Goal: Task Accomplishment & Management: Complete application form

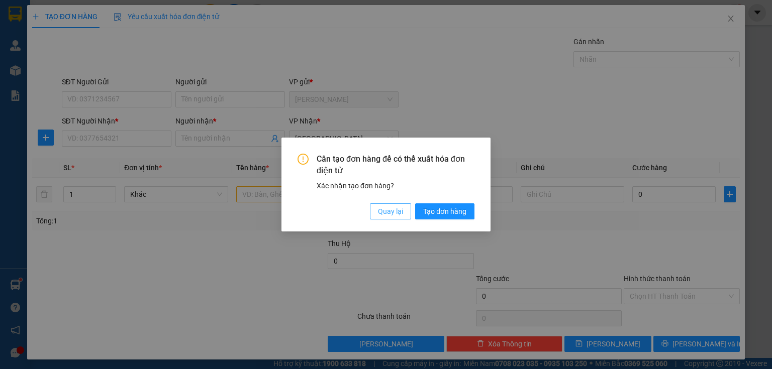
click at [393, 214] on span "Quay lại" at bounding box center [390, 211] width 25 height 11
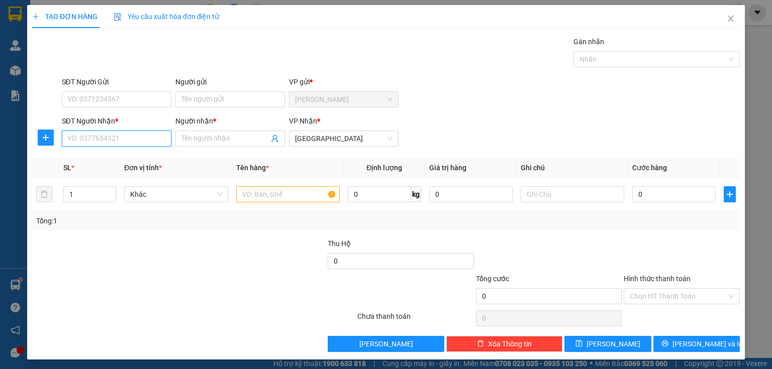
click at [118, 136] on input "SĐT Người Nhận *" at bounding box center [117, 139] width 110 height 16
type input "0918680951"
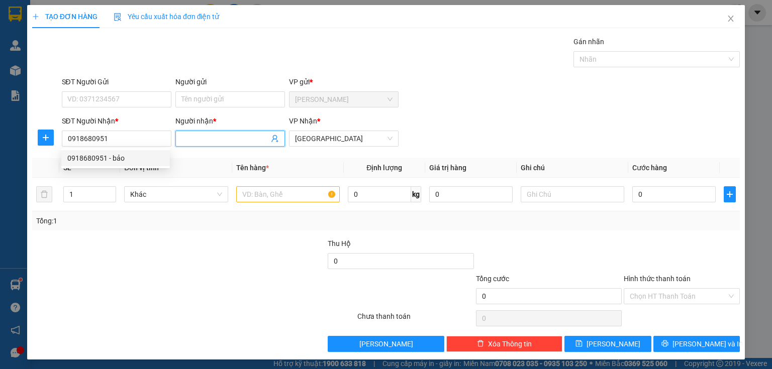
click at [219, 141] on input "Người nhận *" at bounding box center [224, 138] width 87 height 11
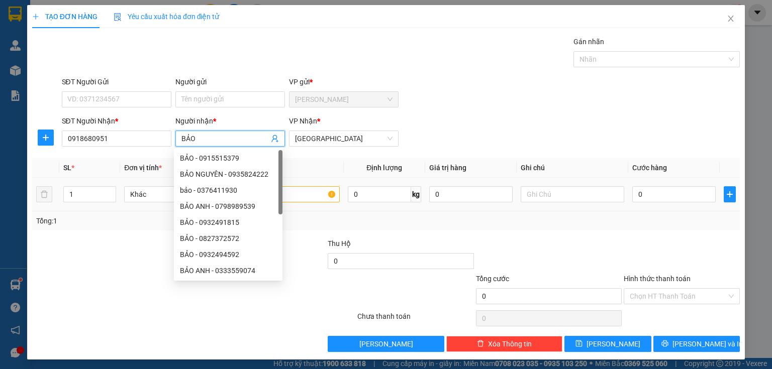
type input "BẢO"
click at [317, 198] on input "text" at bounding box center [287, 194] width 103 height 16
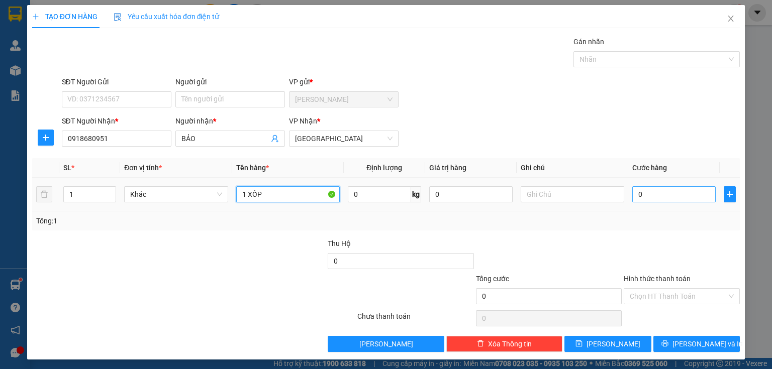
type input "1 XỐP"
click at [655, 194] on input "0" at bounding box center [673, 194] width 83 height 16
type input "4"
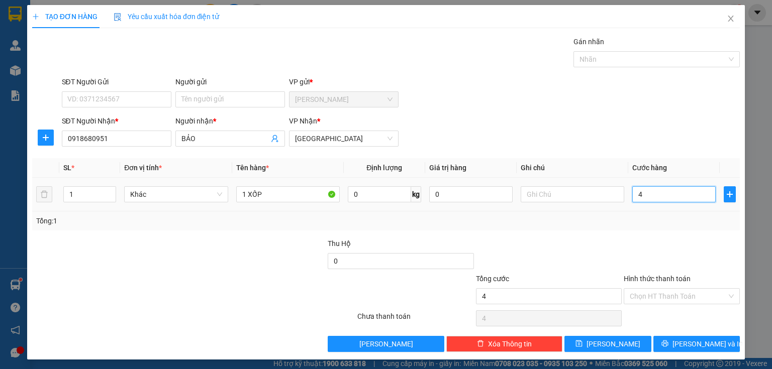
type input "40"
type input "400"
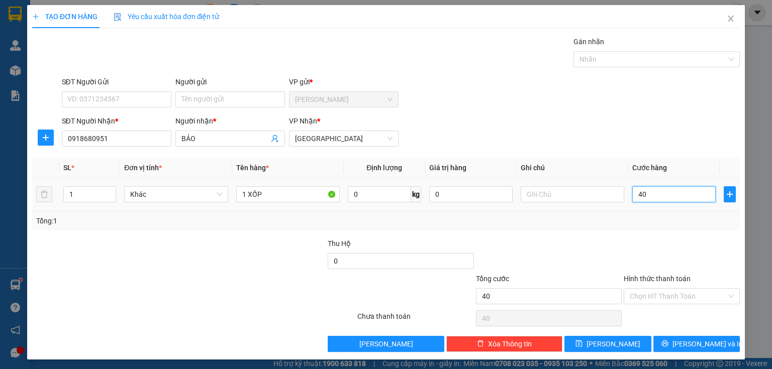
type input "400"
type input "4.000"
type input "40.000"
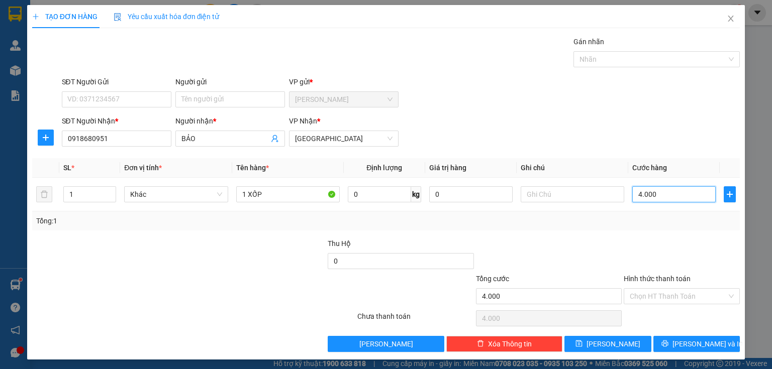
type input "40.000"
click at [652, 301] on input "Hình thức thanh toán" at bounding box center [677, 296] width 97 height 15
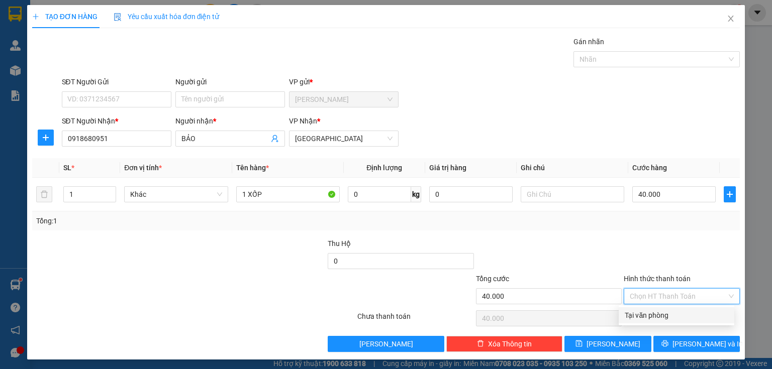
drag, startPoint x: 650, startPoint y: 318, endPoint x: 653, endPoint y: 331, distance: 13.3
click at [650, 320] on div "Tại văn phòng" at bounding box center [675, 315] width 103 height 11
type input "0"
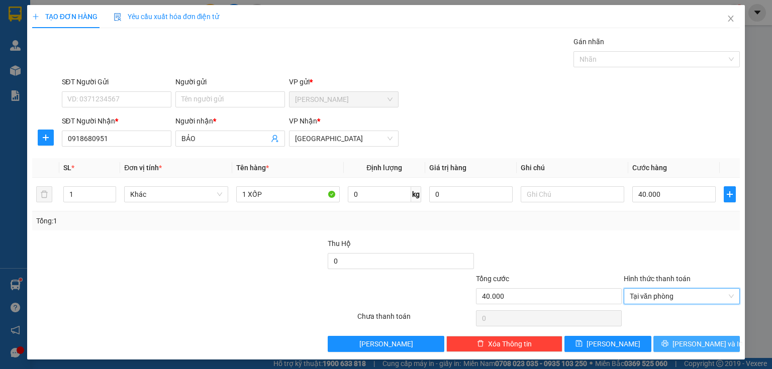
click at [668, 341] on icon "printer" at bounding box center [664, 343] width 7 height 7
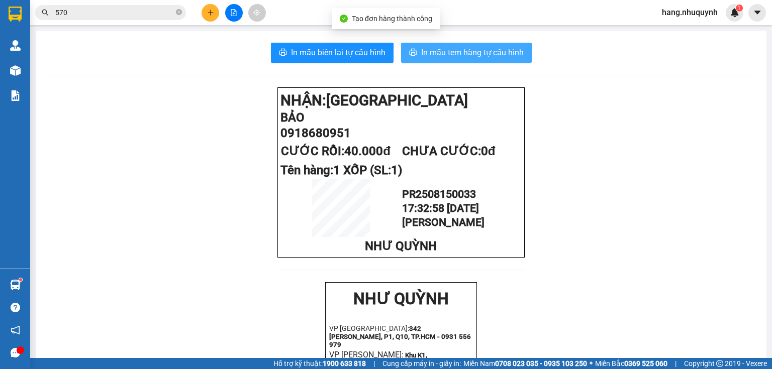
click at [448, 58] on span "In mẫu tem hàng tự cấu hình" at bounding box center [472, 52] width 102 height 13
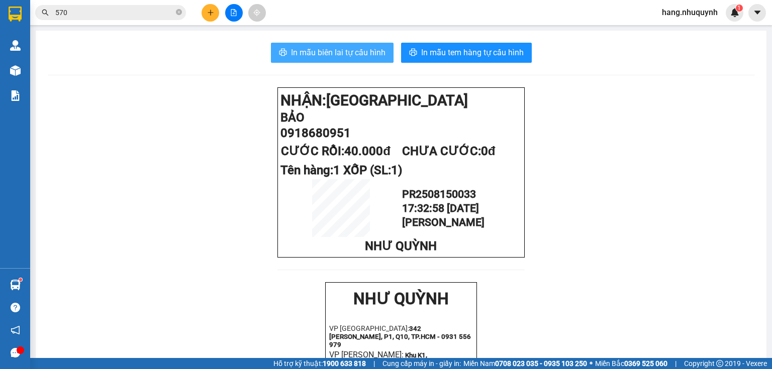
click at [355, 52] on span "In mẫu biên lai tự cấu hình" at bounding box center [338, 52] width 94 height 13
click at [210, 16] on button at bounding box center [210, 13] width 18 height 18
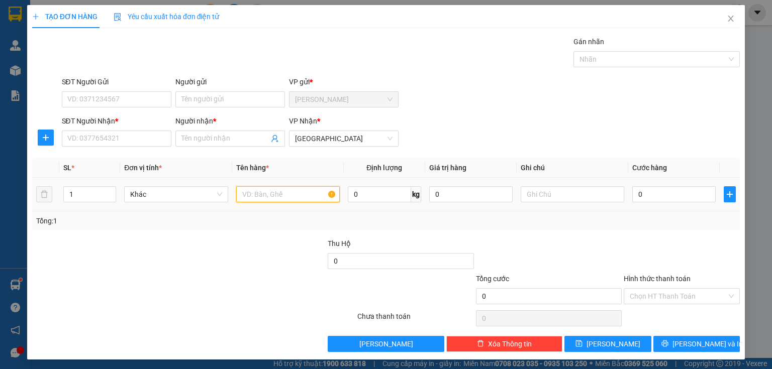
click at [275, 194] on input "text" at bounding box center [287, 194] width 103 height 16
type input "1 can nhỏ"
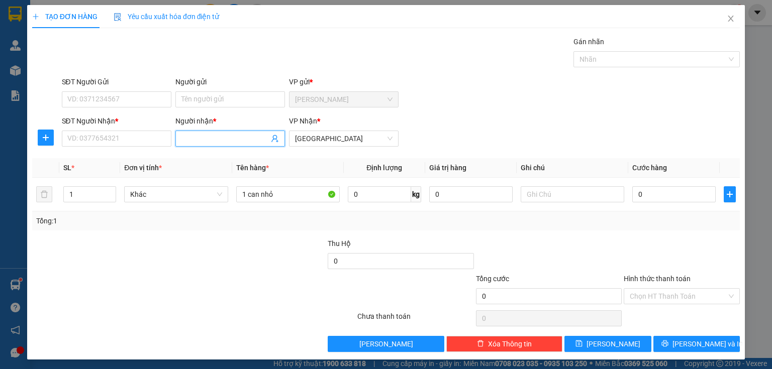
click at [204, 134] on input "Người nhận *" at bounding box center [224, 138] width 87 height 11
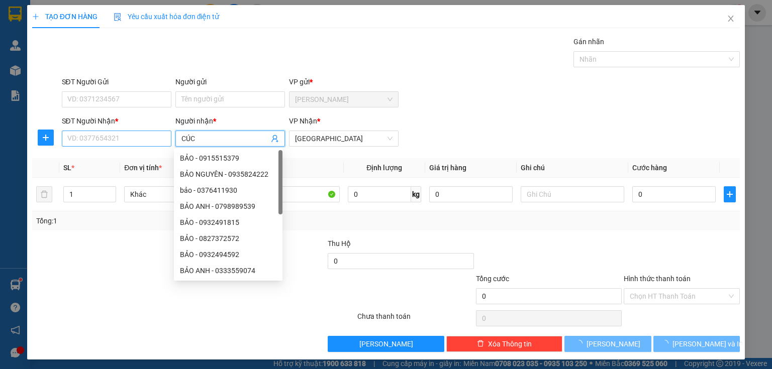
type input "CÚC"
click at [101, 142] on input "SĐT Người Nhận *" at bounding box center [117, 139] width 110 height 16
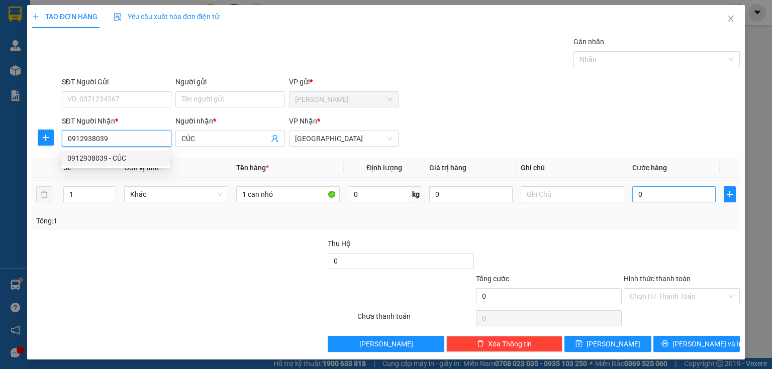
type input "0912938039"
click at [647, 192] on input "0" at bounding box center [673, 194] width 83 height 16
type input "2"
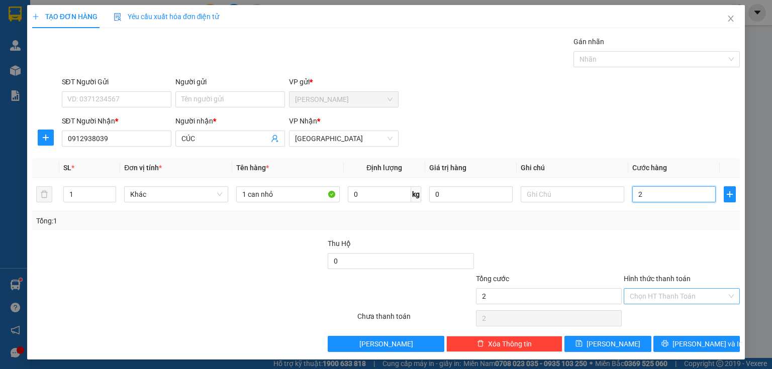
type input "20"
type input "200"
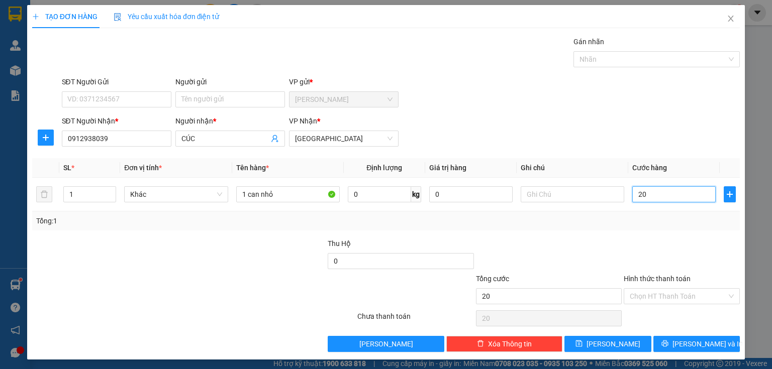
type input "200"
type input "2.000"
type input "20.000"
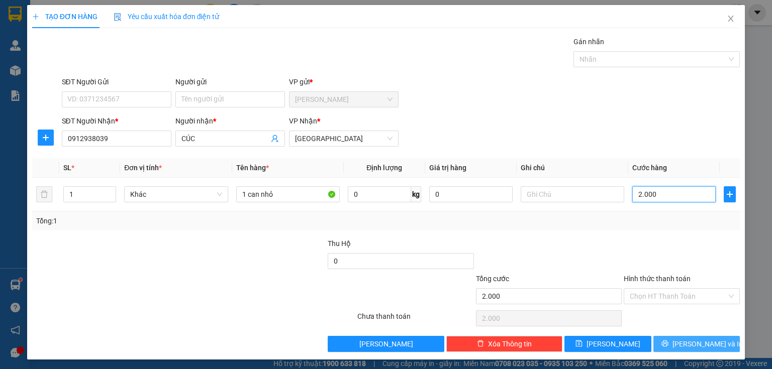
type input "20.000"
click at [683, 341] on span "[PERSON_NAME] và In" at bounding box center [707, 344] width 70 height 11
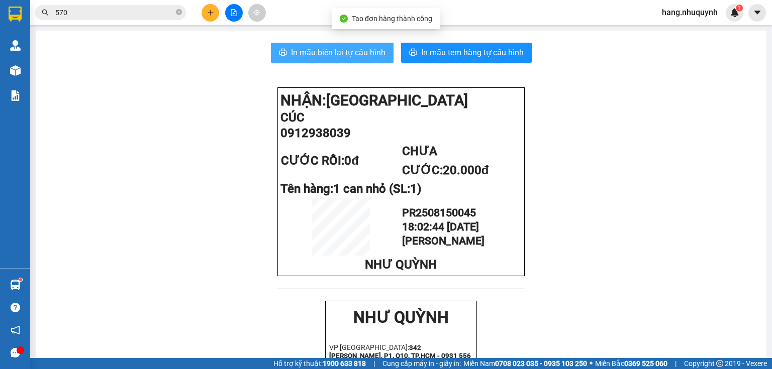
click at [332, 53] on span "In mẫu biên lai tự cấu hình" at bounding box center [338, 52] width 94 height 13
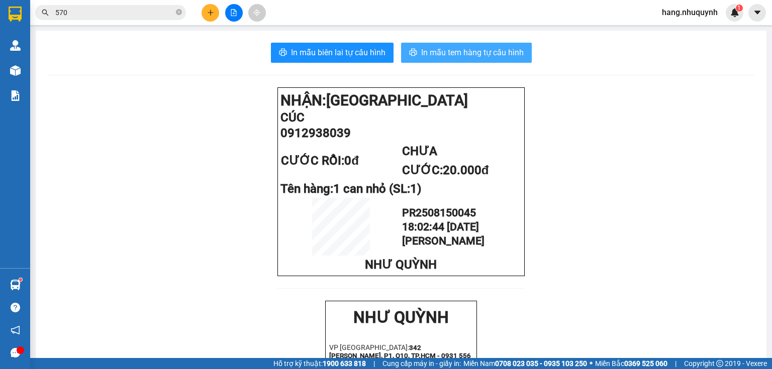
click at [446, 50] on span "In mẫu tem hàng tự cấu hình" at bounding box center [472, 52] width 102 height 13
click at [211, 16] on button at bounding box center [210, 13] width 18 height 18
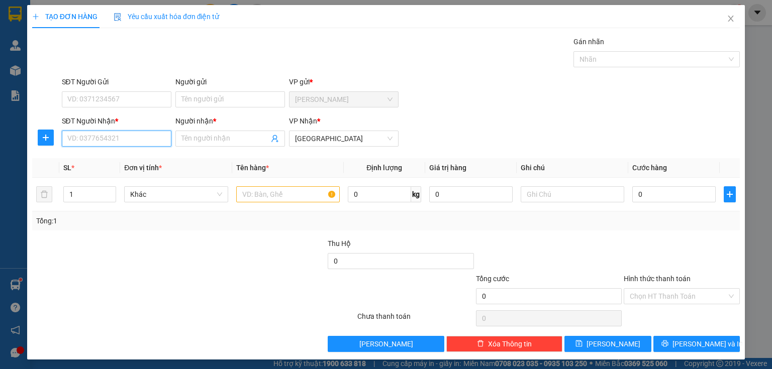
click at [116, 141] on input "SĐT Người Nhận *" at bounding box center [117, 139] width 110 height 16
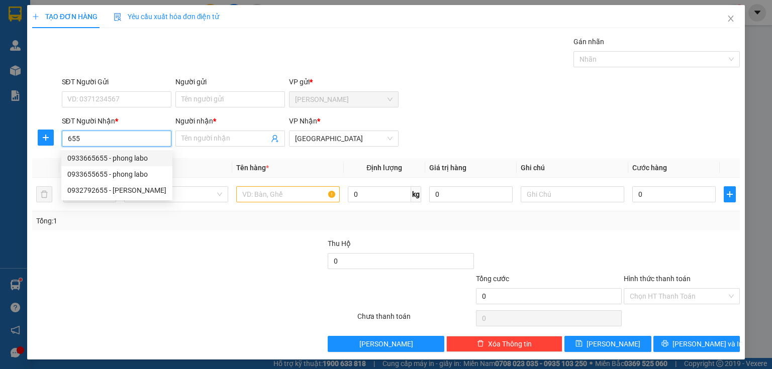
click at [117, 153] on div "0933665655 - phong labo" at bounding box center [116, 158] width 99 height 11
type input "0933665655"
type input "phong labo"
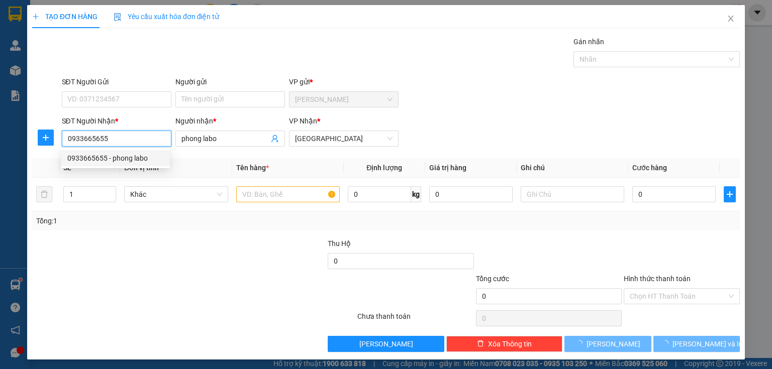
type input "20.000"
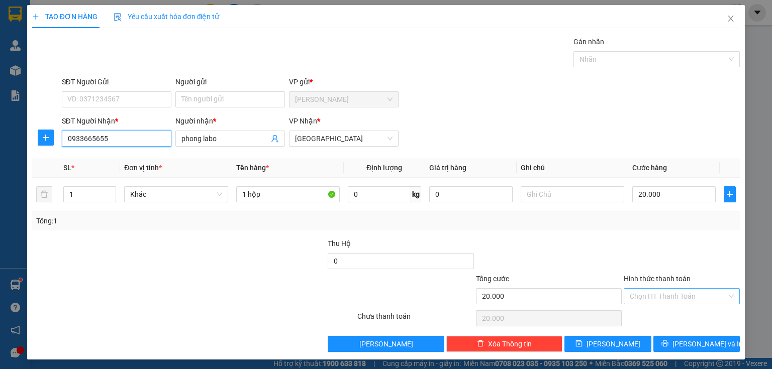
type input "0933665655"
click at [675, 295] on input "Hình thức thanh toán" at bounding box center [677, 296] width 97 height 15
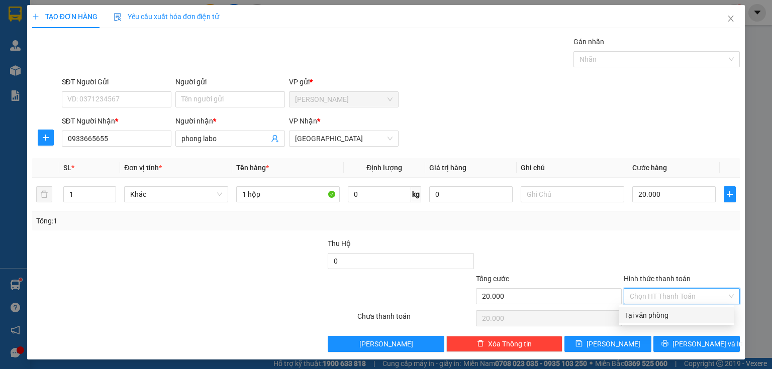
click at [660, 321] on div "Tại văn phòng" at bounding box center [676, 315] width 116 height 16
type input "0"
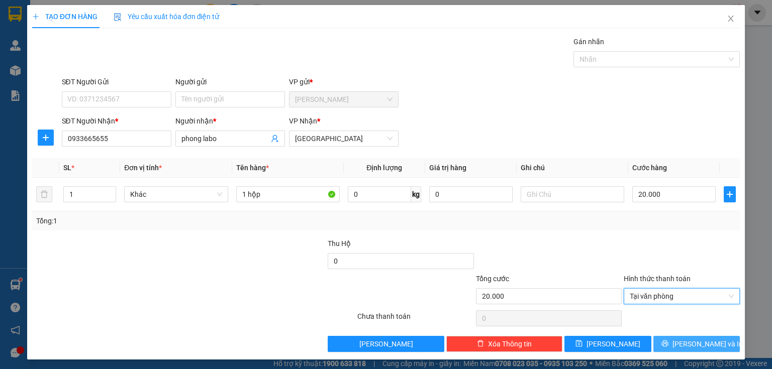
click at [669, 341] on button "[PERSON_NAME] và In" at bounding box center [696, 344] width 87 height 16
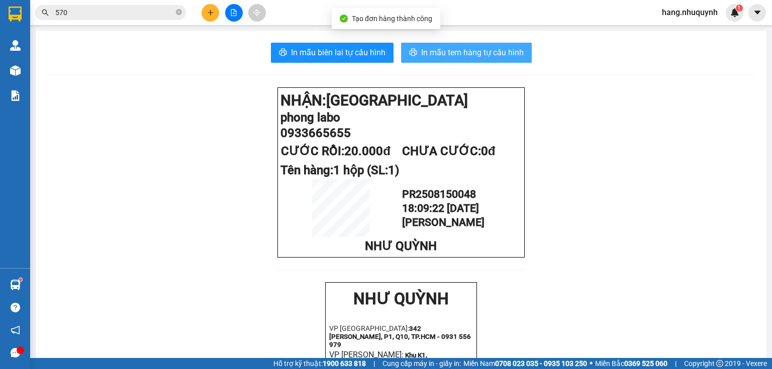
click at [472, 53] on span "In mẫu tem hàng tự cấu hình" at bounding box center [472, 52] width 102 height 13
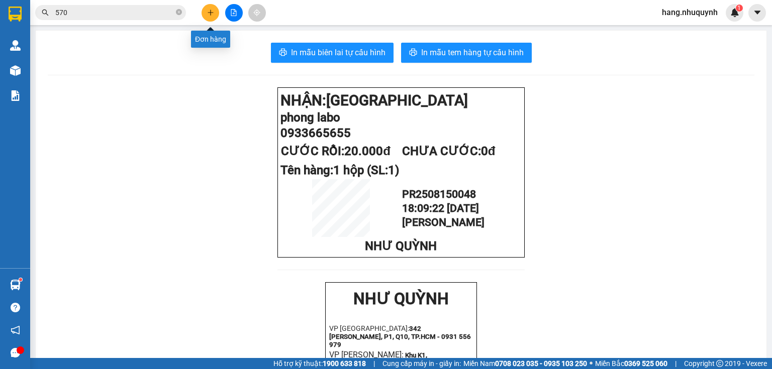
click at [210, 16] on button at bounding box center [210, 13] width 18 height 18
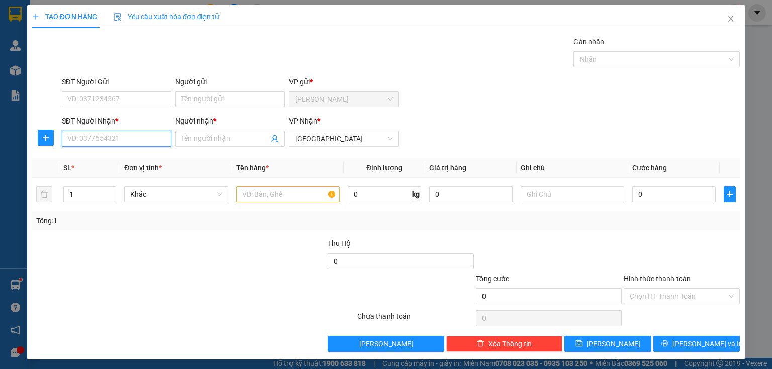
click at [106, 138] on input "SĐT Người Nhận *" at bounding box center [117, 139] width 110 height 16
click at [117, 159] on div "0937057095 - giang" at bounding box center [115, 158] width 96 height 11
type input "0937057095"
type input "giang"
type input "20.000"
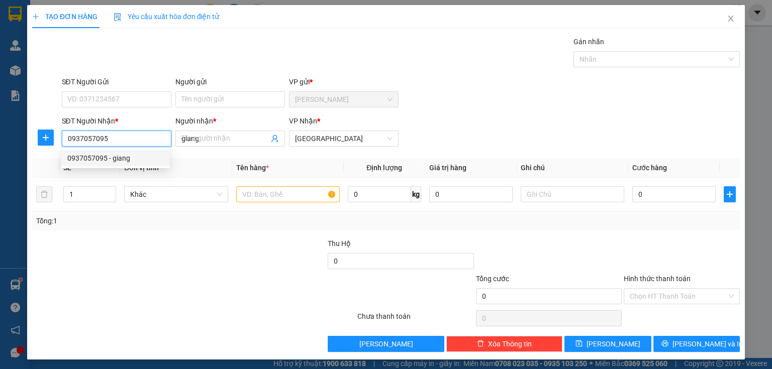
type input "20.000"
type input "0937057095"
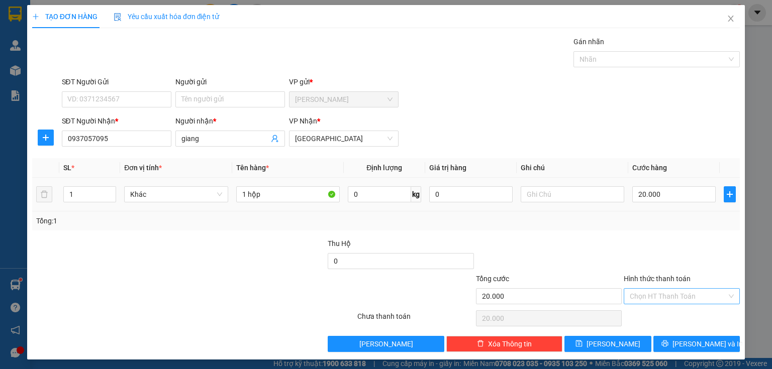
click at [658, 301] on input "Hình thức thanh toán" at bounding box center [677, 296] width 97 height 15
click at [653, 321] on div "Tại văn phòng" at bounding box center [676, 315] width 116 height 16
type input "0"
drag, startPoint x: 667, startPoint y: 344, endPoint x: 659, endPoint y: 245, distance: 99.3
click at [667, 345] on button "[PERSON_NAME] và In" at bounding box center [696, 344] width 87 height 16
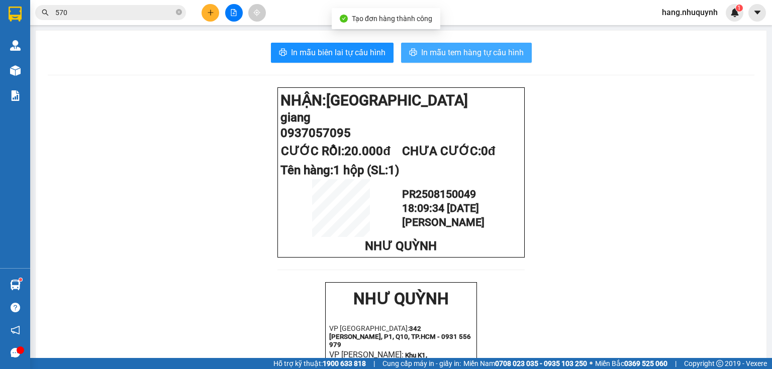
click at [494, 55] on span "In mẫu tem hàng tự cấu hình" at bounding box center [472, 52] width 102 height 13
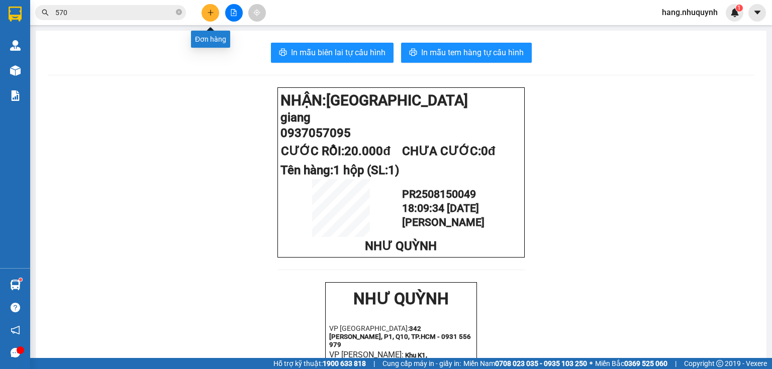
click at [211, 10] on icon "plus" at bounding box center [210, 12] width 7 height 7
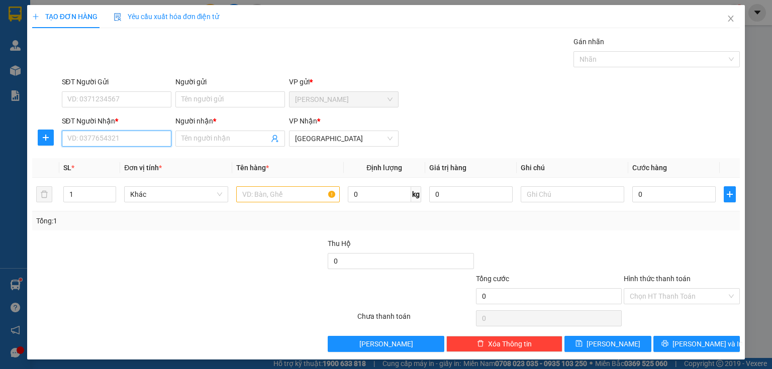
click at [116, 138] on input "SĐT Người Nhận *" at bounding box center [117, 139] width 110 height 16
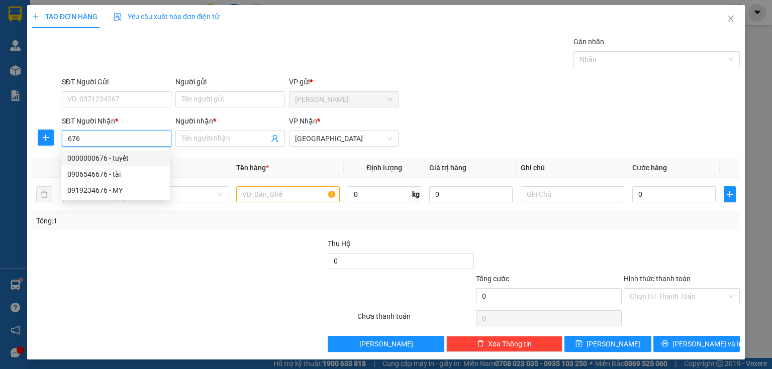
click at [100, 159] on div "0000000676 - tuyết" at bounding box center [115, 158] width 96 height 11
type input "0000000676"
type input "tuyết"
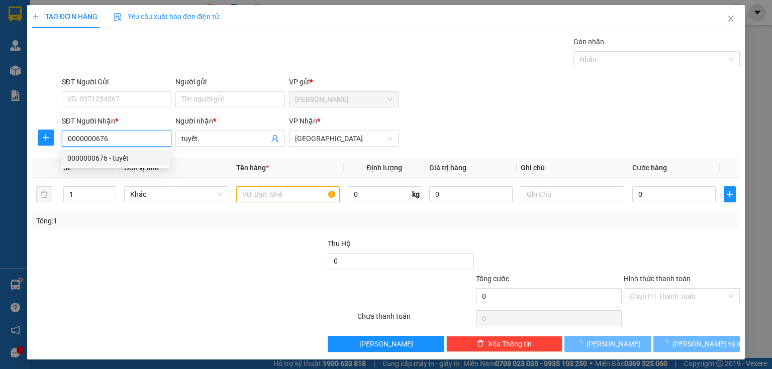
type input "50.000"
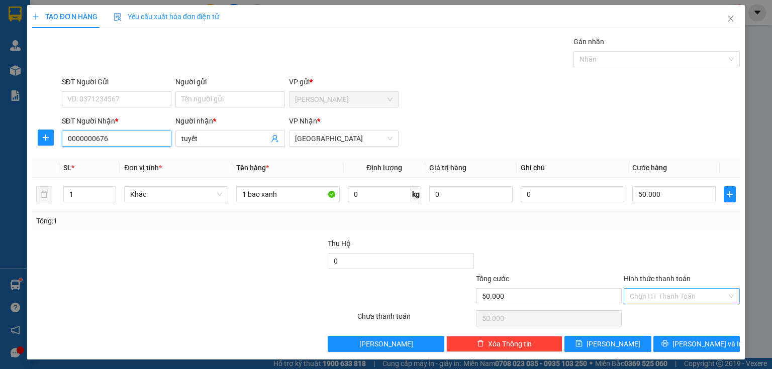
type input "0000000676"
click at [661, 299] on input "Hình thức thanh toán" at bounding box center [677, 296] width 97 height 15
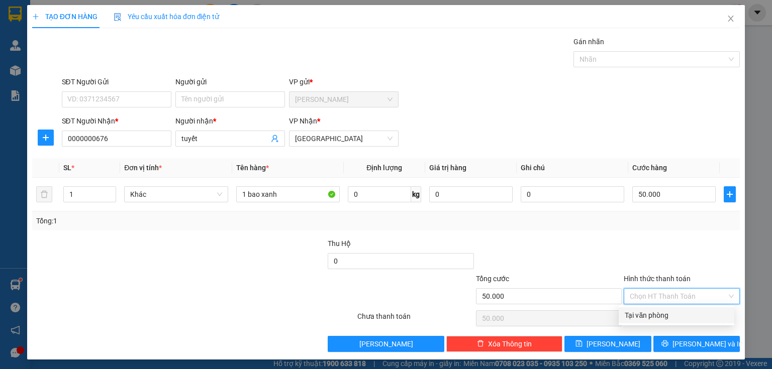
click at [656, 321] on div "Tại văn phòng" at bounding box center [676, 315] width 116 height 16
type input "0"
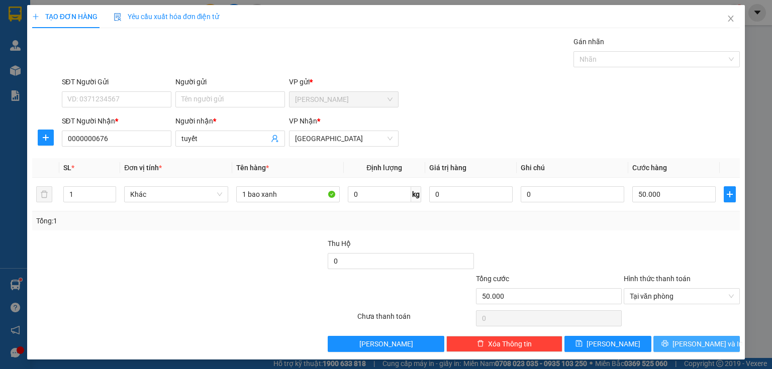
drag, startPoint x: 666, startPoint y: 346, endPoint x: 614, endPoint y: 173, distance: 180.5
click at [666, 346] on button "[PERSON_NAME] và In" at bounding box center [696, 344] width 87 height 16
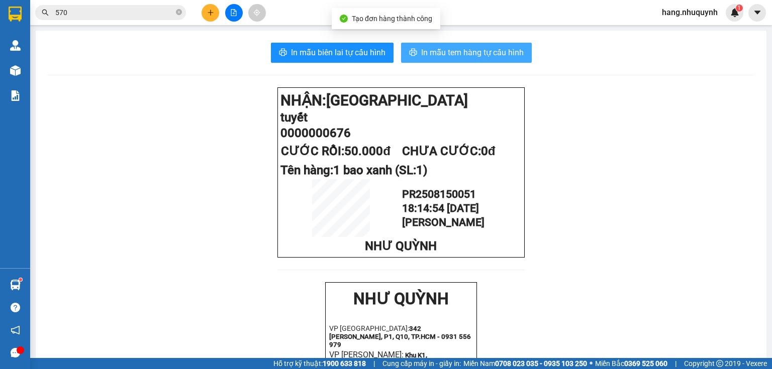
click at [480, 53] on span "In mẫu tem hàng tự cấu hình" at bounding box center [472, 52] width 102 height 13
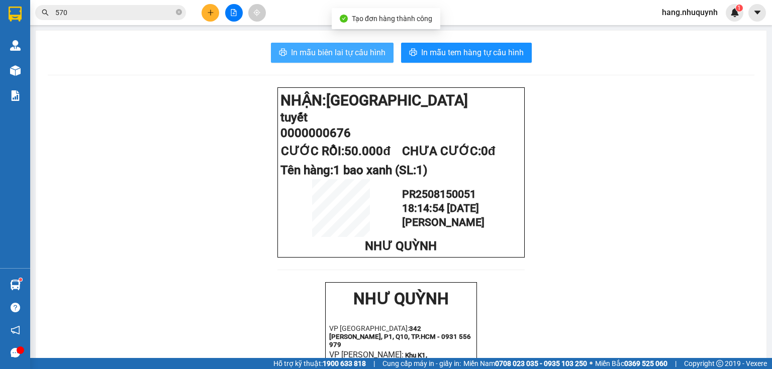
click at [315, 57] on span "In mẫu biên lai tự cấu hình" at bounding box center [338, 52] width 94 height 13
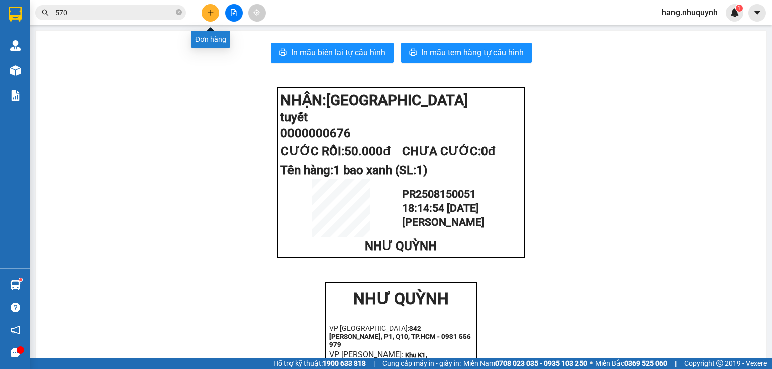
click at [212, 11] on icon "plus" at bounding box center [210, 12] width 7 height 7
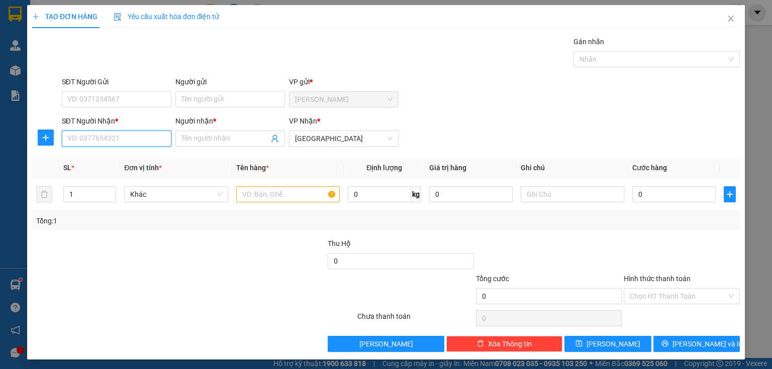
click at [106, 139] on input "SĐT Người Nhận *" at bounding box center [117, 139] width 110 height 16
type input "0901142769"
click at [135, 159] on div "0901142769 - nguyên" at bounding box center [115, 158] width 96 height 11
type input "nguyên"
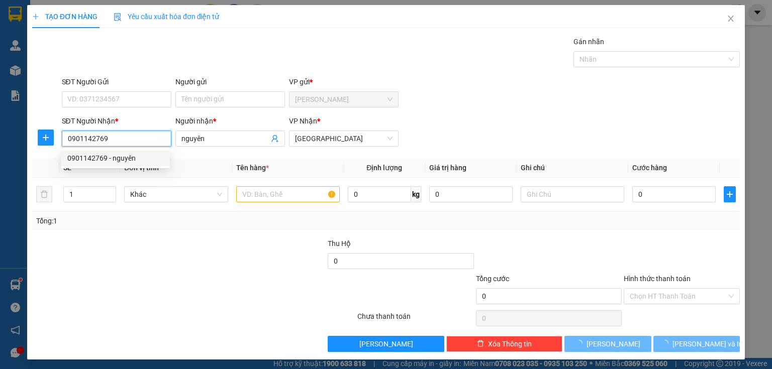
type input "30.000"
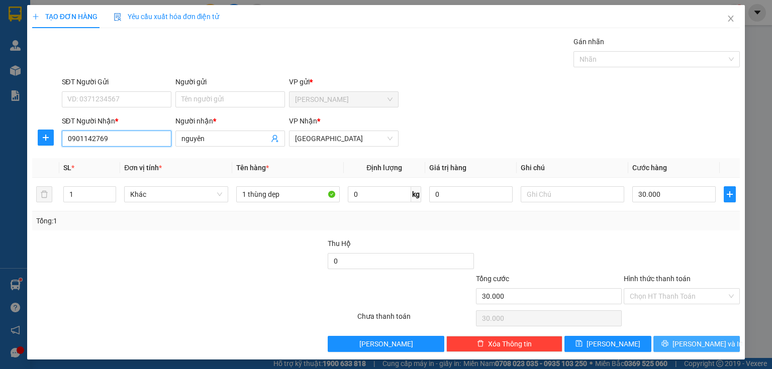
type input "0901142769"
click at [680, 338] on button "[PERSON_NAME] và In" at bounding box center [696, 344] width 87 height 16
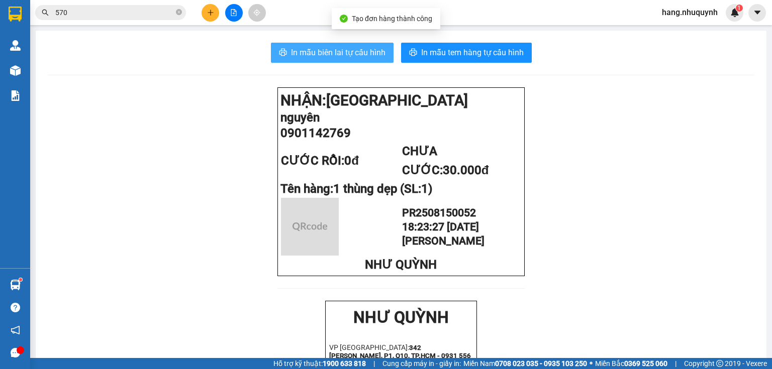
click at [348, 57] on span "In mẫu biên lai tự cấu hình" at bounding box center [338, 52] width 94 height 13
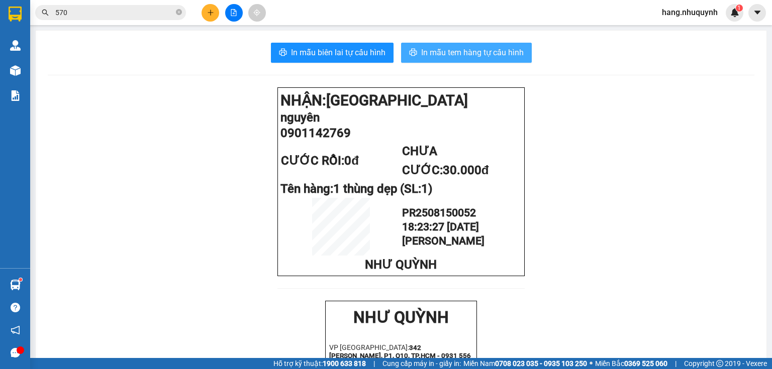
click at [482, 54] on span "In mẫu tem hàng tự cấu hình" at bounding box center [472, 52] width 102 height 13
click at [121, 13] on input "570" at bounding box center [114, 12] width 119 height 11
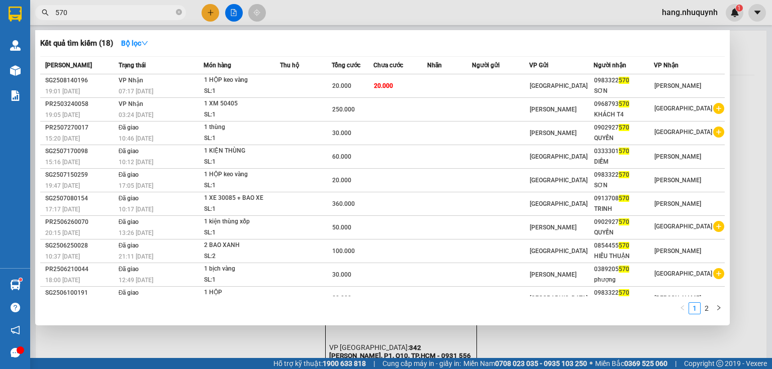
click at [121, 13] on input "570" at bounding box center [114, 12] width 119 height 11
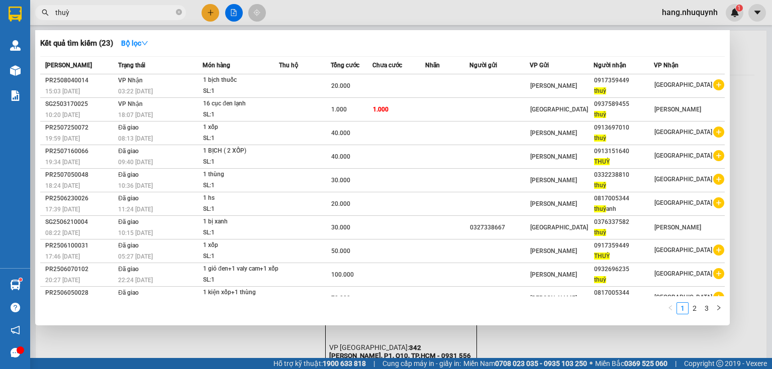
type input "thuỳ"
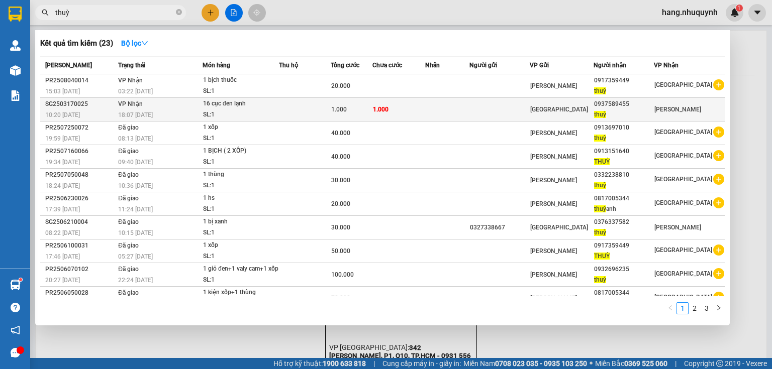
click at [459, 115] on td at bounding box center [447, 110] width 44 height 24
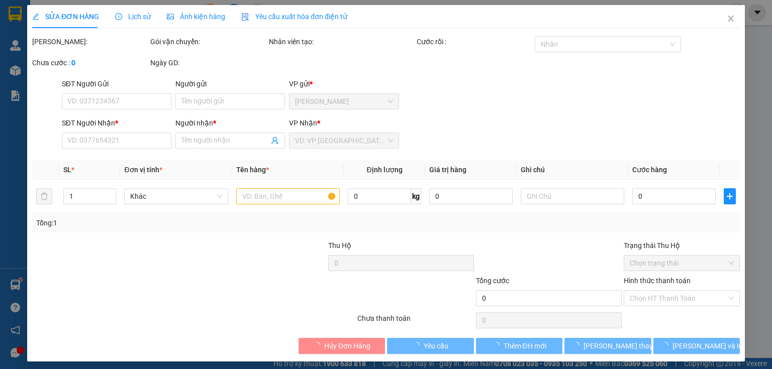
type input "0937589455"
type input "thuỳ"
type input "1.000"
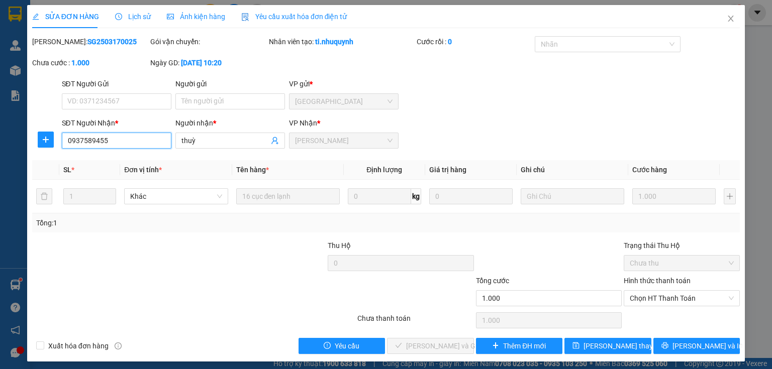
click at [93, 142] on input "0937589455" at bounding box center [117, 141] width 110 height 16
click at [728, 20] on icon "close" at bounding box center [731, 19] width 6 height 6
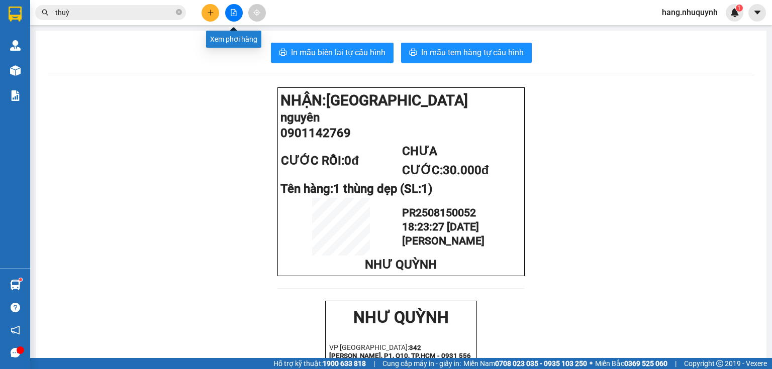
drag, startPoint x: 234, startPoint y: 16, endPoint x: 228, endPoint y: 3, distance: 14.6
click at [233, 16] on button at bounding box center [234, 13] width 18 height 18
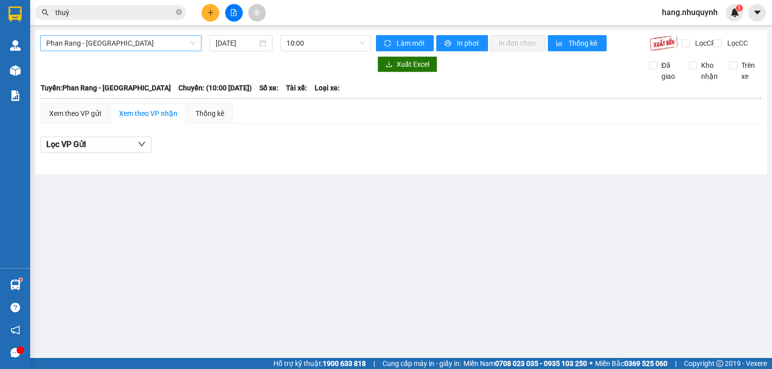
click at [134, 43] on span "Phan Rang - [GEOGRAPHIC_DATA]" at bounding box center [120, 43] width 149 height 15
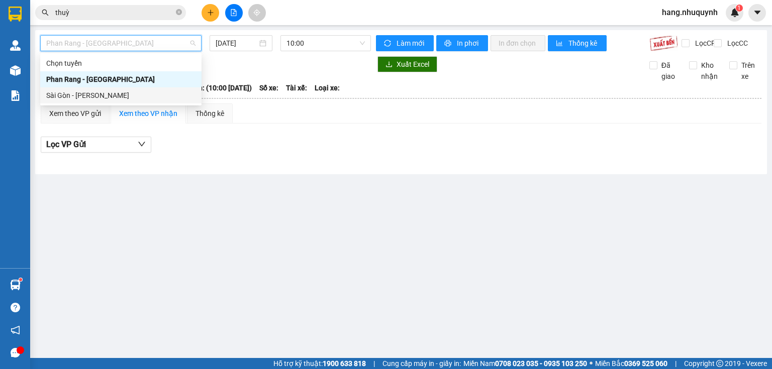
click at [105, 95] on div "Sài Gòn - [PERSON_NAME]" at bounding box center [120, 95] width 149 height 11
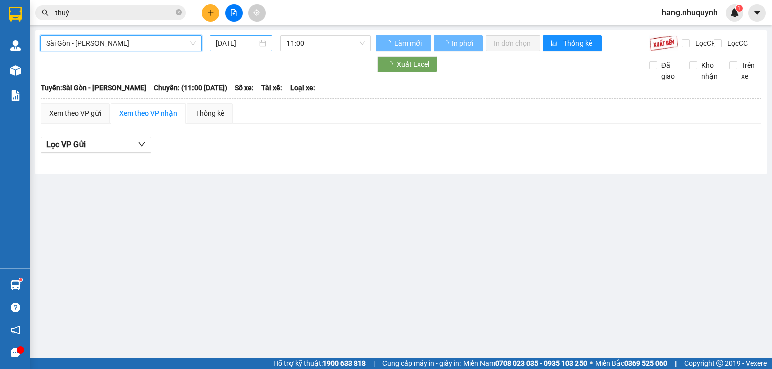
click at [238, 42] on input "[DATE]" at bounding box center [235, 43] width 41 height 11
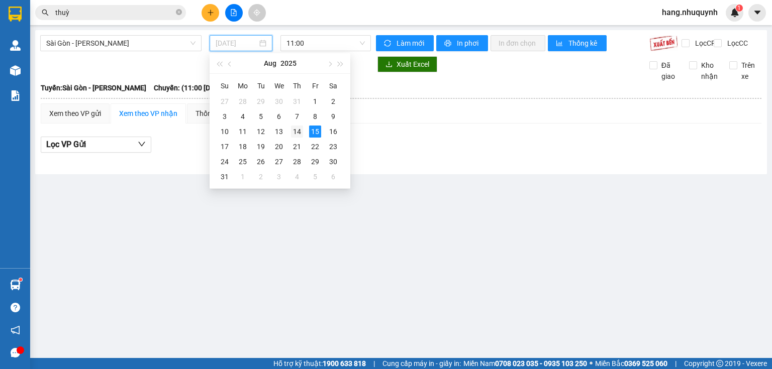
drag, startPoint x: 297, startPoint y: 130, endPoint x: 318, endPoint y: 51, distance: 81.0
click at [298, 129] on div "14" at bounding box center [297, 132] width 12 height 12
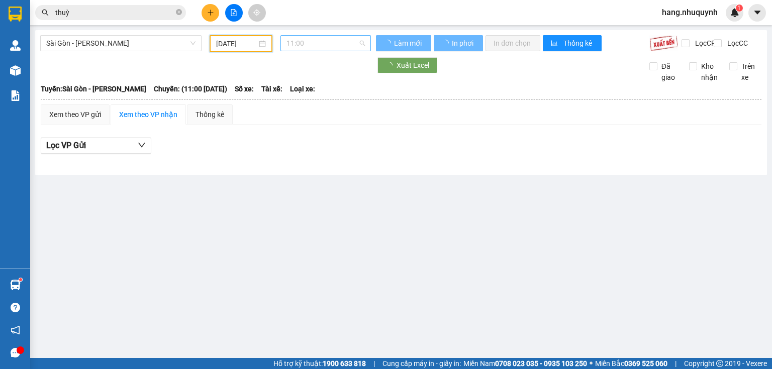
click at [324, 40] on span "11:00" at bounding box center [325, 43] width 79 height 15
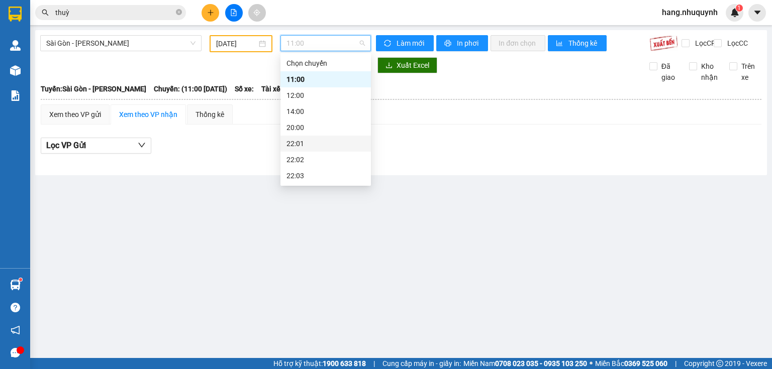
scroll to position [48, 0]
click at [241, 52] on div "[GEOGRAPHIC_DATA] - Phan Rang [DATE] 11:00" at bounding box center [205, 43] width 331 height 17
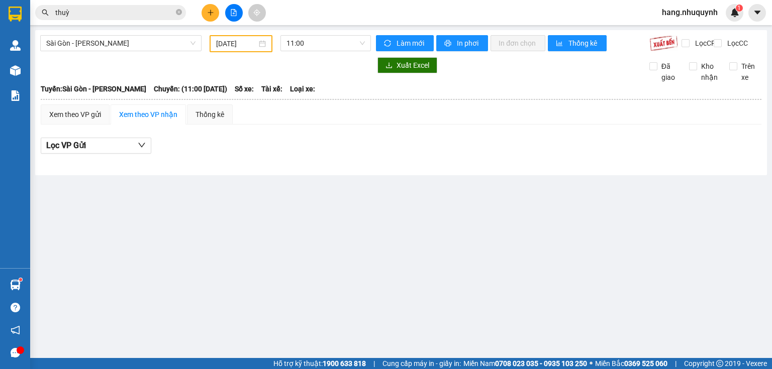
click at [235, 38] on input "[DATE]" at bounding box center [236, 43] width 40 height 11
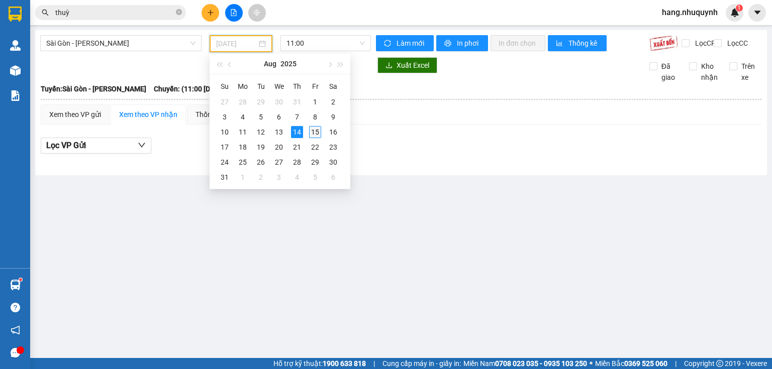
click at [312, 135] on div "15" at bounding box center [315, 132] width 12 height 12
type input "[DATE]"
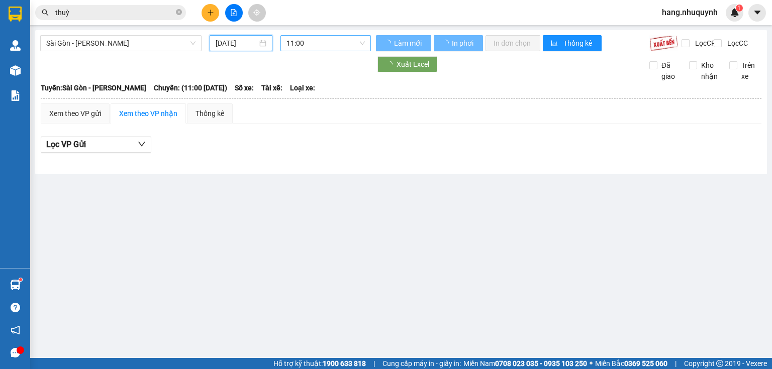
click at [318, 44] on span "11:00" at bounding box center [325, 43] width 79 height 15
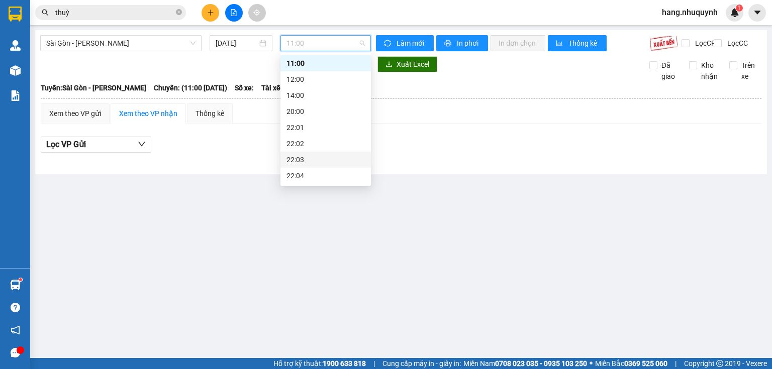
scroll to position [48, 0]
click at [296, 174] on div "22:06" at bounding box center [325, 175] width 78 height 11
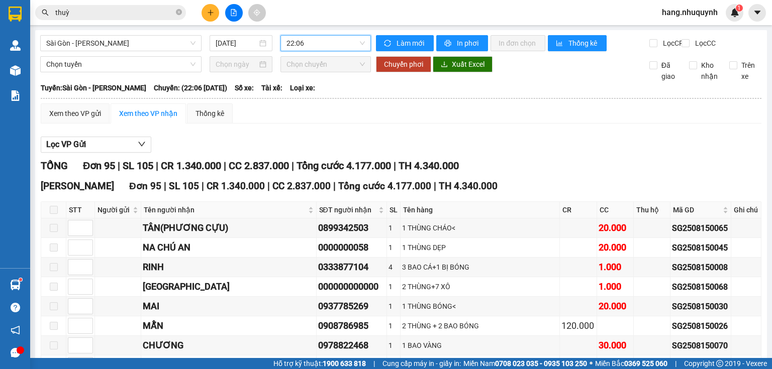
click at [52, 214] on span at bounding box center [54, 210] width 8 height 8
click at [56, 215] on label at bounding box center [54, 209] width 8 height 11
click at [117, 12] on input "thuỳ" at bounding box center [114, 12] width 119 height 11
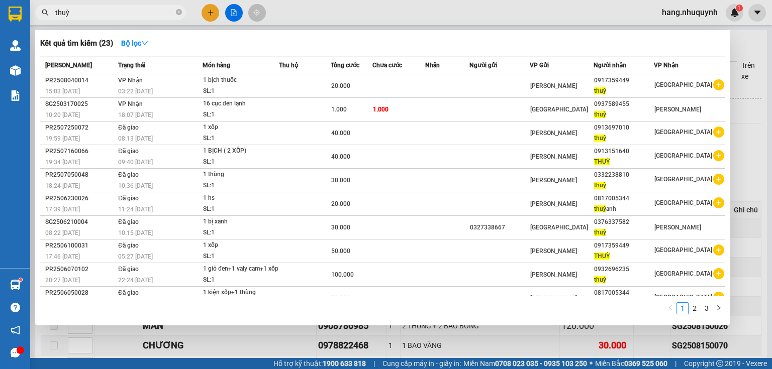
click at [117, 12] on input "thuỳ" at bounding box center [114, 12] width 119 height 11
paste input "0937589455"
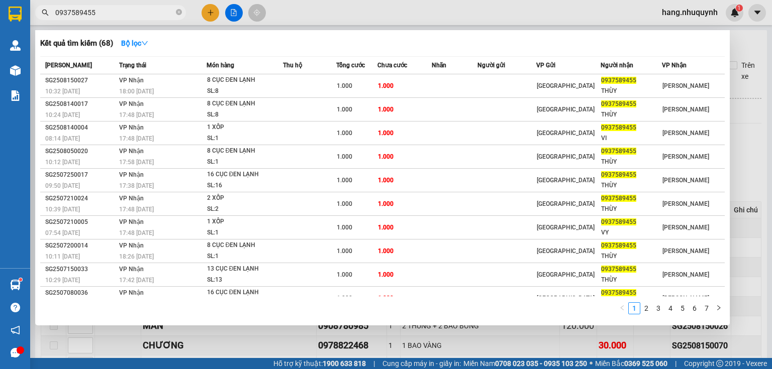
type input "0937589455"
click at [210, 12] on div at bounding box center [386, 184] width 772 height 369
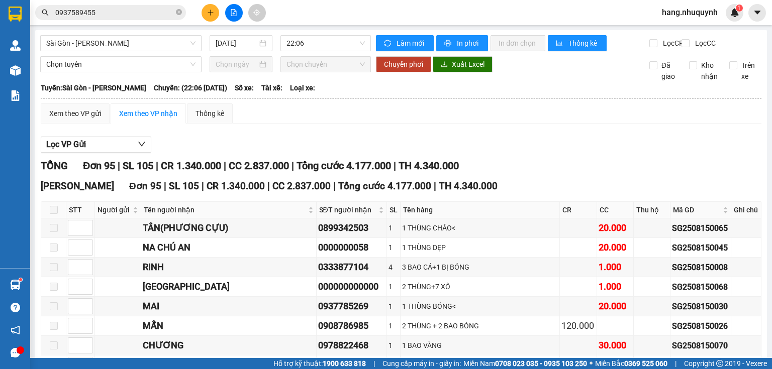
click at [210, 19] on button at bounding box center [210, 13] width 18 height 18
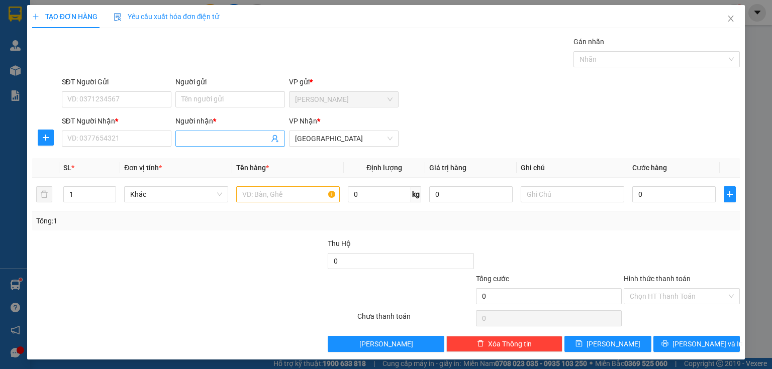
click at [227, 139] on input "Người nhận *" at bounding box center [224, 138] width 87 height 11
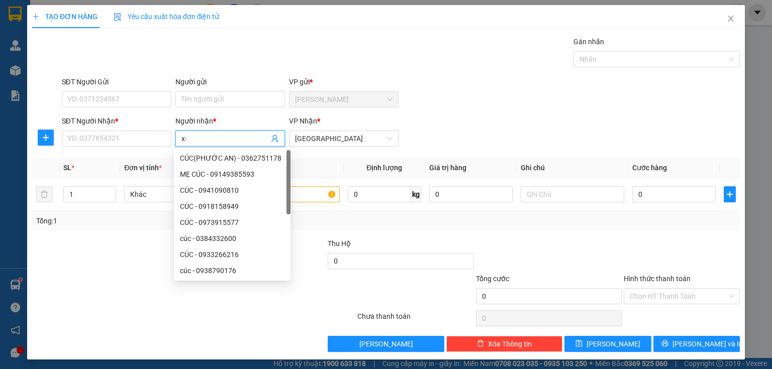
type input "x"
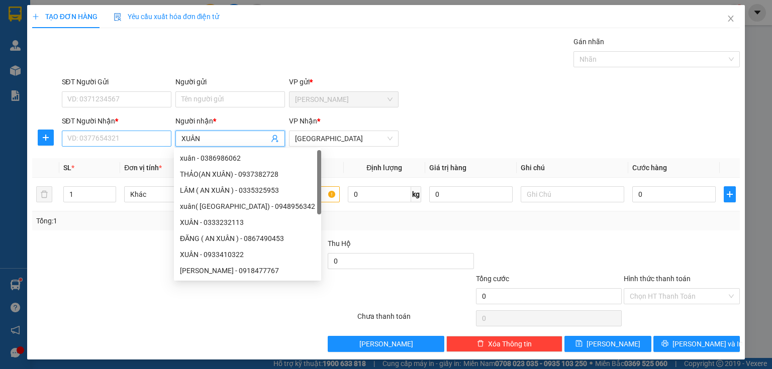
type input "XUÂN"
click at [136, 136] on input "SĐT Người Nhận *" at bounding box center [117, 139] width 110 height 16
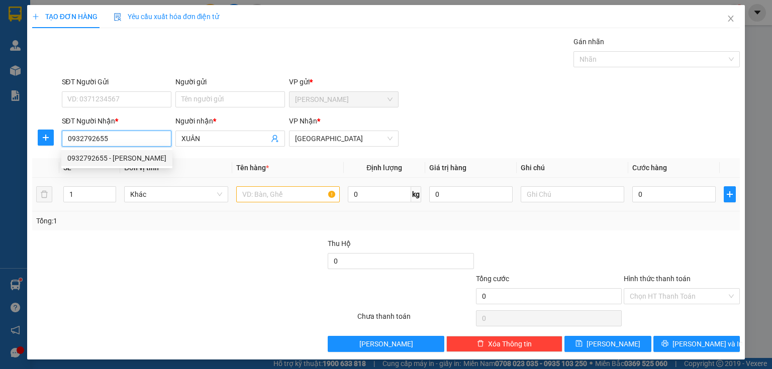
type input "0932792655"
click at [283, 195] on input "text" at bounding box center [287, 194] width 103 height 16
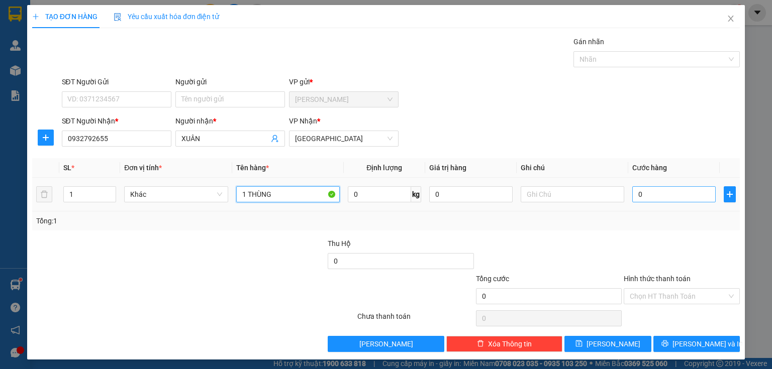
type input "1 THÙNG"
click at [655, 194] on input "0" at bounding box center [673, 194] width 83 height 16
type input "3"
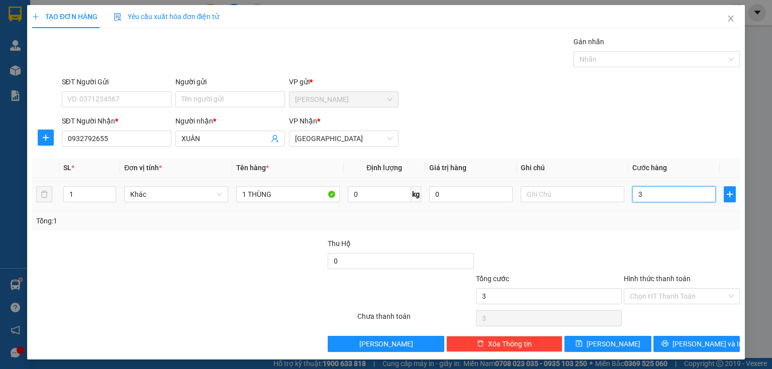
type input "30"
type input "300"
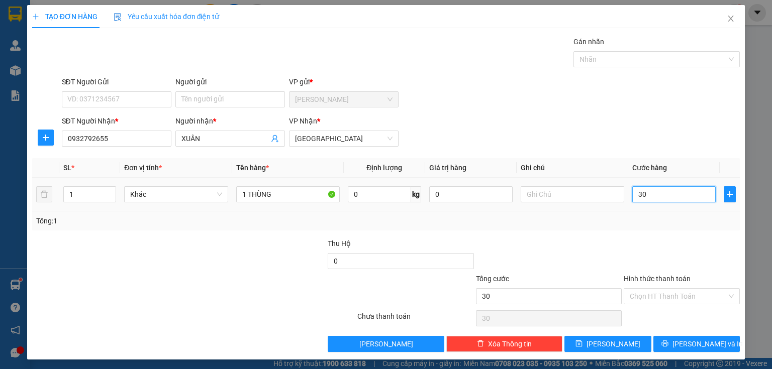
type input "300"
type input "3.000"
type input "30.000"
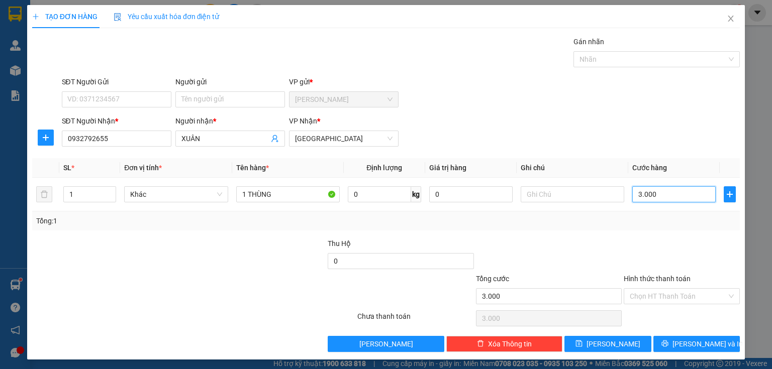
type input "30.000"
drag, startPoint x: 657, startPoint y: 296, endPoint x: 657, endPoint y: 303, distance: 7.1
click at [657, 297] on input "Hình thức thanh toán" at bounding box center [677, 296] width 97 height 15
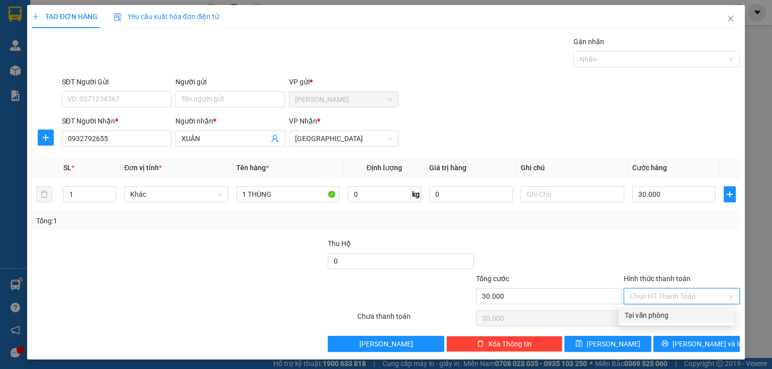
click at [652, 322] on div "Tại văn phòng" at bounding box center [676, 315] width 116 height 16
type input "0"
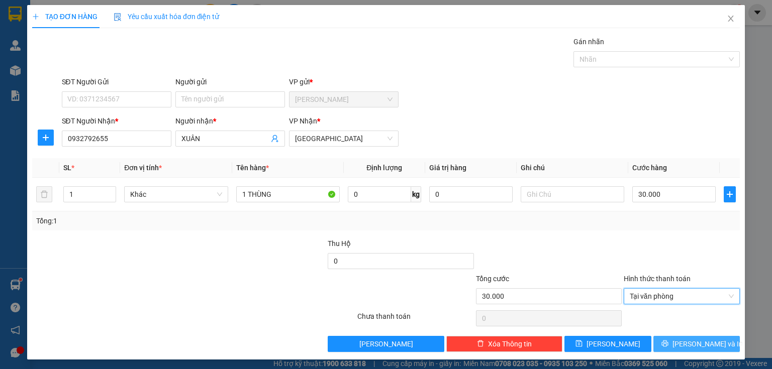
click at [683, 347] on span "[PERSON_NAME] và In" at bounding box center [707, 344] width 70 height 11
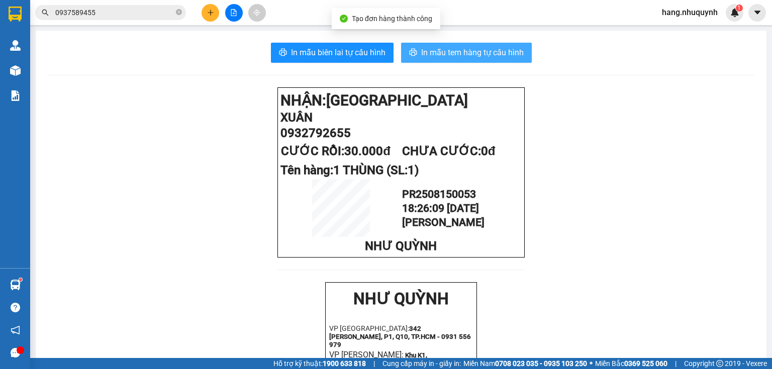
click at [436, 50] on span "In mẫu tem hàng tự cấu hình" at bounding box center [472, 52] width 102 height 13
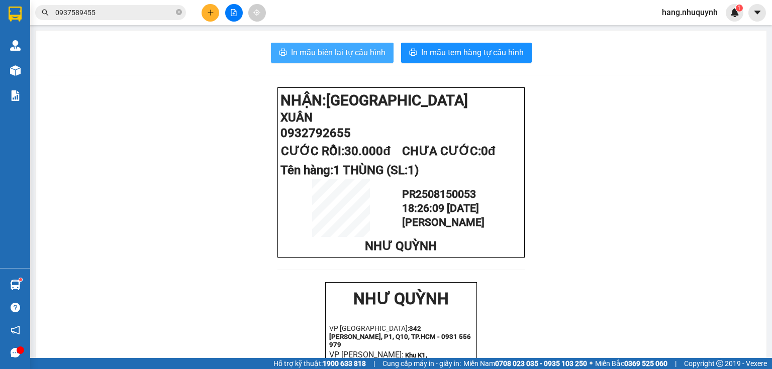
click at [299, 53] on span "In mẫu biên lai tự cấu hình" at bounding box center [338, 52] width 94 height 13
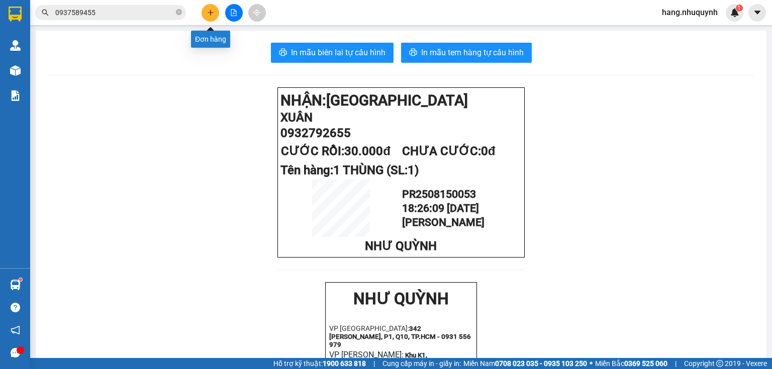
click at [210, 13] on icon "plus" at bounding box center [210, 13] width 1 height 6
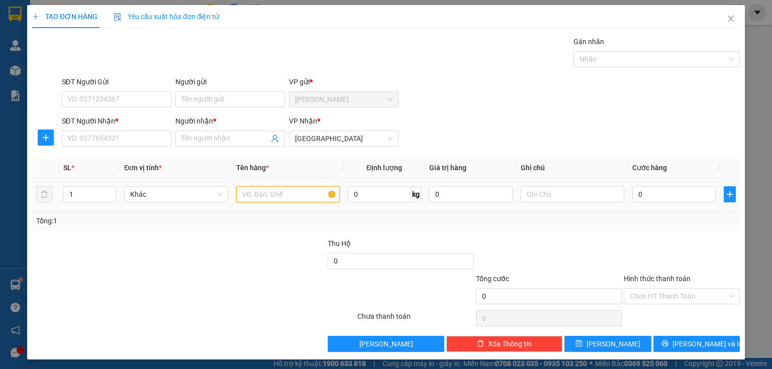
click at [277, 197] on input "text" at bounding box center [287, 194] width 103 height 16
click at [217, 135] on input "Người nhận *" at bounding box center [224, 138] width 87 height 11
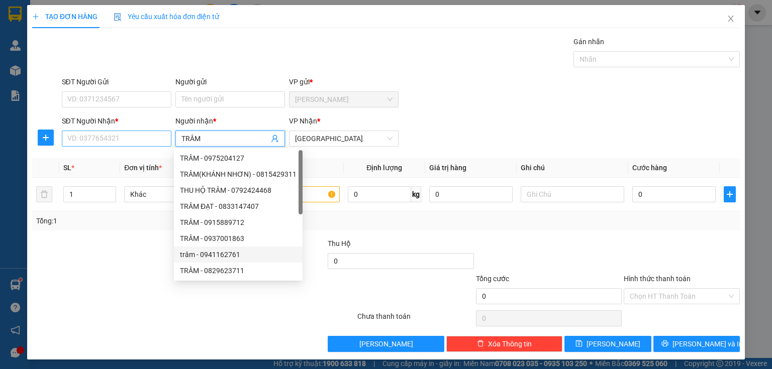
type input "TRÂM"
click at [113, 136] on input "SĐT Người Nhận *" at bounding box center [117, 139] width 110 height 16
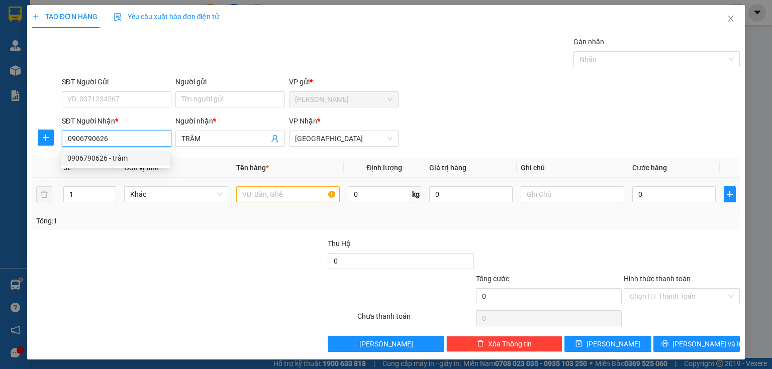
type input "0906790626"
click at [260, 198] on input "text" at bounding box center [287, 194] width 103 height 16
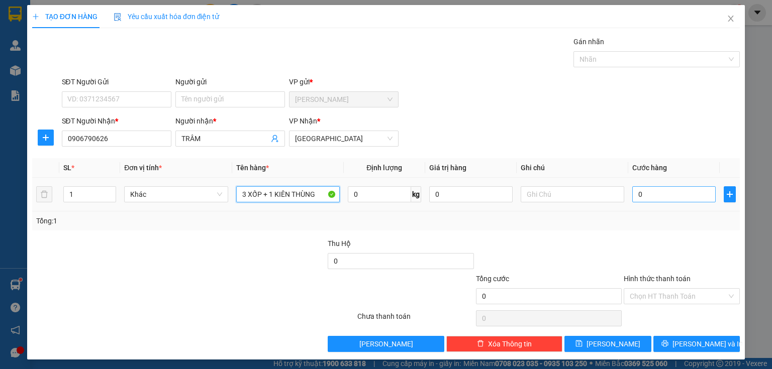
type input "3 XỐP + 1 KIÊN THÙNG"
click at [659, 197] on input "0" at bounding box center [673, 194] width 83 height 16
type input "1"
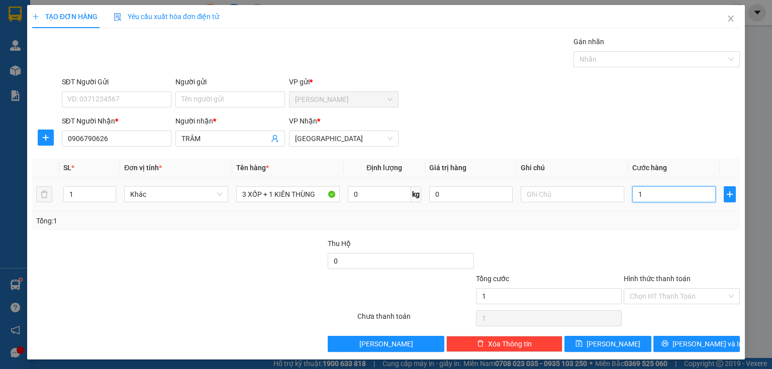
type input "18"
type input "180"
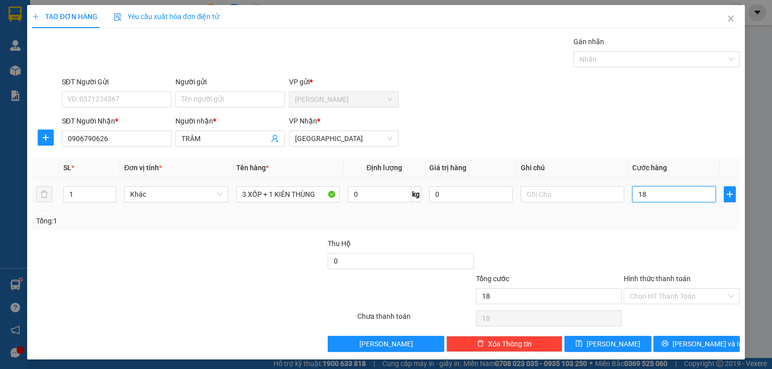
type input "180"
type input "1.800"
type input "18.000"
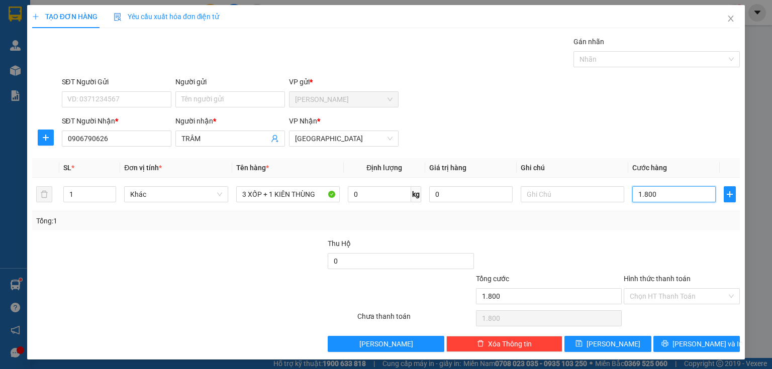
type input "18.000"
type input "180.000"
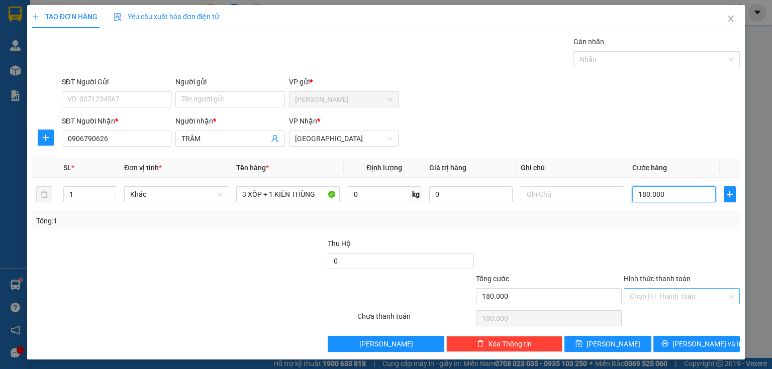
type input "180.000"
click at [671, 289] on input "Hình thức thanh toán" at bounding box center [677, 296] width 97 height 15
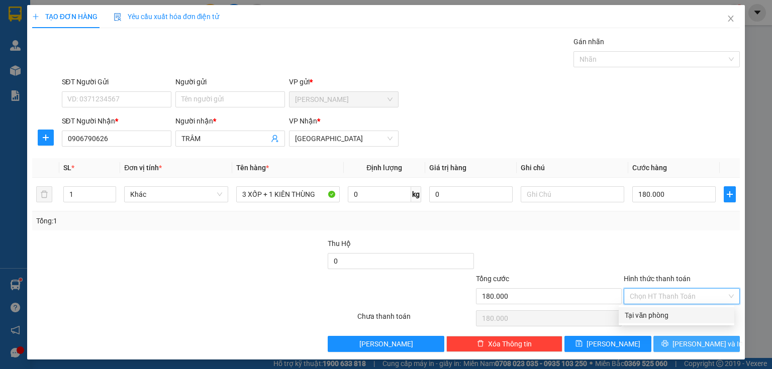
drag, startPoint x: 661, startPoint y: 317, endPoint x: 668, endPoint y: 337, distance: 20.8
click at [661, 317] on div "Tại văn phòng" at bounding box center [675, 315] width 103 height 11
type input "0"
click at [669, 343] on button "[PERSON_NAME] và In" at bounding box center [696, 344] width 87 height 16
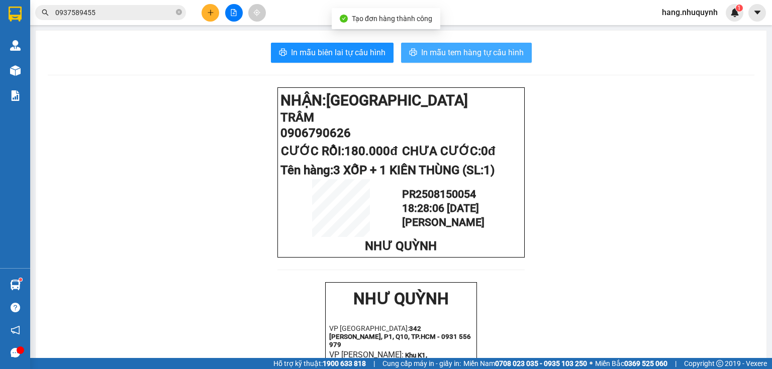
click at [477, 56] on span "In mẫu tem hàng tự cấu hình" at bounding box center [472, 52] width 102 height 13
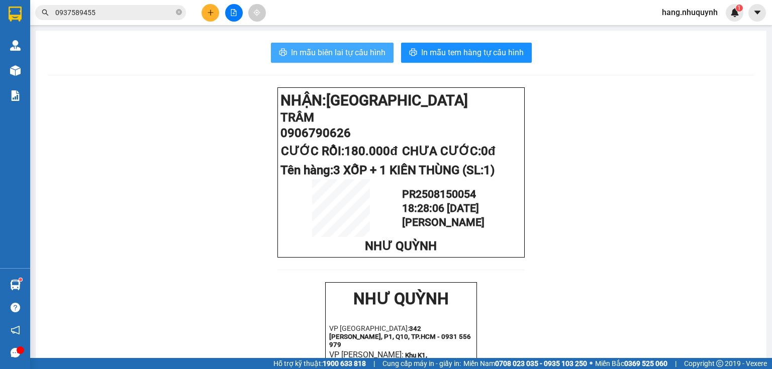
click at [354, 52] on span "In mẫu biên lai tự cấu hình" at bounding box center [338, 52] width 94 height 13
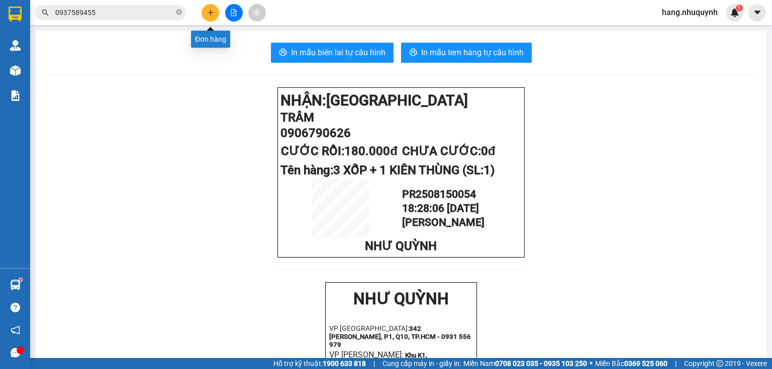
click at [212, 12] on icon "plus" at bounding box center [210, 12] width 7 height 7
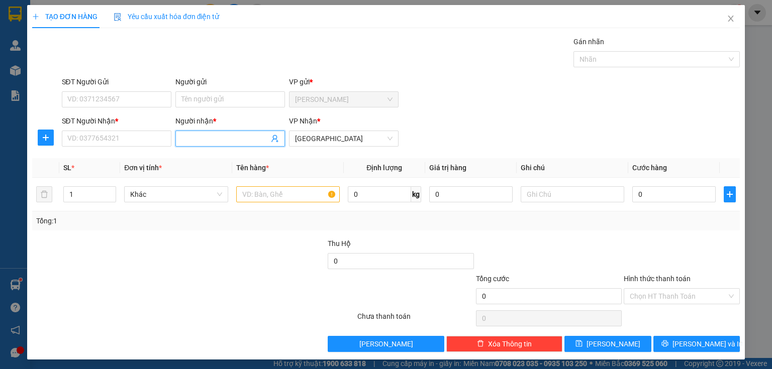
click at [227, 139] on input "Người nhận *" at bounding box center [224, 138] width 87 height 11
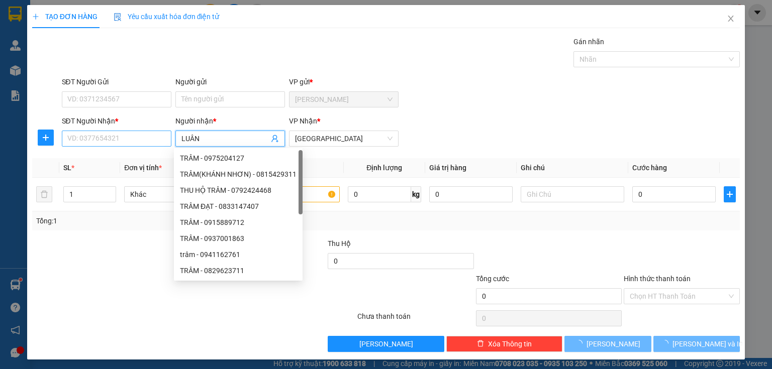
type input "LUÂN"
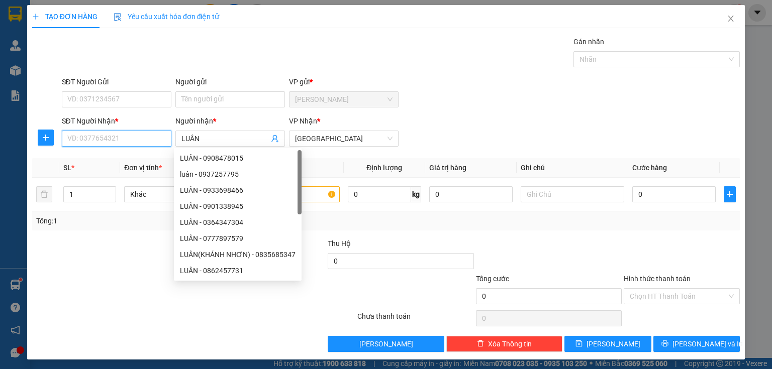
click at [118, 137] on input "SĐT Người Nhận *" at bounding box center [117, 139] width 110 height 16
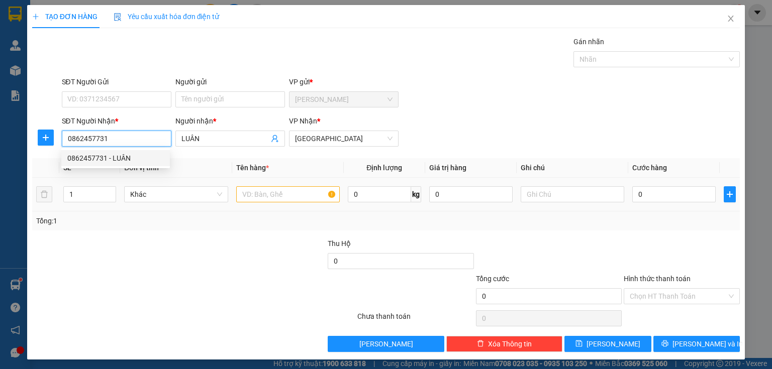
type input "0862457731"
click at [271, 195] on input "text" at bounding box center [287, 194] width 103 height 16
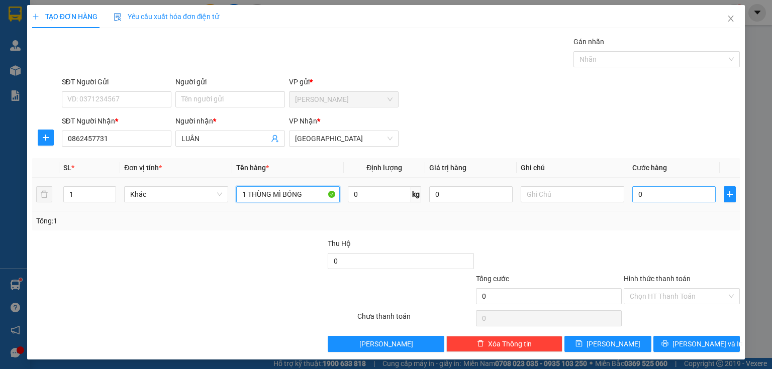
type input "1 THÙNG MÌ BÓNG"
click at [672, 192] on input "0" at bounding box center [673, 194] width 83 height 16
type input "3"
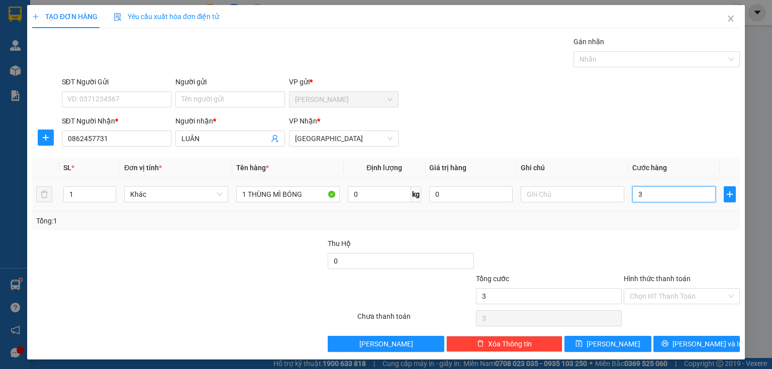
type input "30"
type input "300"
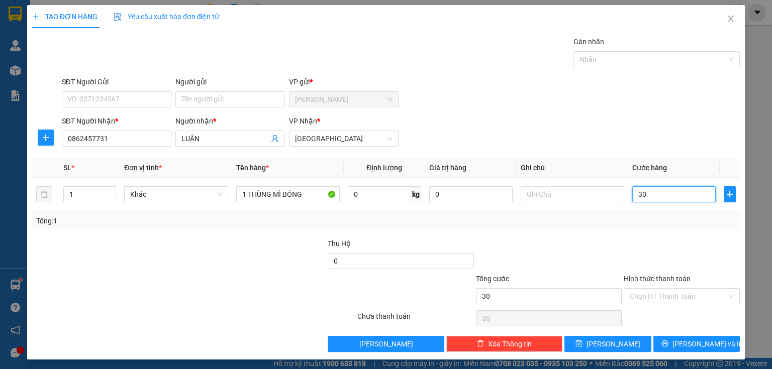
type input "300"
type input "3.000"
type input "30.000"
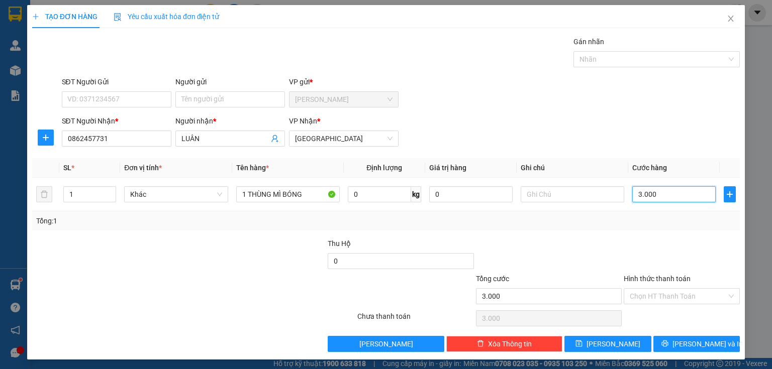
type input "30.000"
click at [668, 298] on input "Hình thức thanh toán" at bounding box center [677, 296] width 97 height 15
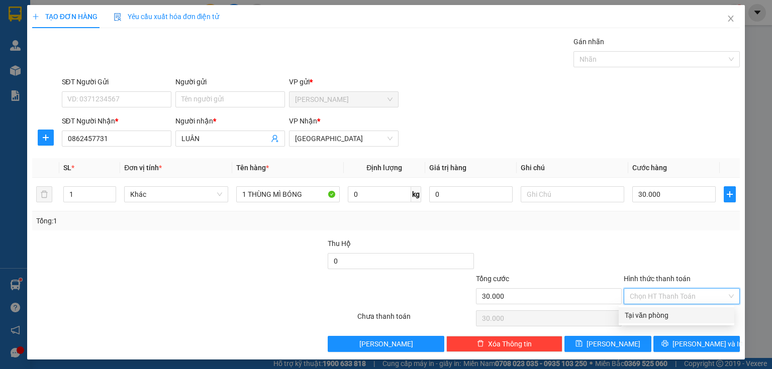
click at [657, 321] on div "Tại văn phòng" at bounding box center [676, 315] width 116 height 16
type input "0"
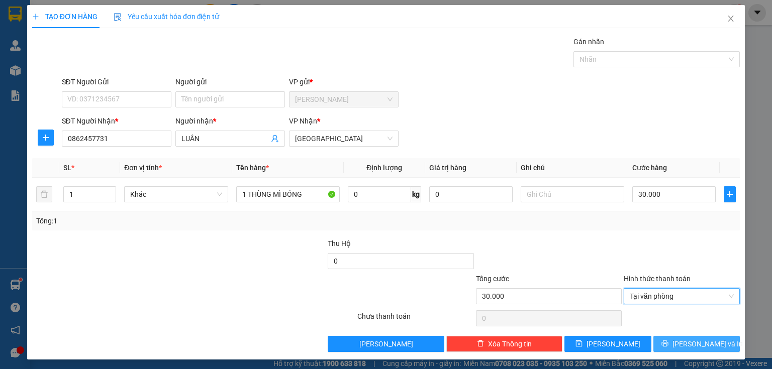
drag, startPoint x: 676, startPoint y: 344, endPoint x: 658, endPoint y: 318, distance: 31.4
click at [668, 343] on icon "printer" at bounding box center [664, 343] width 7 height 7
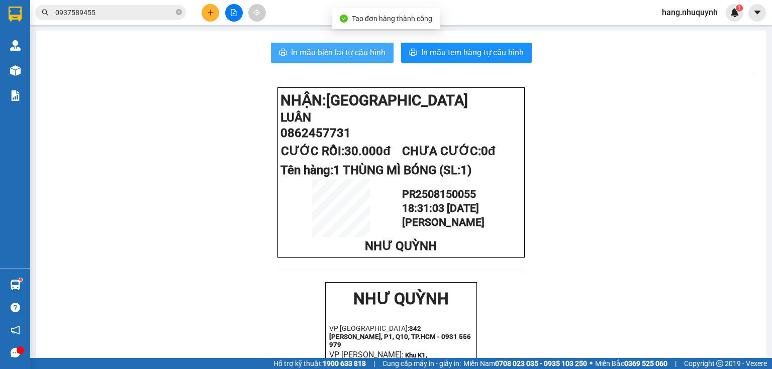
click at [327, 48] on span "In mẫu biên lai tự cấu hình" at bounding box center [338, 52] width 94 height 13
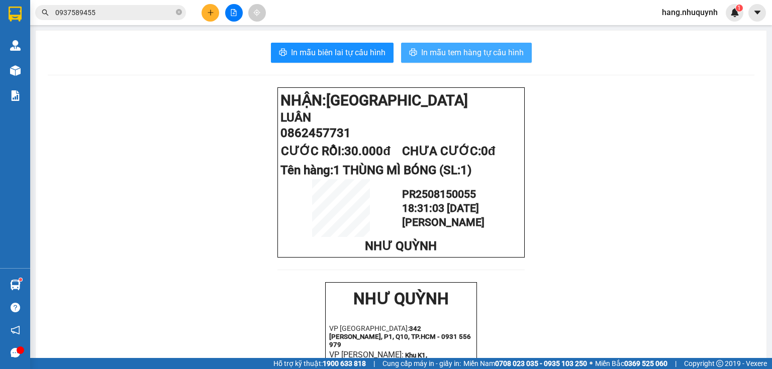
click at [468, 49] on span "In mẫu tem hàng tự cấu hình" at bounding box center [472, 52] width 102 height 13
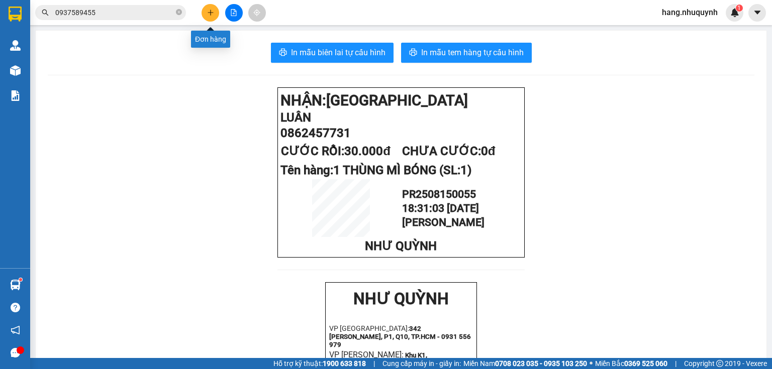
click at [211, 14] on icon "plus" at bounding box center [210, 12] width 7 height 7
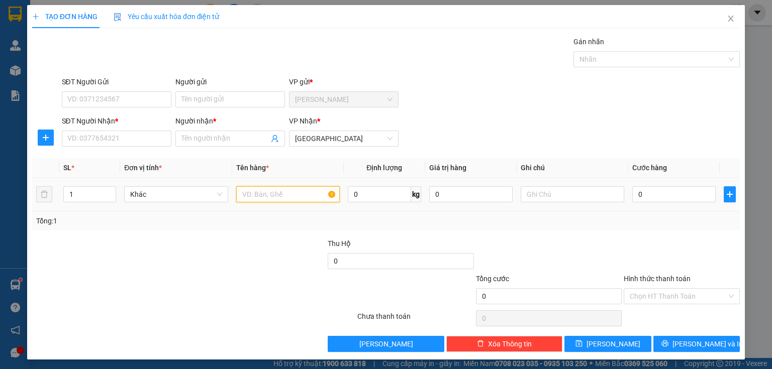
click at [262, 197] on input "text" at bounding box center [287, 194] width 103 height 16
type input "1 BỊ"
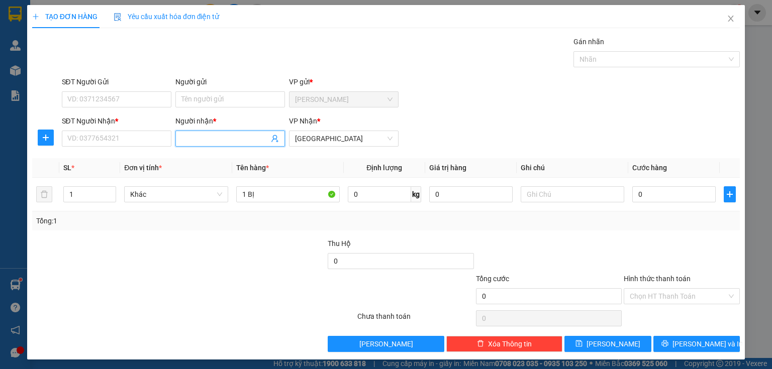
click at [223, 139] on input "Người nhận *" at bounding box center [224, 138] width 87 height 11
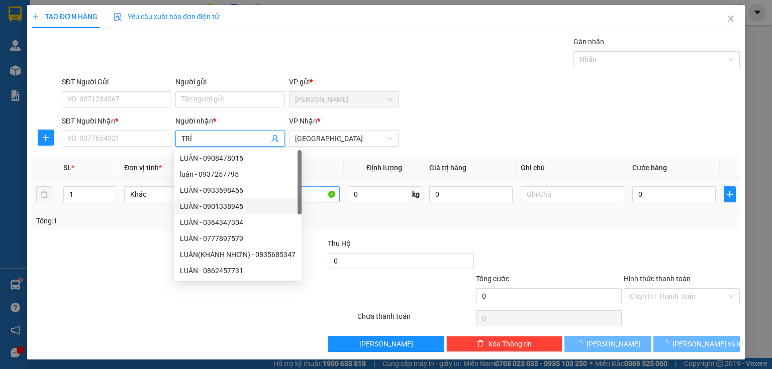
type input "TRÍ"
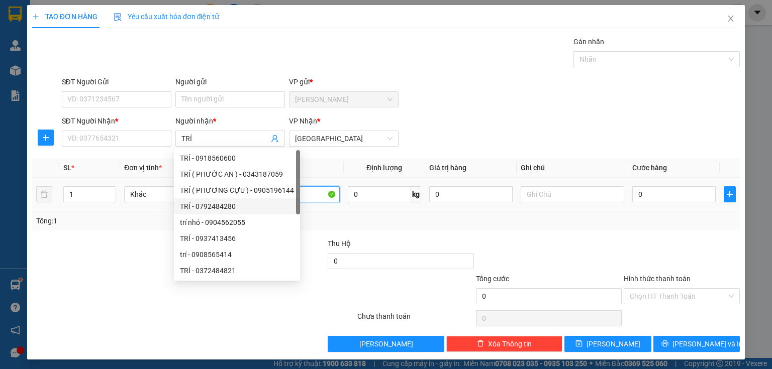
click at [309, 195] on input "1 BỊ" at bounding box center [287, 194] width 103 height 16
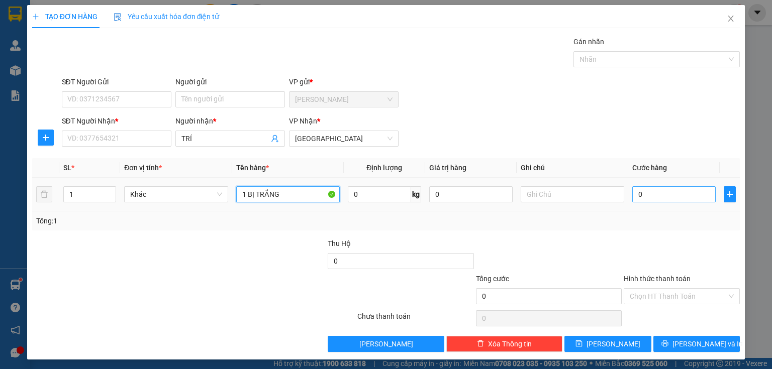
type input "1 BỊ TRẮNG"
click at [674, 199] on input "0" at bounding box center [673, 194] width 83 height 16
type input "2"
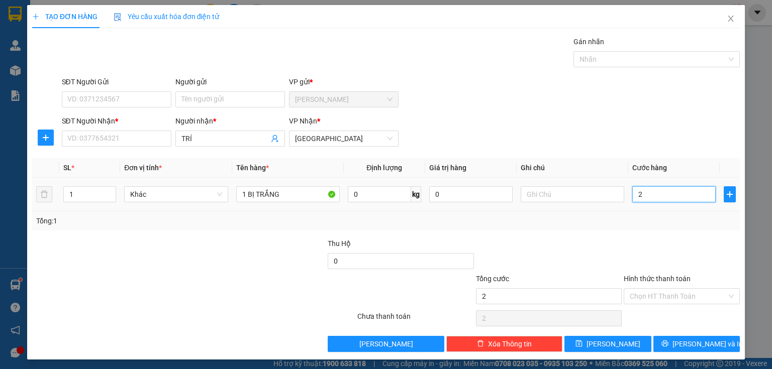
type input "20"
type input "200"
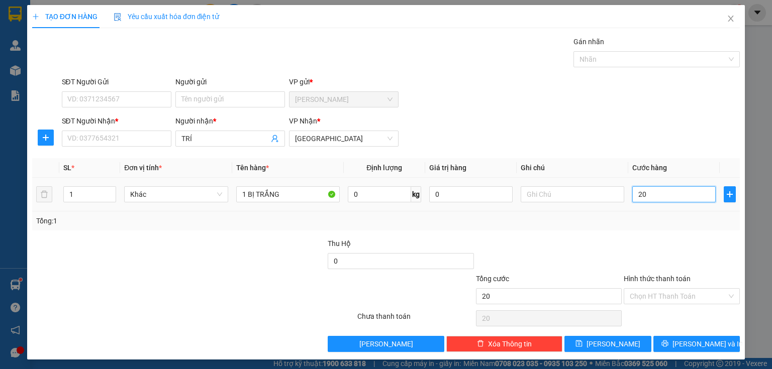
type input "200"
type input "2.000"
type input "20.000"
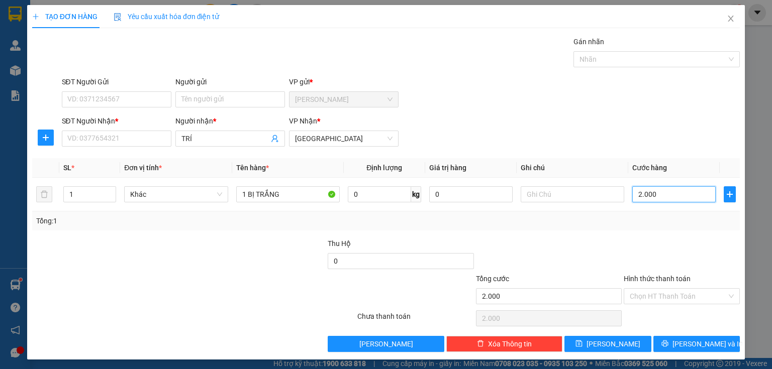
type input "20.000"
click at [120, 138] on input "SĐT Người Nhận *" at bounding box center [117, 139] width 110 height 16
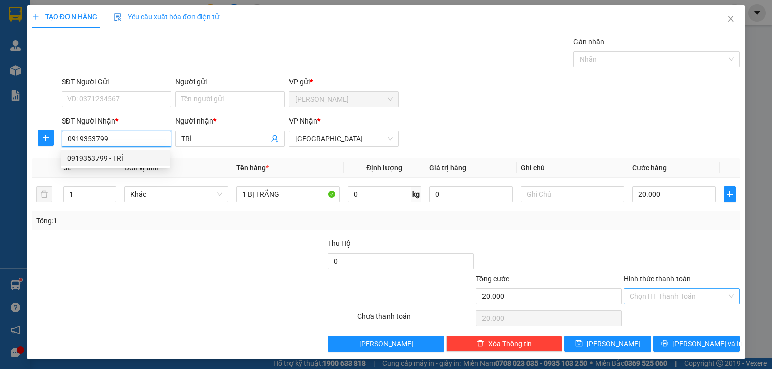
type input "0919353799"
drag, startPoint x: 645, startPoint y: 295, endPoint x: 645, endPoint y: 302, distance: 7.0
click at [645, 298] on input "Hình thức thanh toán" at bounding box center [677, 296] width 97 height 15
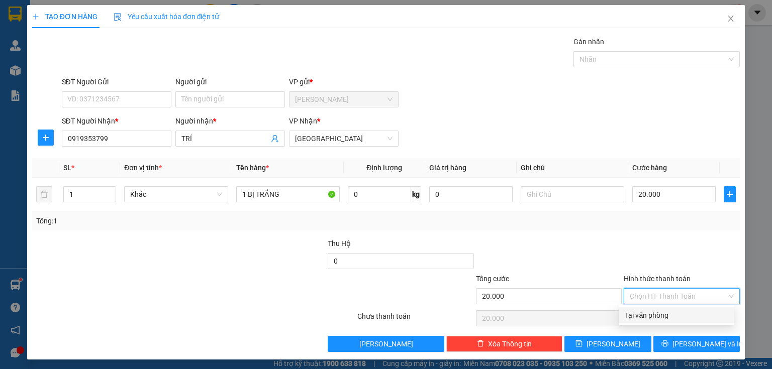
click at [642, 319] on div "Tại văn phòng" at bounding box center [675, 315] width 103 height 11
type input "0"
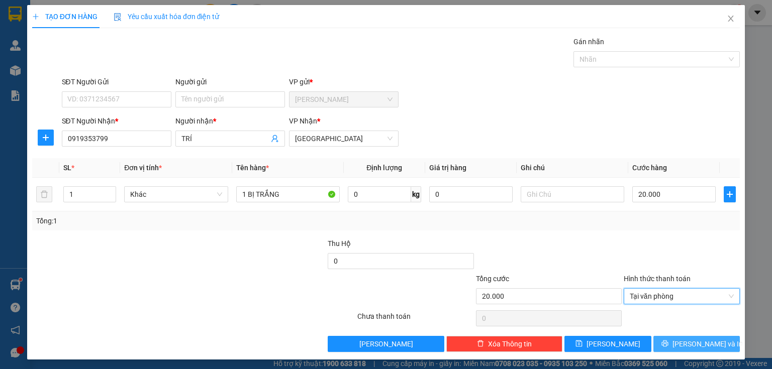
click at [670, 341] on button "[PERSON_NAME] và In" at bounding box center [696, 344] width 87 height 16
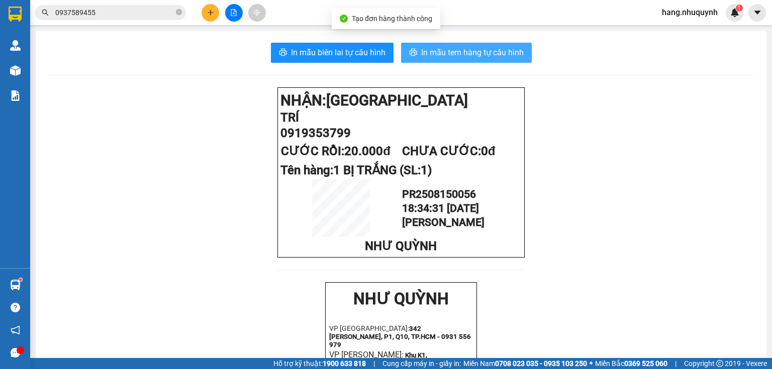
click at [453, 53] on span "In mẫu tem hàng tự cấu hình" at bounding box center [472, 52] width 102 height 13
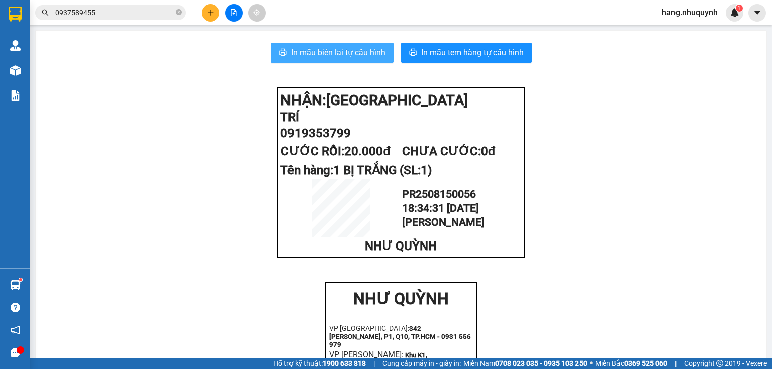
drag, startPoint x: 358, startPoint y: 48, endPoint x: 362, endPoint y: 32, distance: 17.1
click at [357, 48] on span "In mẫu biên lai tự cấu hình" at bounding box center [338, 52] width 94 height 13
click at [114, 13] on input "0937589455" at bounding box center [114, 12] width 119 height 11
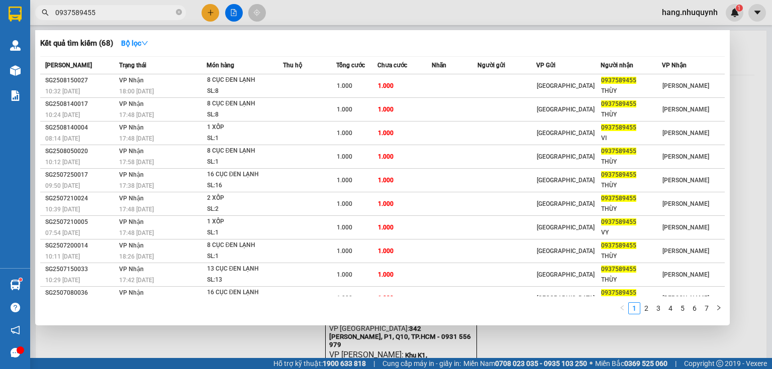
click at [114, 13] on input "0937589455" at bounding box center [114, 12] width 119 height 11
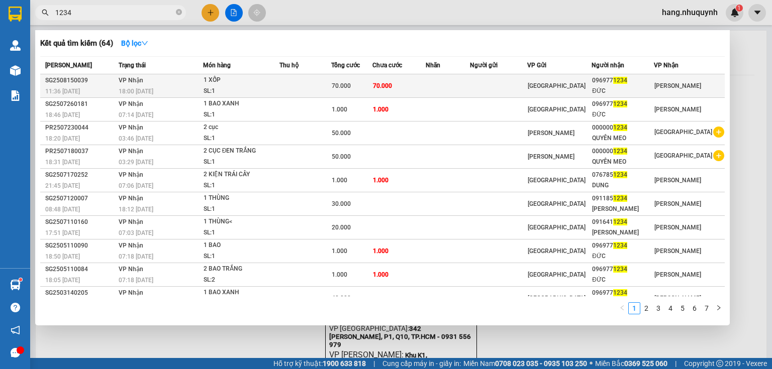
type input "1234"
click at [225, 85] on div "1 XỐP" at bounding box center [240, 80] width 75 height 11
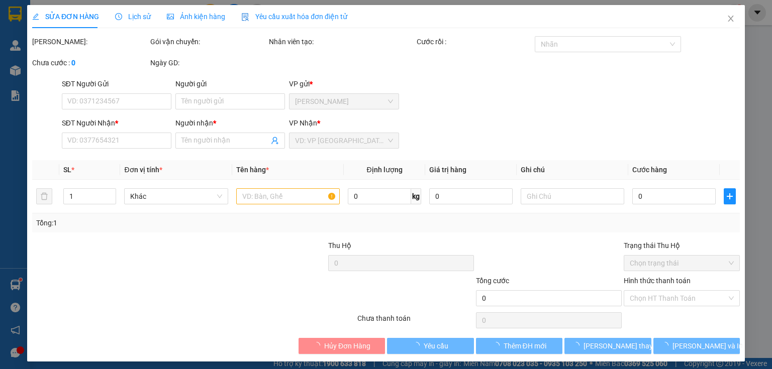
type input "0969771234"
type input "ĐỨC"
type input "70.000"
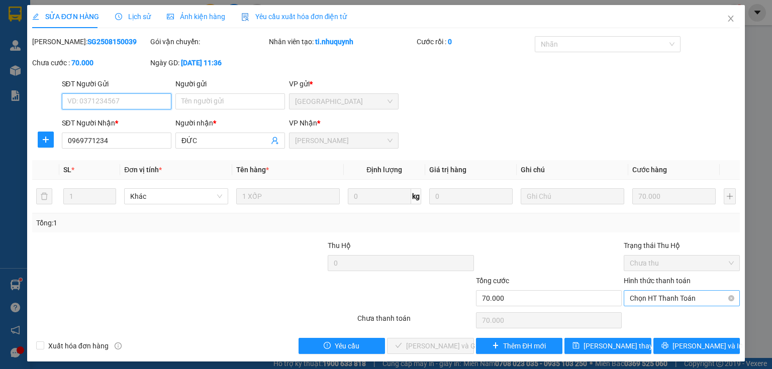
drag, startPoint x: 662, startPoint y: 301, endPoint x: 662, endPoint y: 310, distance: 9.0
click at [662, 303] on span "Chọn HT Thanh Toán" at bounding box center [681, 298] width 104 height 15
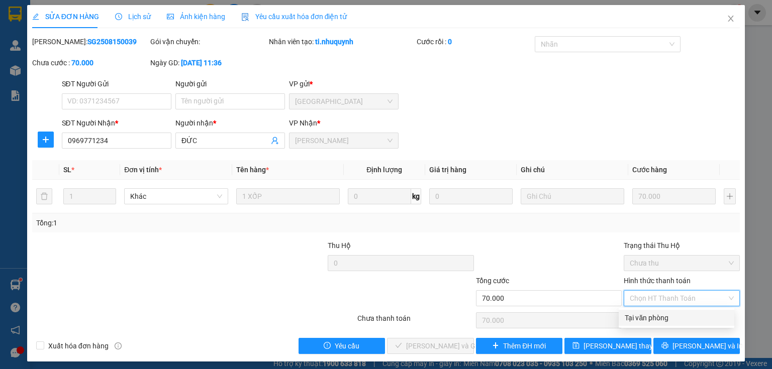
click at [653, 323] on div "Tại văn phòng" at bounding box center [676, 318] width 116 height 16
type input "0"
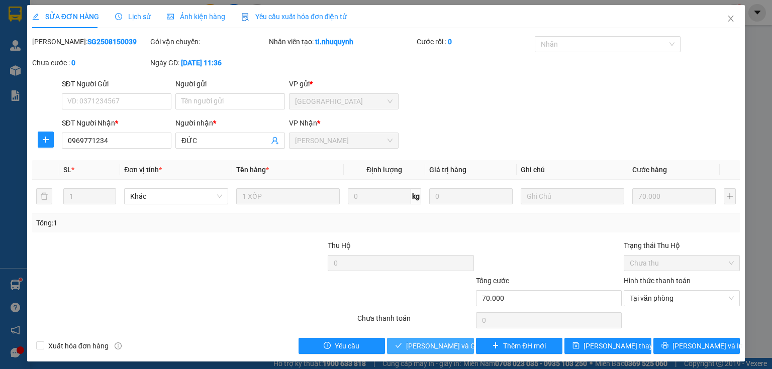
click at [431, 340] on button "[PERSON_NAME] và Giao hàng" at bounding box center [430, 346] width 87 height 16
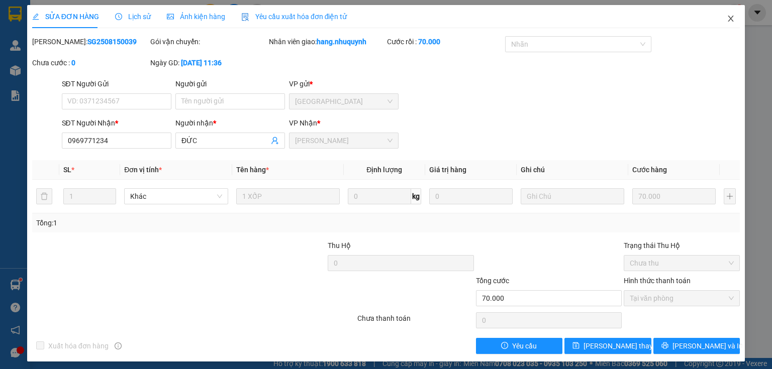
click at [728, 18] on icon "close" at bounding box center [731, 19] width 6 height 6
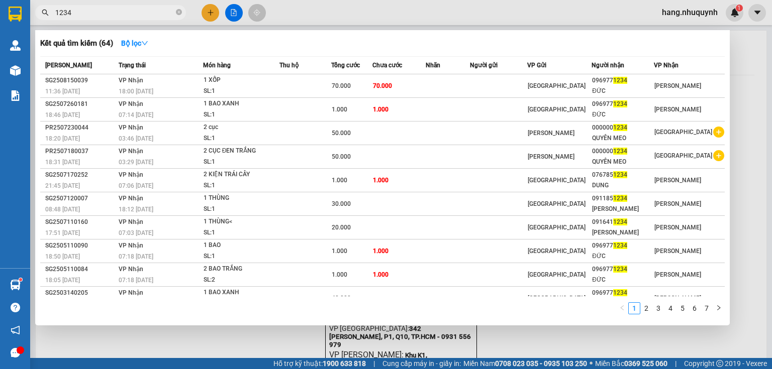
click at [157, 10] on input "1234" at bounding box center [114, 12] width 119 height 11
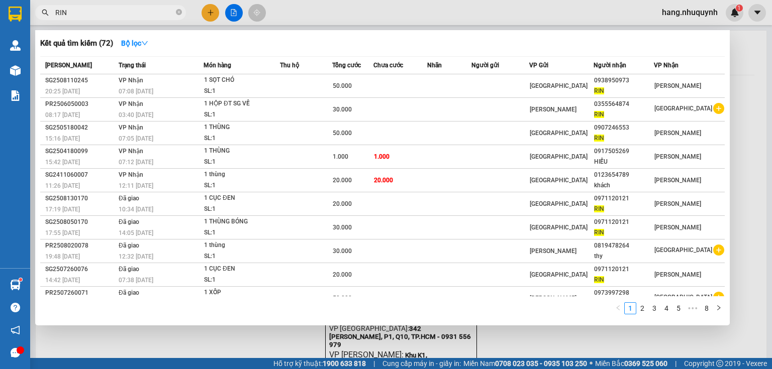
click at [122, 11] on input "RIN" at bounding box center [114, 12] width 119 height 11
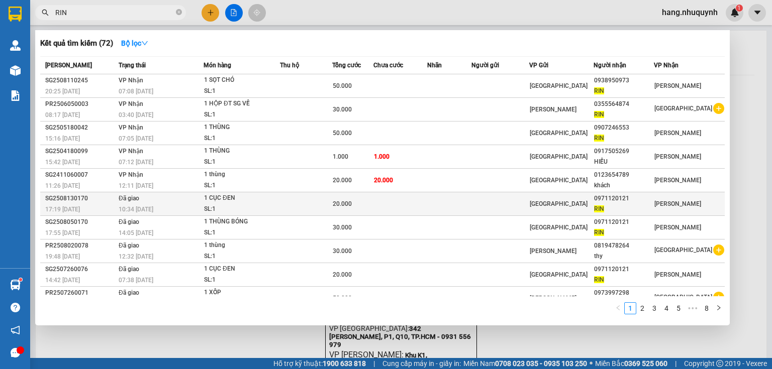
scroll to position [11, 0]
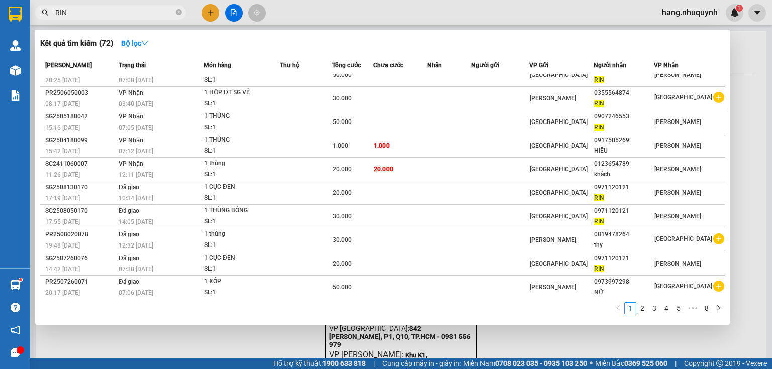
click at [104, 14] on input "RIN" at bounding box center [114, 12] width 119 height 11
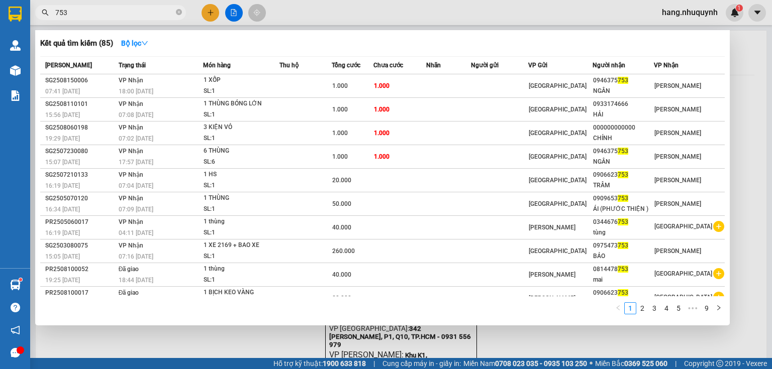
type input "753"
click at [209, 17] on div at bounding box center [386, 184] width 772 height 369
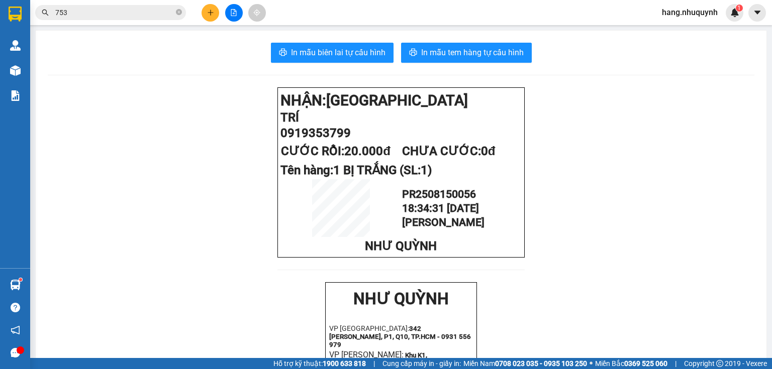
click at [205, 21] on div at bounding box center [233, 13] width 75 height 18
click at [207, 13] on icon "plus" at bounding box center [210, 12] width 7 height 7
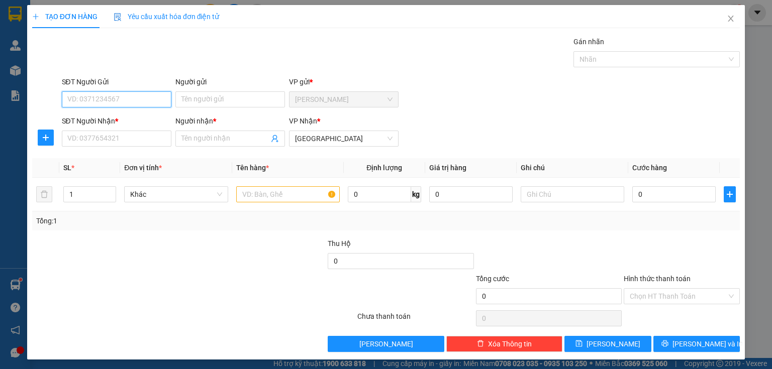
drag, startPoint x: 222, startPoint y: 177, endPoint x: 159, endPoint y: 134, distance: 76.6
click at [203, 168] on th "Đơn vị tính *" at bounding box center [176, 168] width 112 height 20
click at [130, 134] on input "SĐT Người Nhận *" at bounding box center [117, 139] width 110 height 16
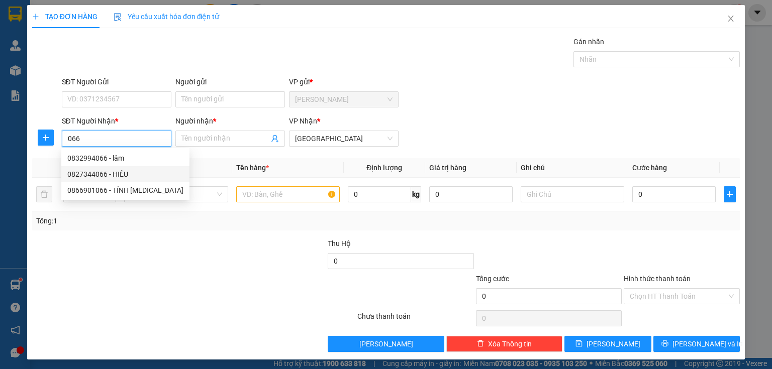
click at [122, 177] on div "0827344066 - HIẾU" at bounding box center [125, 174] width 116 height 11
type input "0827344066"
type input "HIẾU"
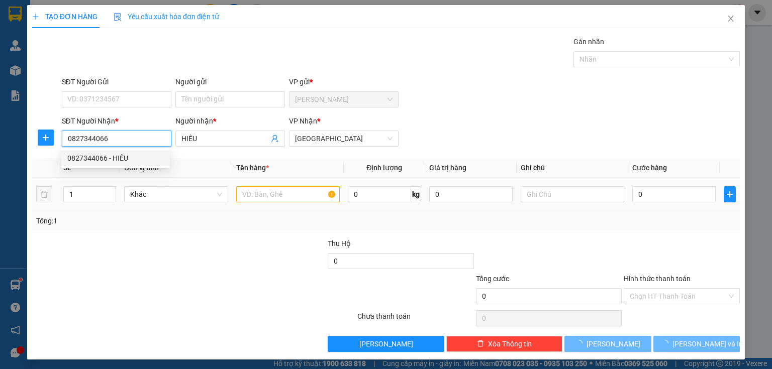
type input "20.000"
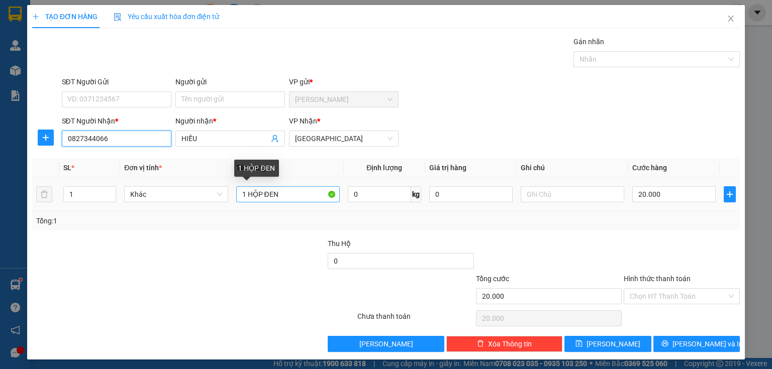
type input "0827344066"
drag, startPoint x: 259, startPoint y: 197, endPoint x: 283, endPoint y: 197, distance: 24.1
click at [283, 197] on input "1 HỘP ĐEN" at bounding box center [287, 194] width 103 height 16
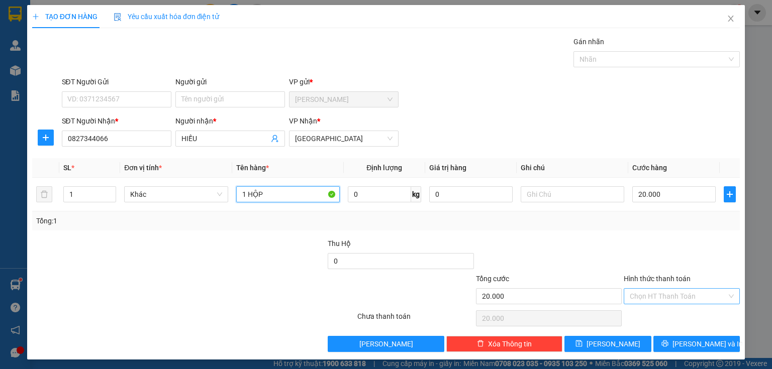
type input "1 HỘP"
click at [656, 299] on input "Hình thức thanh toán" at bounding box center [677, 296] width 97 height 15
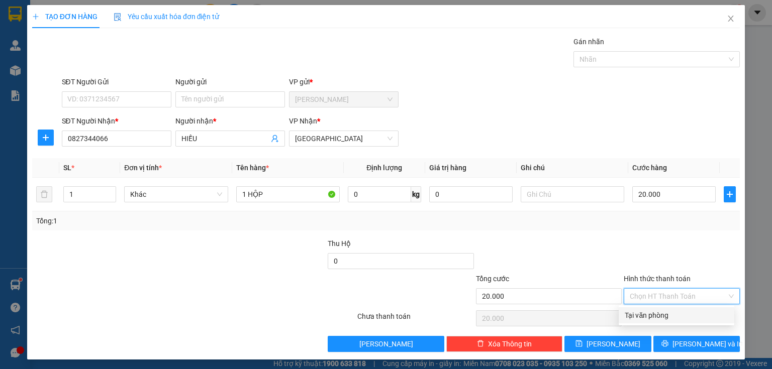
click at [658, 318] on div "Tại văn phòng" at bounding box center [675, 315] width 103 height 11
type input "0"
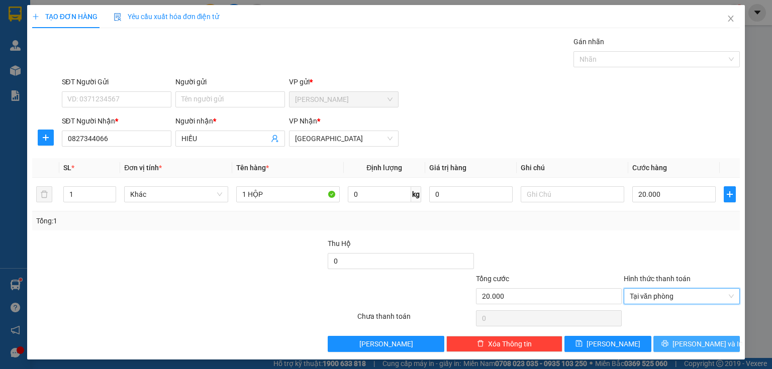
click at [687, 349] on button "[PERSON_NAME] và In" at bounding box center [696, 344] width 87 height 16
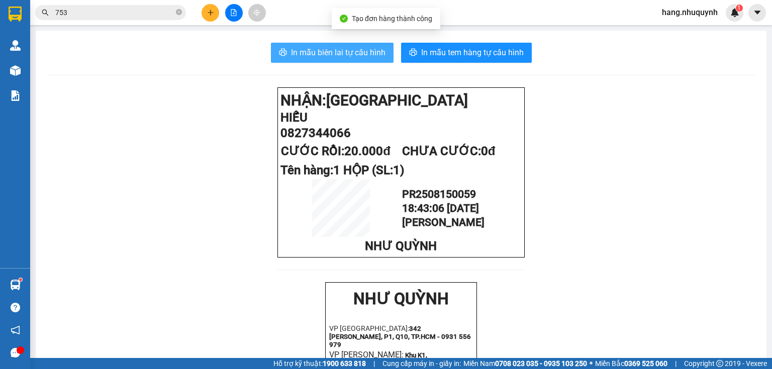
click at [323, 54] on span "In mẫu biên lai tự cấu hình" at bounding box center [338, 52] width 94 height 13
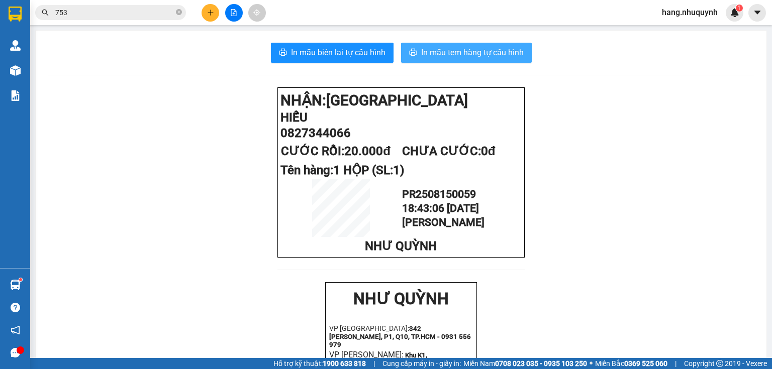
click at [462, 57] on span "In mẫu tem hàng tự cấu hình" at bounding box center [472, 52] width 102 height 13
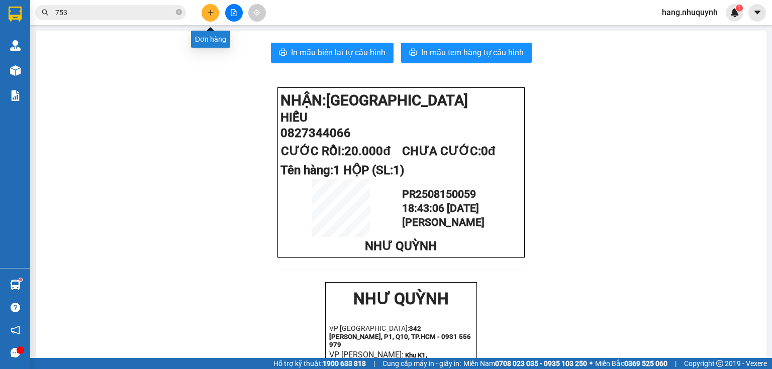
click at [208, 16] on icon "plus" at bounding box center [210, 12] width 7 height 7
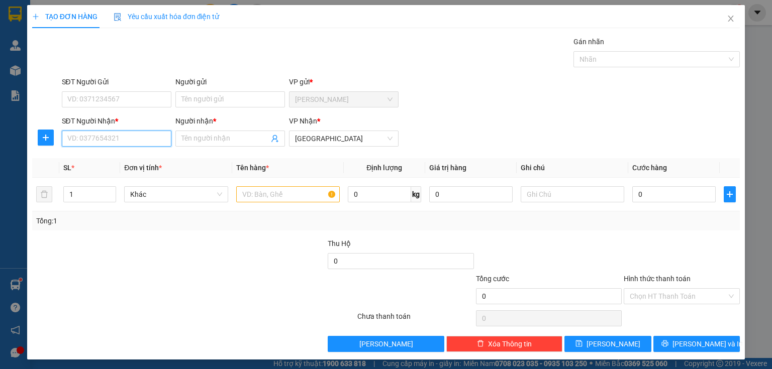
click at [123, 142] on input "SĐT Người Nhận *" at bounding box center [117, 139] width 110 height 16
type input "0964387609"
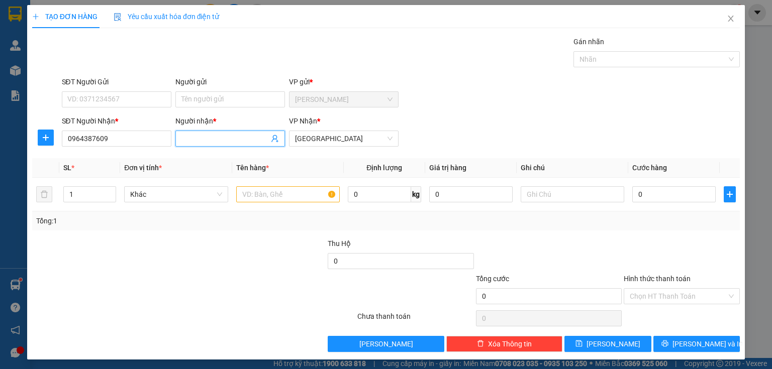
click at [209, 137] on input "Người nhận *" at bounding box center [224, 138] width 87 height 11
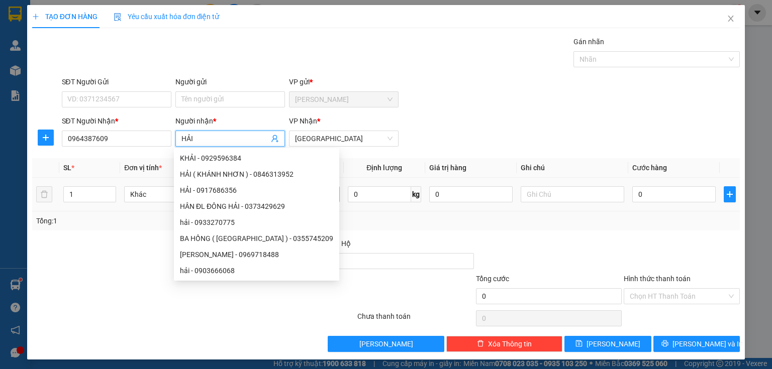
type input "HẢI"
click at [321, 193] on input "text" at bounding box center [287, 194] width 103 height 16
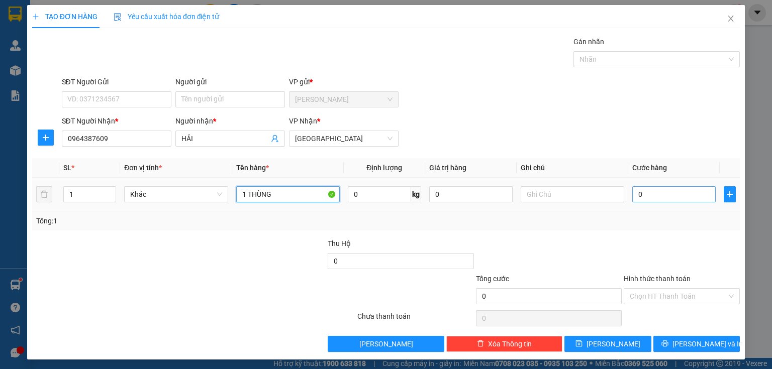
type input "1 THÙNG"
click at [677, 197] on input "0" at bounding box center [673, 194] width 83 height 16
type input "3"
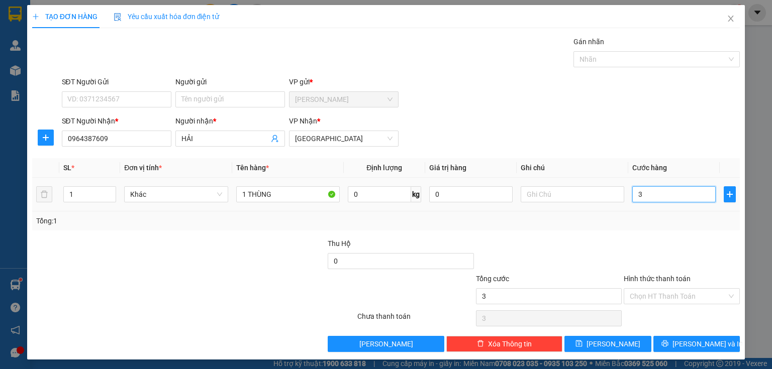
type input "30"
type input "300"
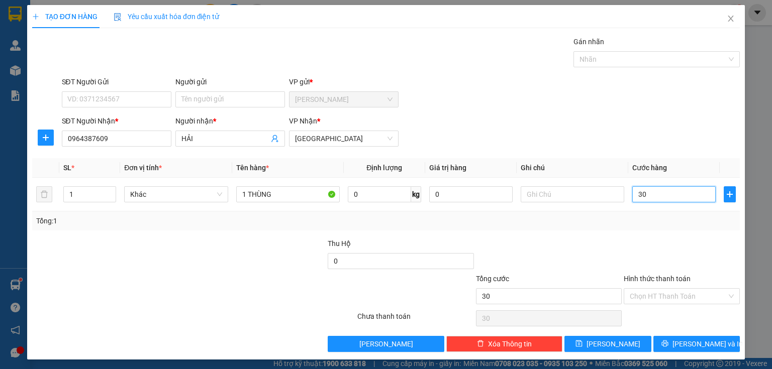
type input "300"
type input "3.000"
type input "30.000"
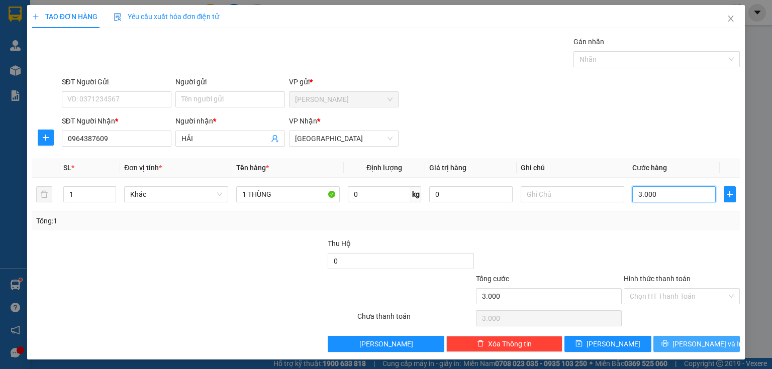
type input "30.000"
click at [668, 341] on icon "printer" at bounding box center [664, 344] width 7 height 7
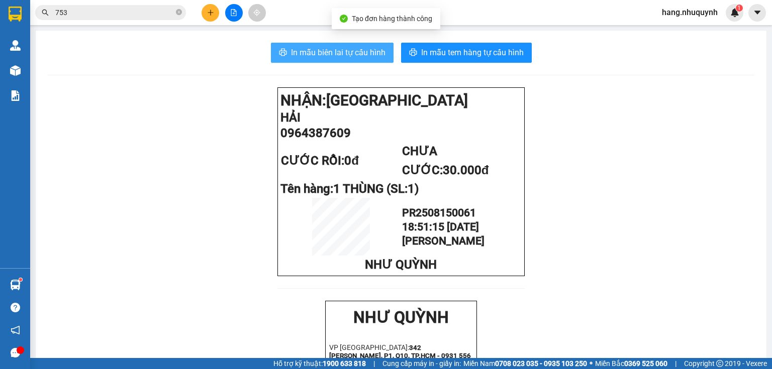
click at [321, 58] on span "In mẫu biên lai tự cấu hình" at bounding box center [338, 52] width 94 height 13
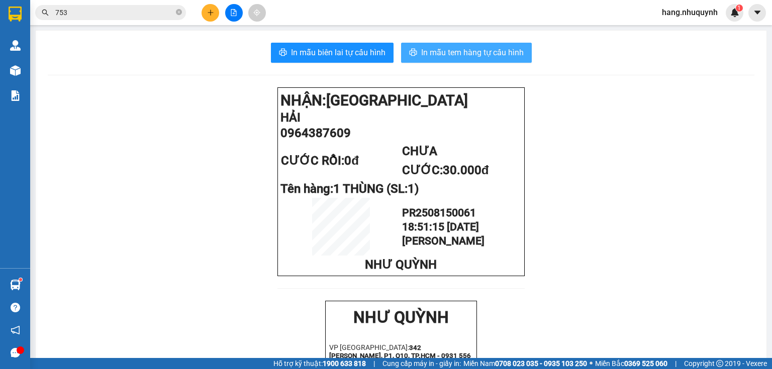
click at [501, 54] on span "In mẫu tem hàng tự cấu hình" at bounding box center [472, 52] width 102 height 13
click at [208, 13] on icon "plus" at bounding box center [210, 12] width 7 height 7
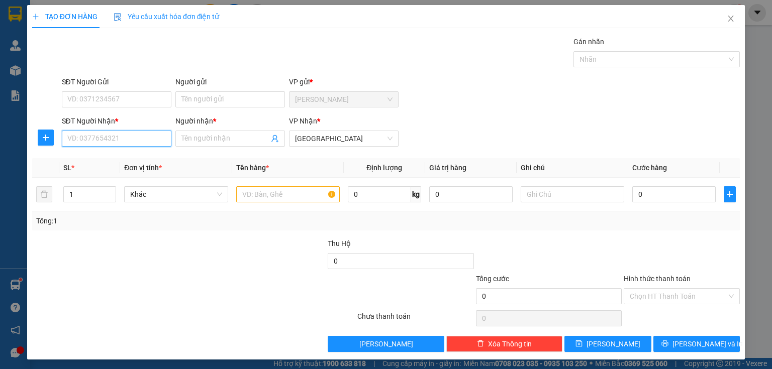
click at [104, 139] on input "SĐT Người Nhận *" at bounding box center [117, 139] width 110 height 16
click at [272, 194] on input "text" at bounding box center [287, 194] width 103 height 16
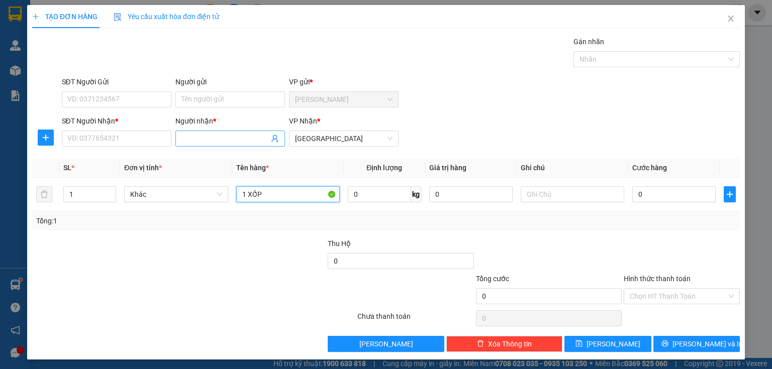
type input "1 XỐP"
click at [209, 141] on input "Người nhận *" at bounding box center [224, 138] width 87 height 11
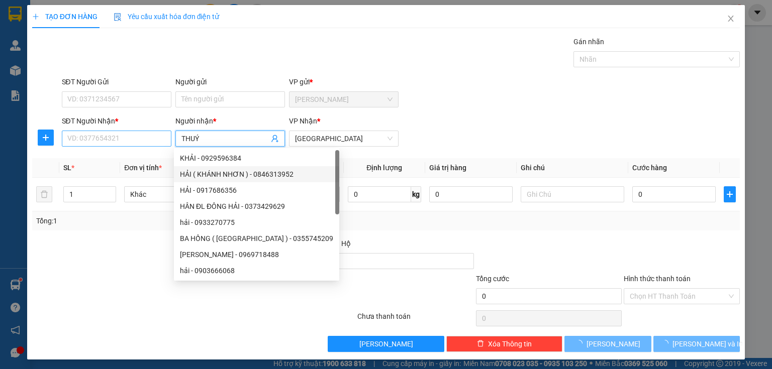
type input "THUÝ"
click at [94, 139] on input "SĐT Người Nhận *" at bounding box center [117, 139] width 110 height 16
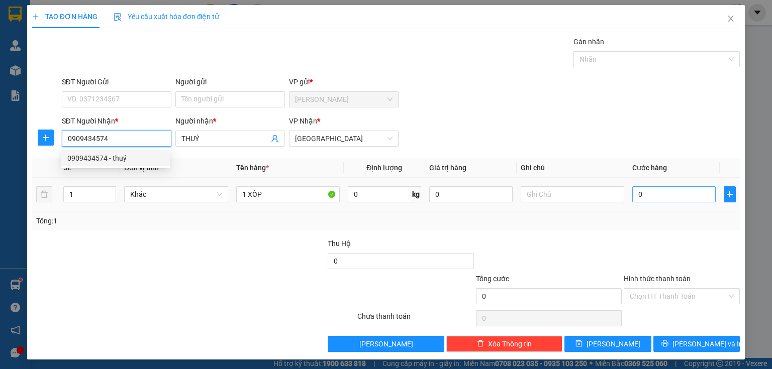
type input "0909434574"
click at [646, 195] on input "0" at bounding box center [673, 194] width 83 height 16
type input "3"
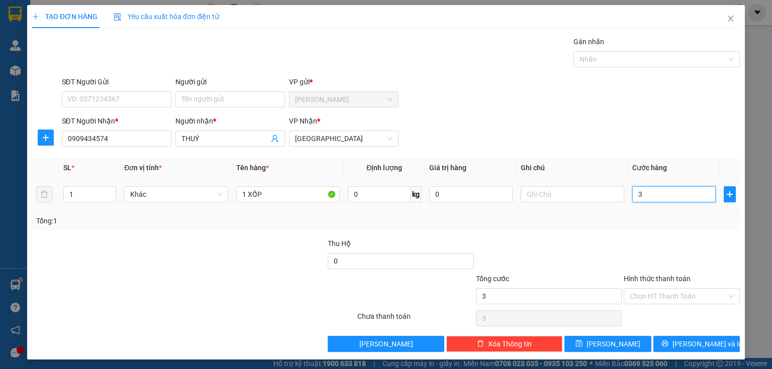
type input "30"
type input "300"
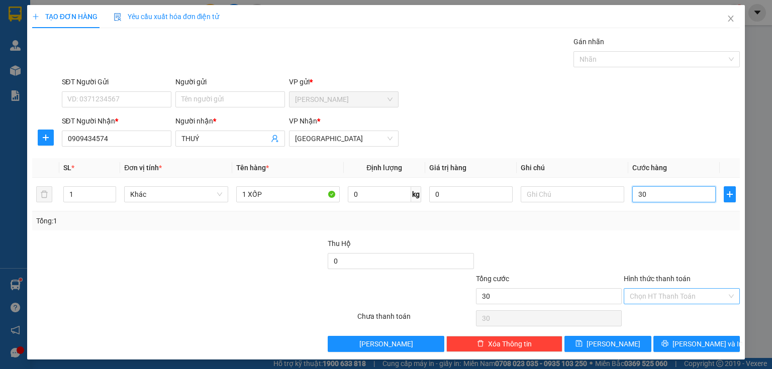
type input "300"
type input "3.000"
click at [664, 297] on input "Hình thức thanh toán" at bounding box center [677, 296] width 97 height 15
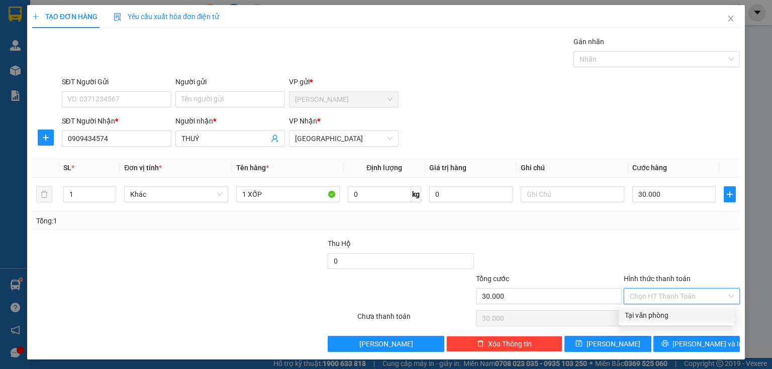
click at [661, 317] on div "Tại văn phòng" at bounding box center [675, 315] width 103 height 11
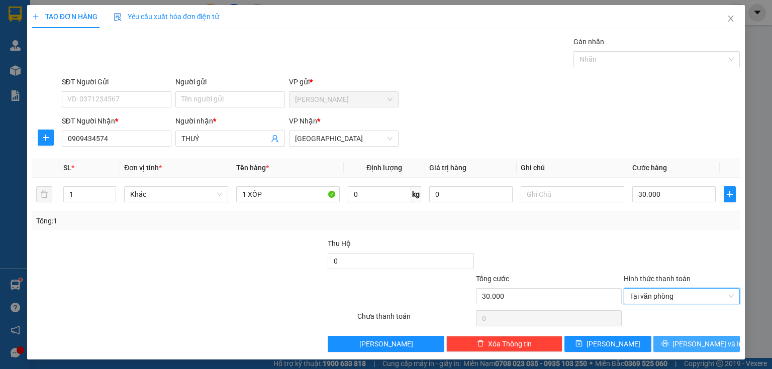
click at [668, 345] on icon "printer" at bounding box center [664, 344] width 7 height 7
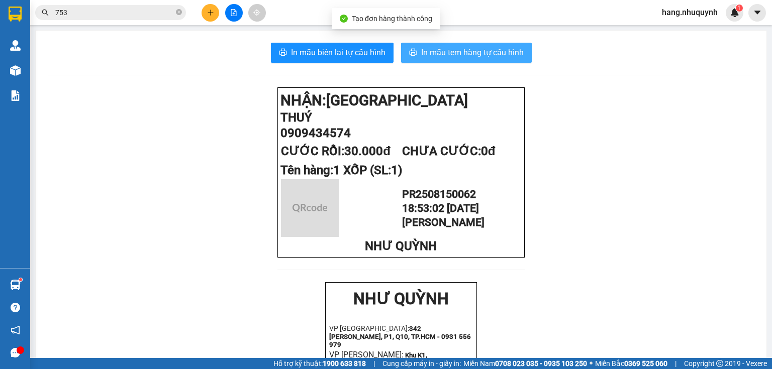
click at [445, 53] on span "In mẫu tem hàng tự cấu hình" at bounding box center [472, 52] width 102 height 13
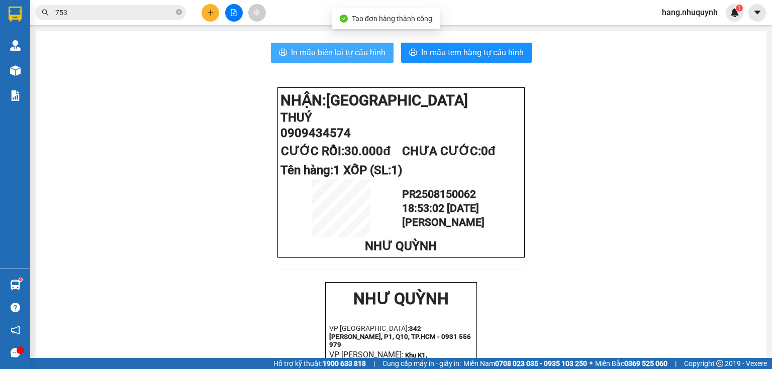
click at [362, 53] on span "In mẫu biên lai tự cấu hình" at bounding box center [338, 52] width 94 height 13
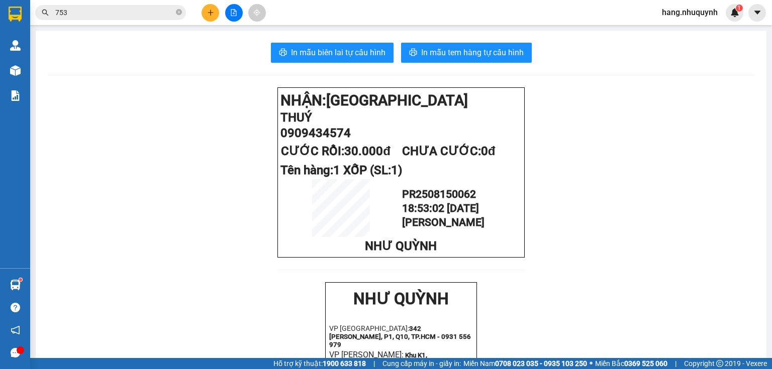
click at [208, 17] on button at bounding box center [210, 13] width 18 height 18
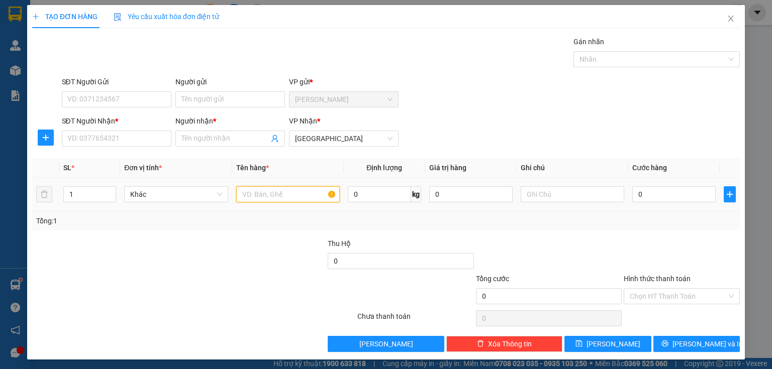
click at [257, 191] on input "text" at bounding box center [287, 194] width 103 height 16
click at [122, 141] on input "SĐT Người Nhận *" at bounding box center [117, 139] width 110 height 16
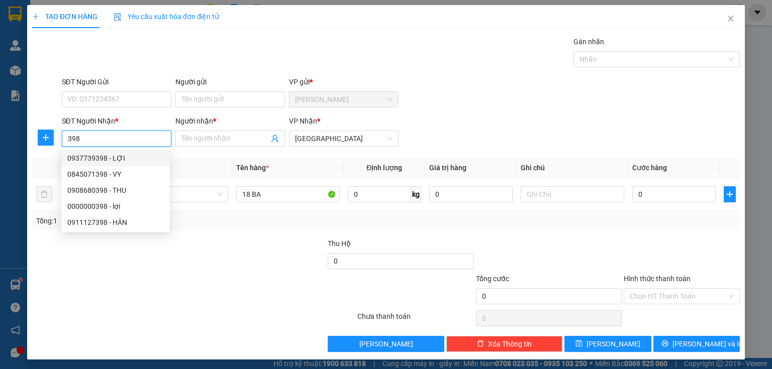
click at [115, 159] on div "0937739398 - LỢI" at bounding box center [115, 158] width 96 height 11
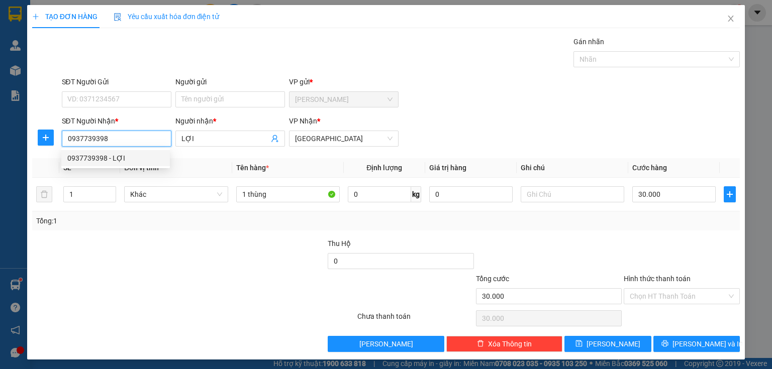
drag, startPoint x: 94, startPoint y: 140, endPoint x: 80, endPoint y: 141, distance: 14.1
click at [80, 141] on input "0937739398" at bounding box center [117, 139] width 110 height 16
click at [130, 139] on input "0937739398" at bounding box center [117, 139] width 110 height 16
drag, startPoint x: 130, startPoint y: 139, endPoint x: 0, endPoint y: 140, distance: 130.1
click at [0, 142] on div "TẠO ĐƠN HÀNG Yêu cầu xuất hóa đơn điện tử Transit Pickup Surcharge Ids Transit …" at bounding box center [386, 184] width 772 height 369
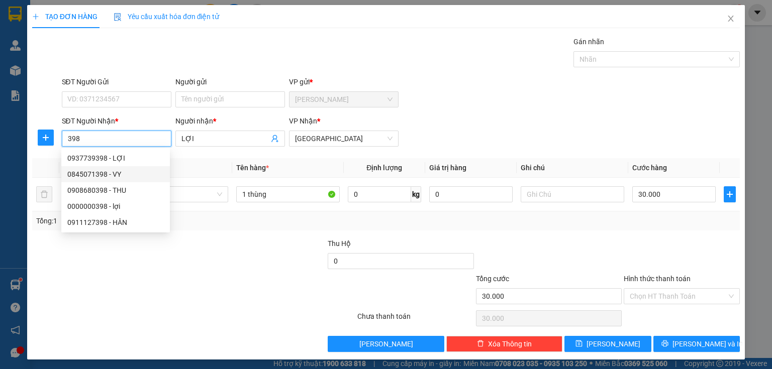
click at [83, 140] on input "398" at bounding box center [117, 139] width 110 height 16
click at [118, 163] on div "0937739398 - LỢI" at bounding box center [115, 158] width 96 height 11
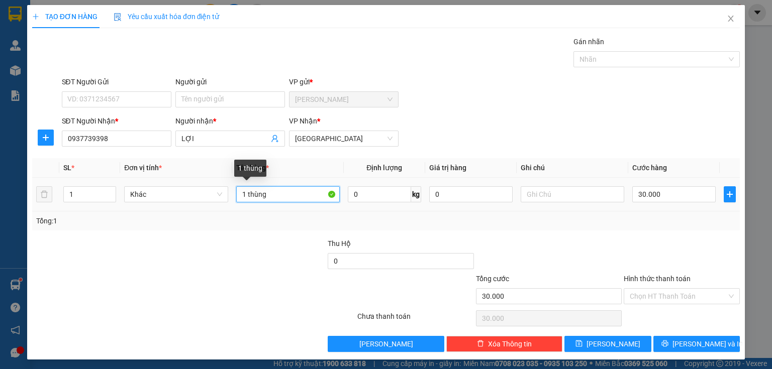
click at [286, 199] on input "1 thùng" at bounding box center [287, 194] width 103 height 16
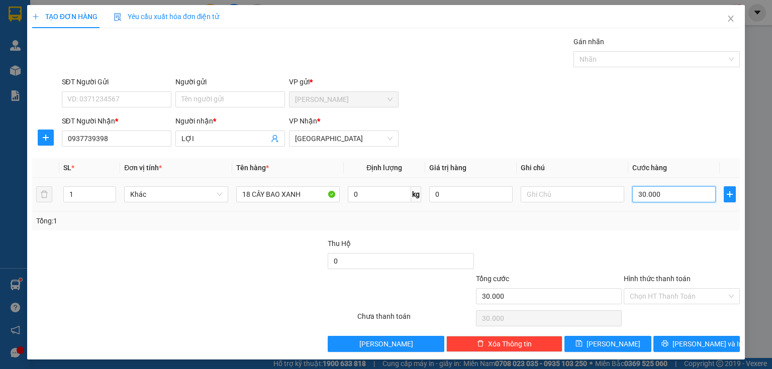
click at [668, 197] on input "30.000" at bounding box center [673, 194] width 83 height 16
click at [667, 294] on input "Hình thức thanh toán" at bounding box center [677, 296] width 97 height 15
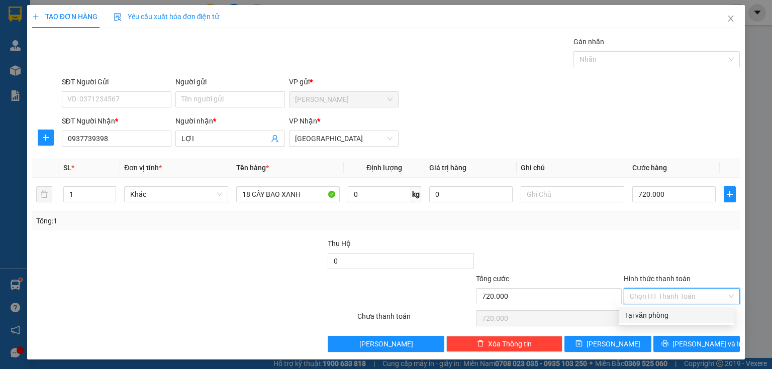
click at [659, 318] on div "Tại văn phòng" at bounding box center [675, 315] width 103 height 11
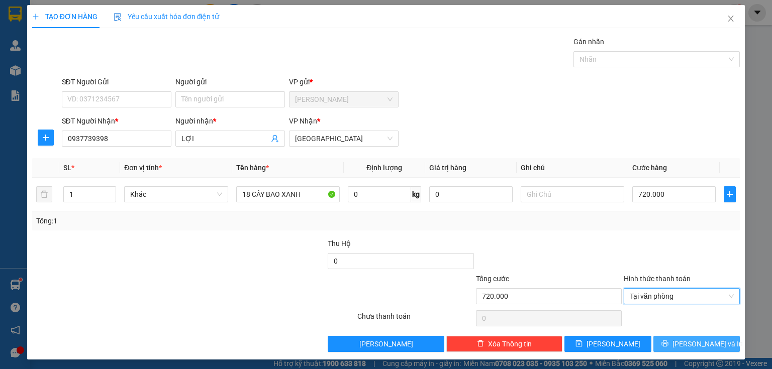
click at [668, 342] on icon "printer" at bounding box center [664, 344] width 7 height 7
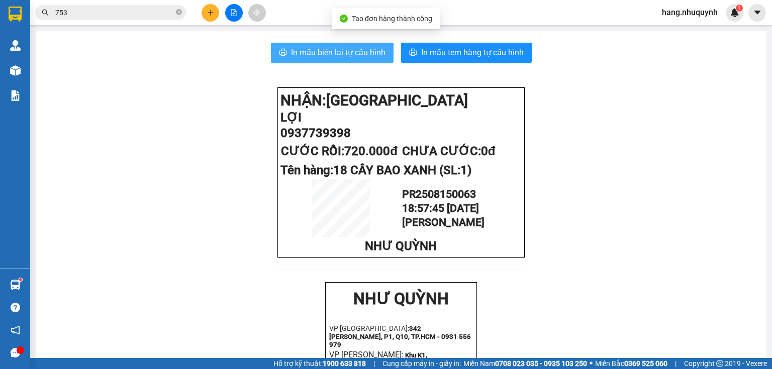
click at [318, 51] on span "In mẫu biên lai tự cấu hình" at bounding box center [338, 52] width 94 height 13
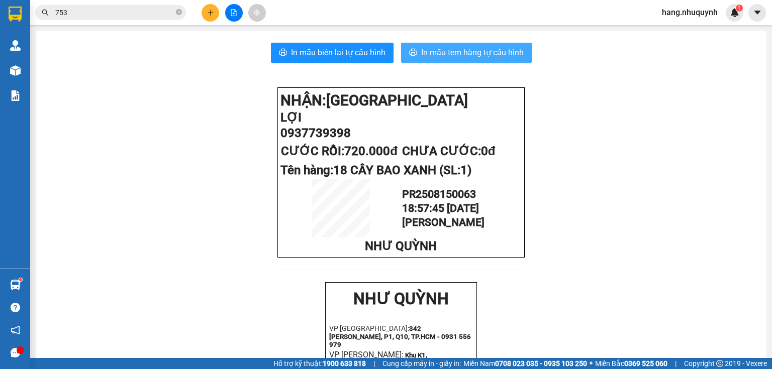
click at [495, 56] on span "In mẫu tem hàng tự cấu hình" at bounding box center [472, 52] width 102 height 13
click at [155, 10] on input "753" at bounding box center [114, 12] width 119 height 11
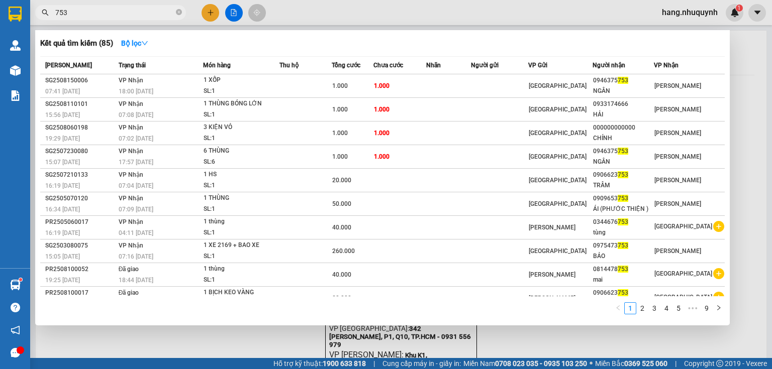
click at [155, 10] on input "753" at bounding box center [114, 12] width 119 height 11
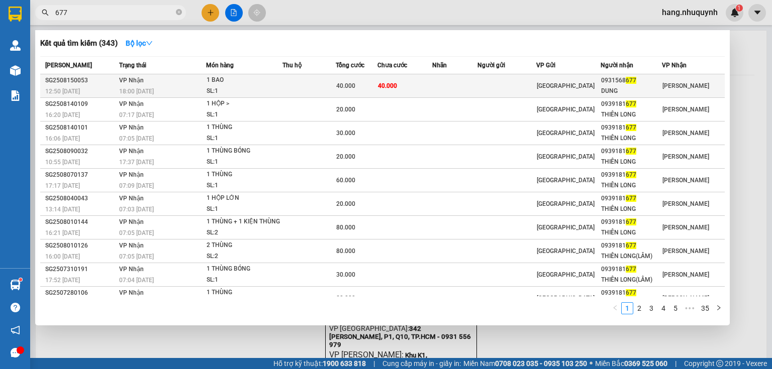
click at [352, 82] on span "40.000" at bounding box center [345, 85] width 19 height 7
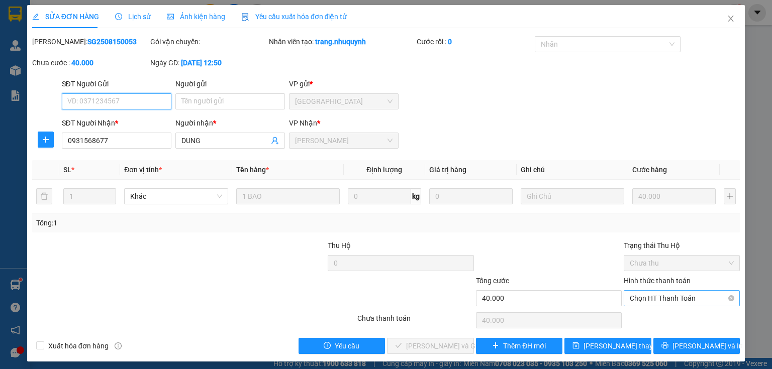
click at [680, 301] on span "Chọn HT Thanh Toán" at bounding box center [681, 298] width 104 height 15
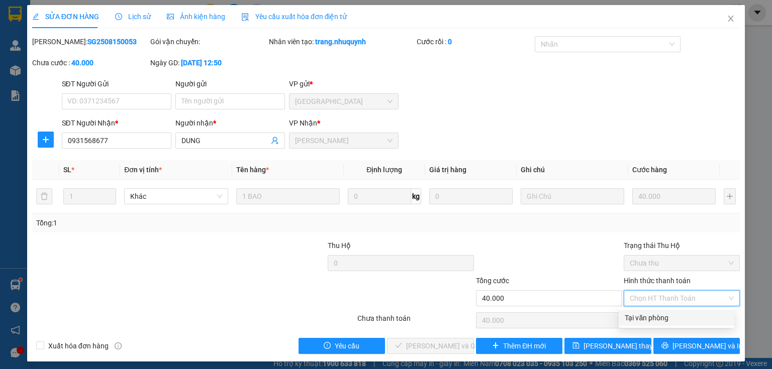
drag, startPoint x: 662, startPoint y: 319, endPoint x: 516, endPoint y: 352, distance: 149.3
click at [661, 319] on div "Tại văn phòng" at bounding box center [675, 317] width 103 height 11
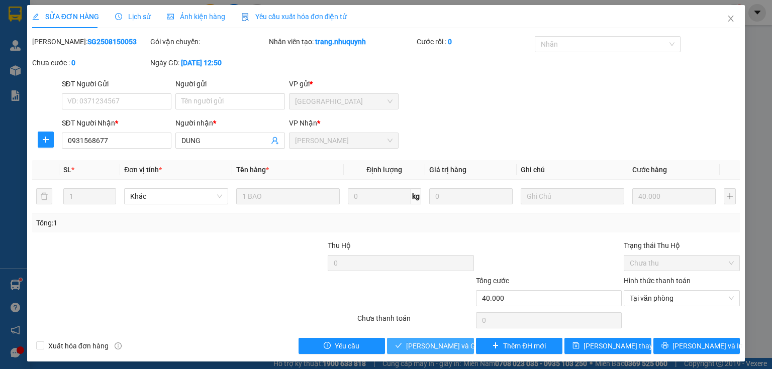
click at [440, 350] on span "[PERSON_NAME] và Giao hàng" at bounding box center [454, 346] width 96 height 11
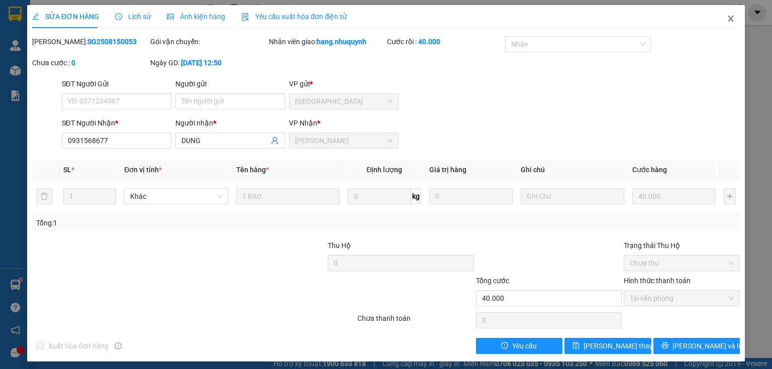
click at [726, 17] on icon "close" at bounding box center [730, 19] width 8 height 8
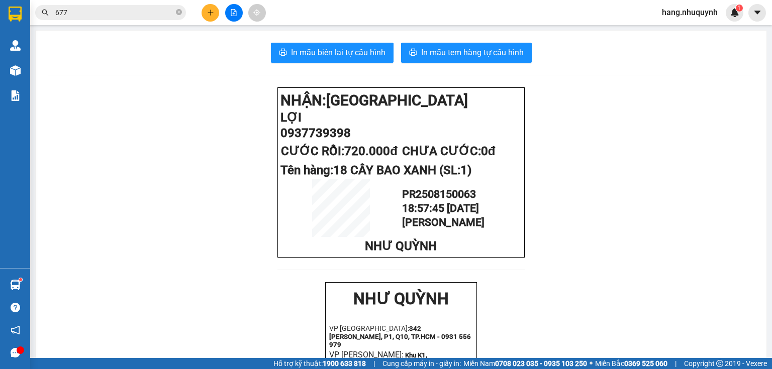
click at [207, 12] on icon "plus" at bounding box center [210, 12] width 6 height 1
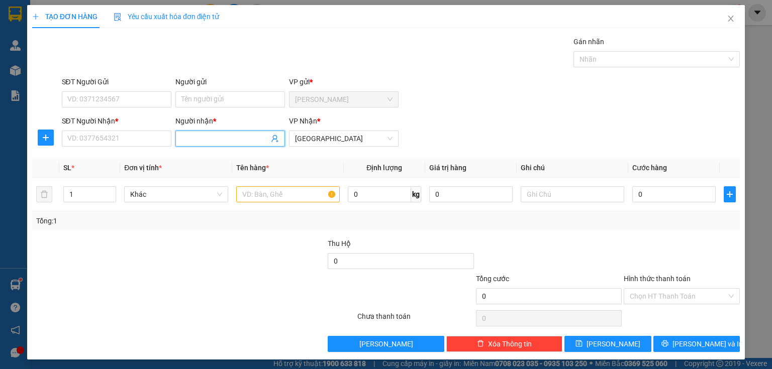
click at [206, 136] on input "Người nhận *" at bounding box center [224, 138] width 87 height 11
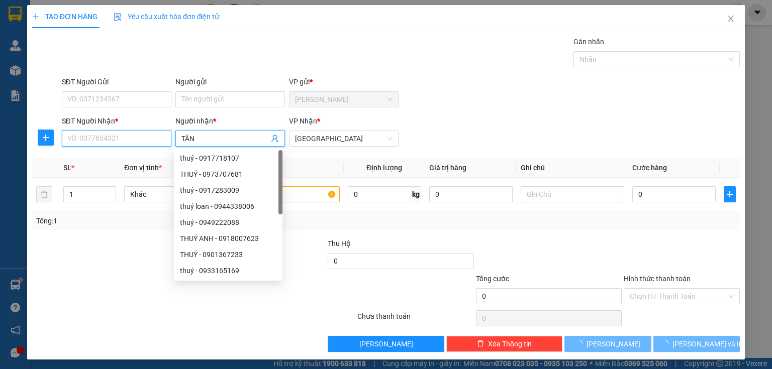
click at [127, 145] on input "SĐT Người Nhận *" at bounding box center [117, 139] width 110 height 16
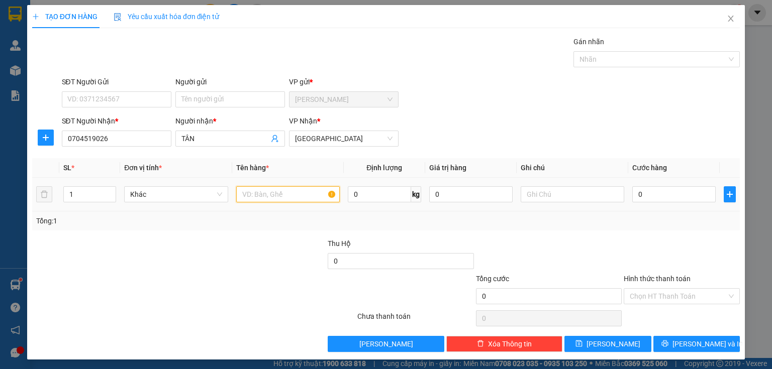
click at [265, 192] on input "text" at bounding box center [287, 194] width 103 height 16
click at [656, 198] on input "0" at bounding box center [673, 194] width 83 height 16
click at [673, 300] on input "Hình thức thanh toán" at bounding box center [677, 296] width 97 height 15
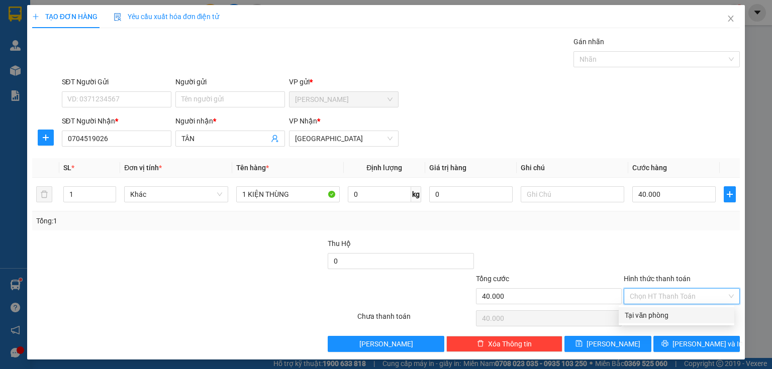
click at [667, 321] on div "Tại văn phòng" at bounding box center [676, 315] width 116 height 16
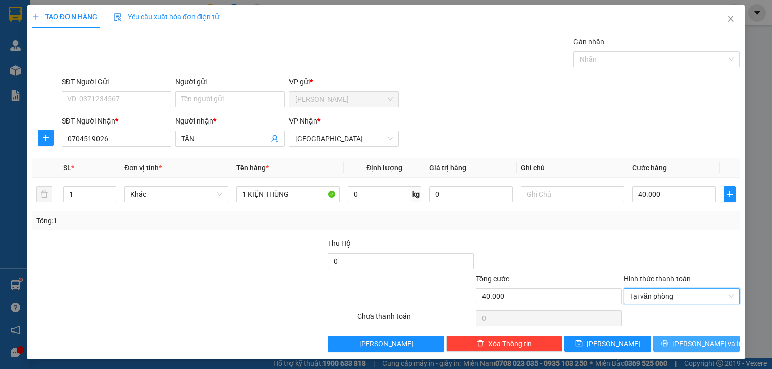
click at [670, 343] on button "[PERSON_NAME] và In" at bounding box center [696, 344] width 87 height 16
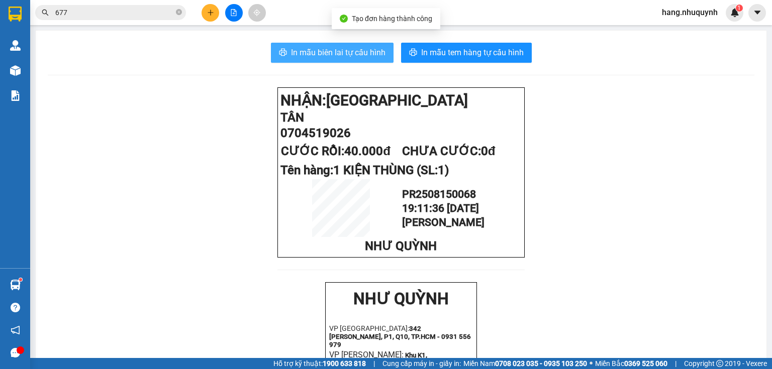
click at [349, 56] on span "In mẫu biên lai tự cấu hình" at bounding box center [338, 52] width 94 height 13
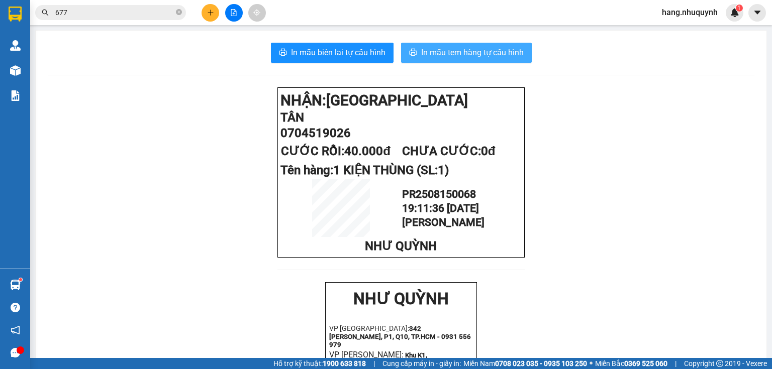
click at [468, 57] on span "In mẫu tem hàng tự cấu hình" at bounding box center [472, 52] width 102 height 13
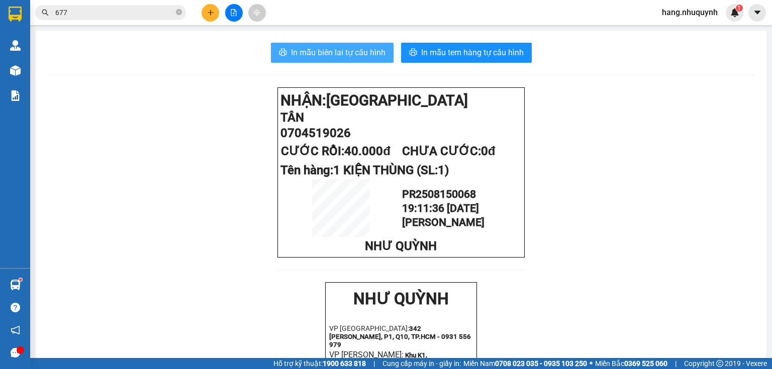
click at [325, 50] on span "In mẫu biên lai tự cấu hình" at bounding box center [338, 52] width 94 height 13
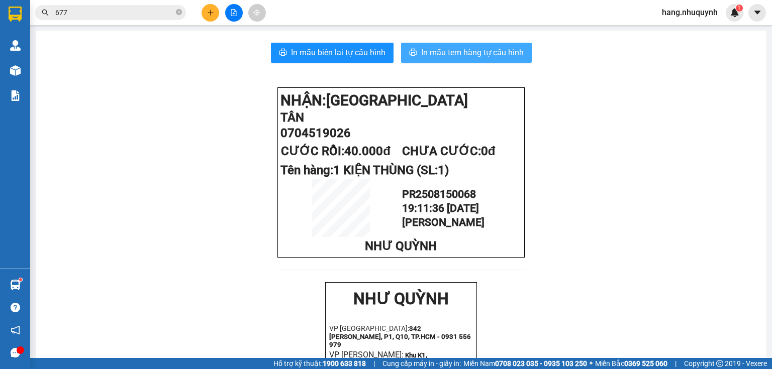
click at [455, 55] on span "In mẫu tem hàng tự cấu hình" at bounding box center [472, 52] width 102 height 13
click at [470, 54] on span "In mẫu tem hàng tự cấu hình" at bounding box center [472, 52] width 102 height 13
click at [490, 53] on span "In mẫu tem hàng tự cấu hình" at bounding box center [472, 52] width 102 height 13
click at [209, 13] on icon "plus" at bounding box center [210, 12] width 7 height 7
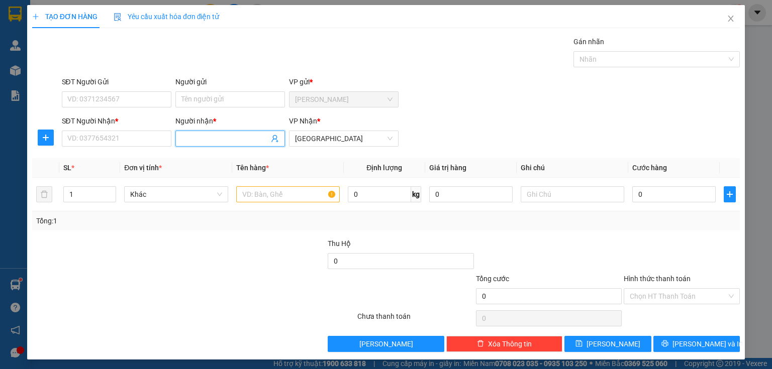
click at [202, 134] on input "Người nhận *" at bounding box center [224, 138] width 87 height 11
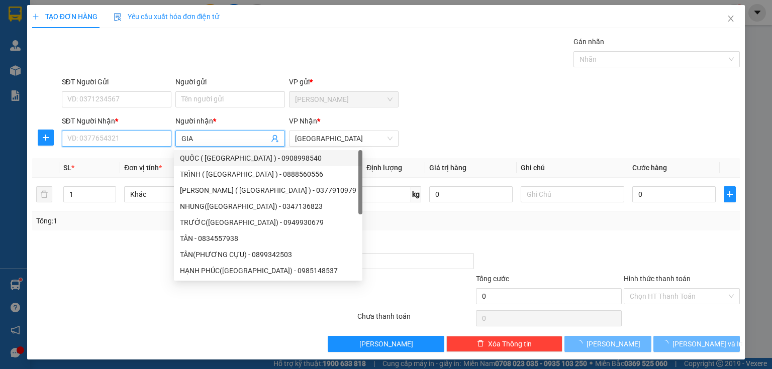
click at [144, 136] on input "SĐT Người Nhận *" at bounding box center [117, 139] width 110 height 16
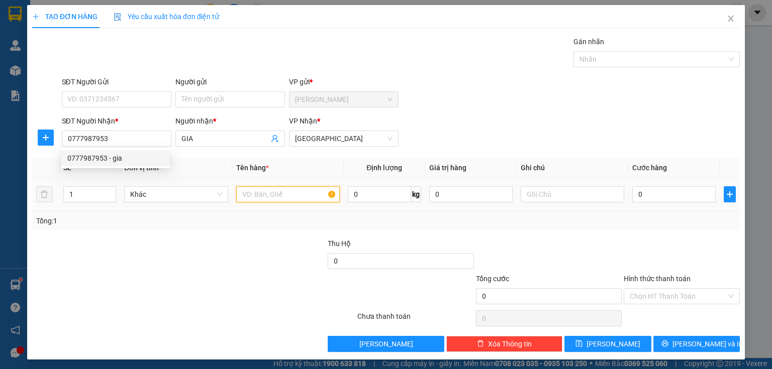
click at [282, 200] on input "text" at bounding box center [287, 194] width 103 height 16
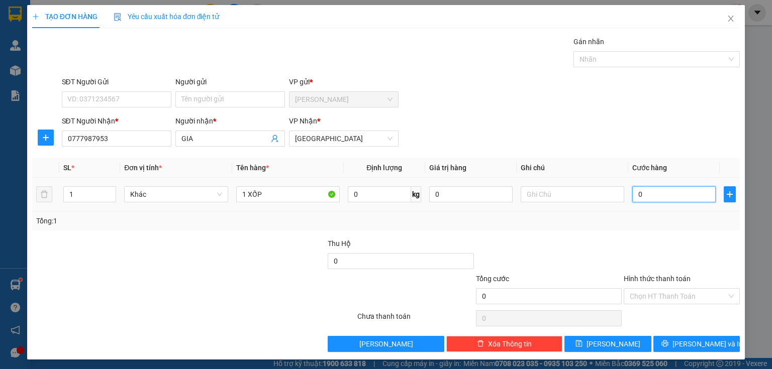
click at [653, 192] on input "0" at bounding box center [673, 194] width 83 height 16
drag, startPoint x: 649, startPoint y: 194, endPoint x: 618, endPoint y: 203, distance: 31.8
click at [621, 203] on tr "1 Khác 1 XỐP 0 kg 0 2" at bounding box center [385, 195] width 707 height 34
drag, startPoint x: 669, startPoint y: 299, endPoint x: 669, endPoint y: 315, distance: 16.1
click at [670, 299] on input "Hình thức thanh toán" at bounding box center [677, 296] width 97 height 15
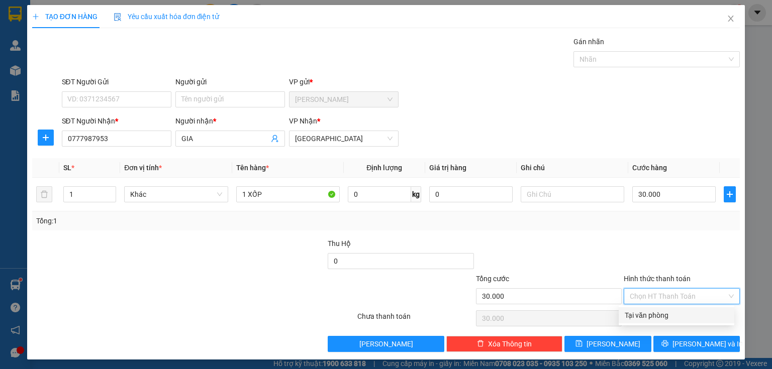
click at [668, 316] on div "Tại văn phòng" at bounding box center [675, 315] width 103 height 11
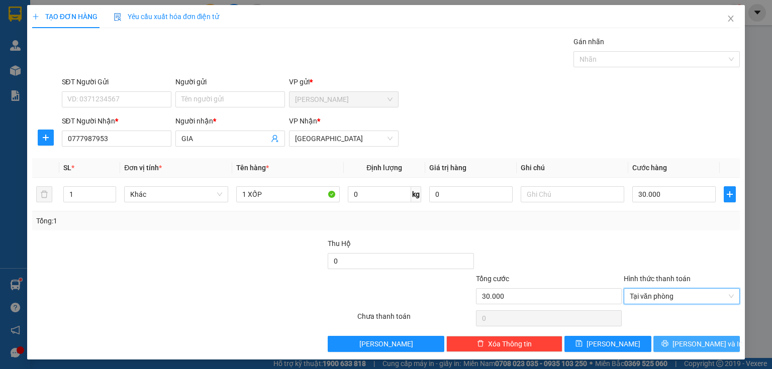
drag, startPoint x: 667, startPoint y: 341, endPoint x: 647, endPoint y: 362, distance: 28.8
click at [667, 346] on button "[PERSON_NAME] và In" at bounding box center [696, 344] width 87 height 16
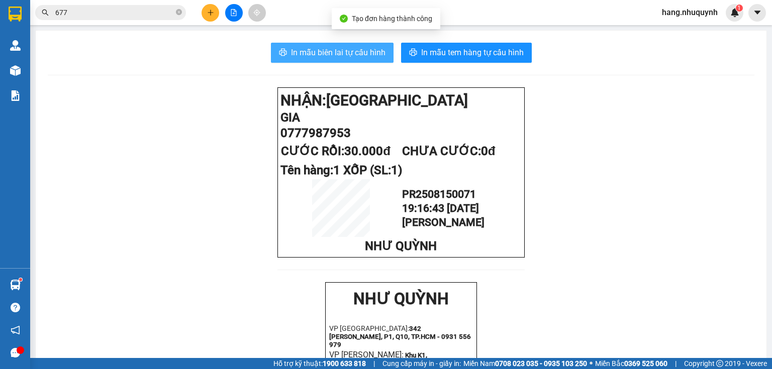
click at [315, 55] on span "In mẫu biên lai tự cấu hình" at bounding box center [338, 52] width 94 height 13
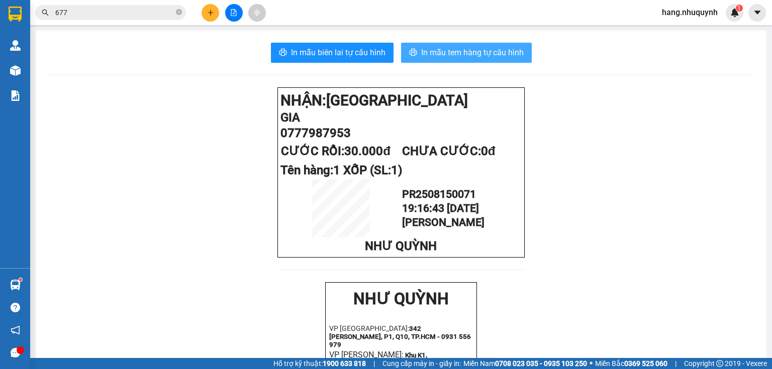
click at [477, 52] on span "In mẫu tem hàng tự cấu hình" at bounding box center [472, 52] width 102 height 13
click at [209, 15] on icon "plus" at bounding box center [210, 12] width 7 height 7
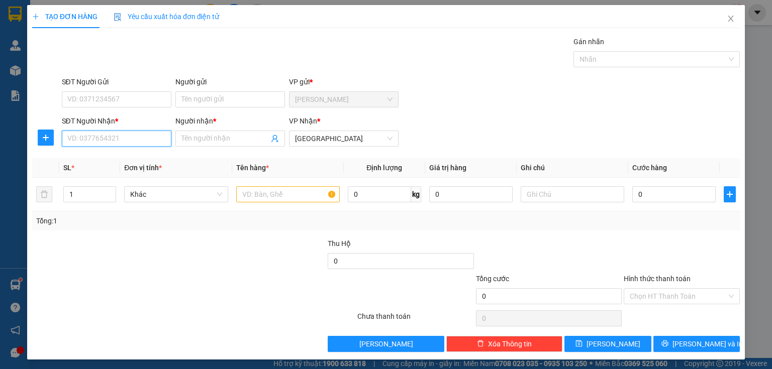
click at [106, 142] on input "SĐT Người Nhận *" at bounding box center [117, 139] width 110 height 16
click at [140, 158] on div "0912116084 - [PERSON_NAME]" at bounding box center [116, 158] width 99 height 11
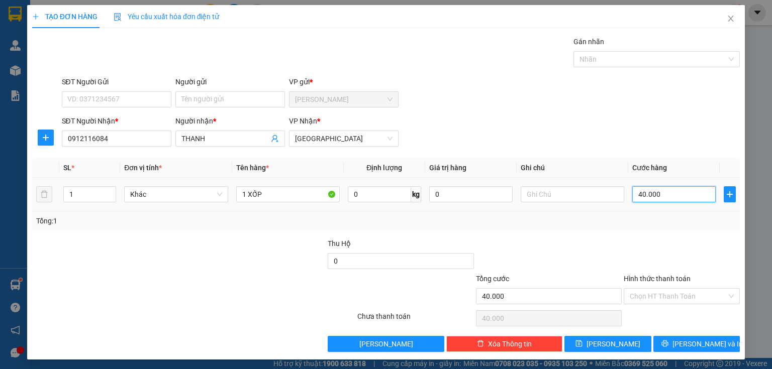
click at [657, 192] on input "40.000" at bounding box center [673, 194] width 83 height 16
drag, startPoint x: 664, startPoint y: 291, endPoint x: 665, endPoint y: 301, distance: 10.1
click at [664, 292] on input "Hình thức thanh toán" at bounding box center [677, 296] width 97 height 15
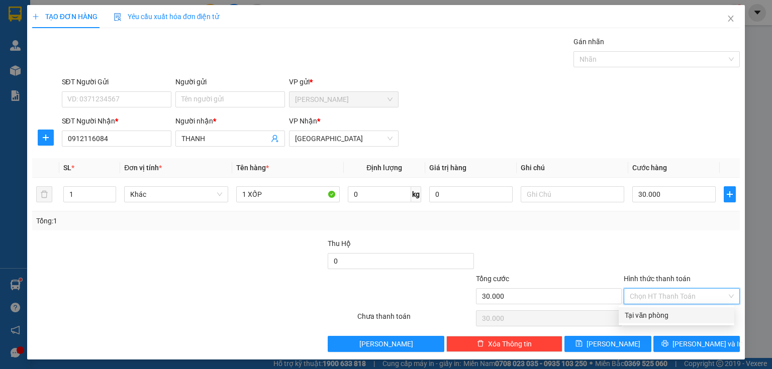
click at [660, 314] on div "Tại văn phòng" at bounding box center [675, 315] width 103 height 11
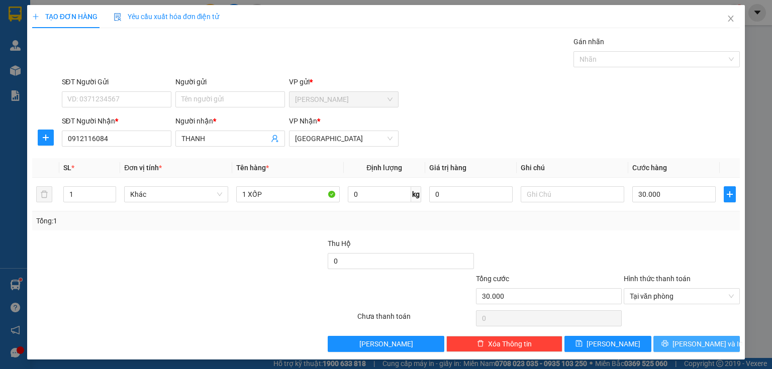
click at [665, 338] on button "[PERSON_NAME] và In" at bounding box center [696, 344] width 87 height 16
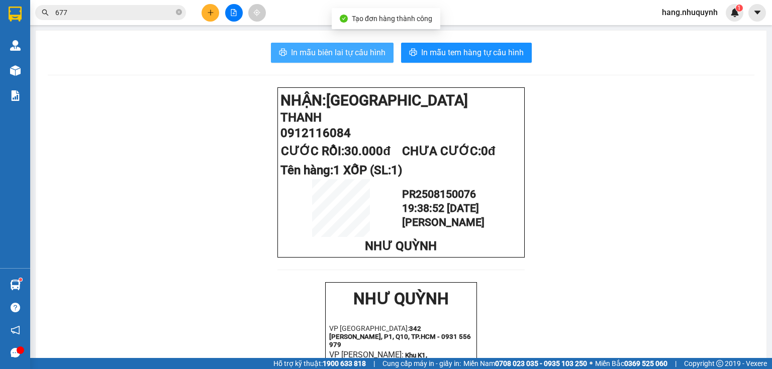
click at [352, 57] on span "In mẫu biên lai tự cấu hình" at bounding box center [338, 52] width 94 height 13
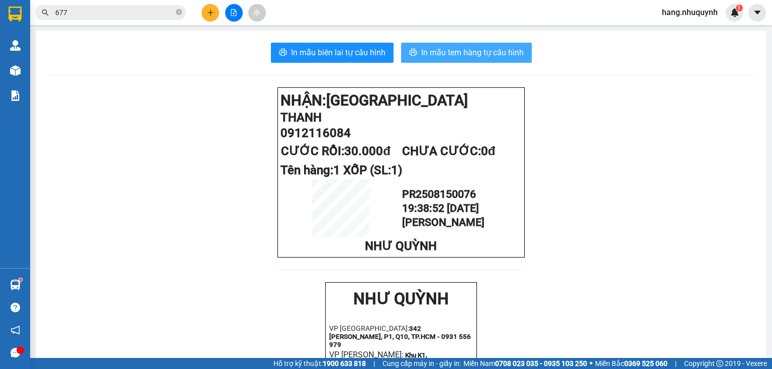
click at [410, 54] on icon "printer" at bounding box center [413, 52] width 8 height 8
click at [117, 8] on input "677" at bounding box center [114, 12] width 119 height 11
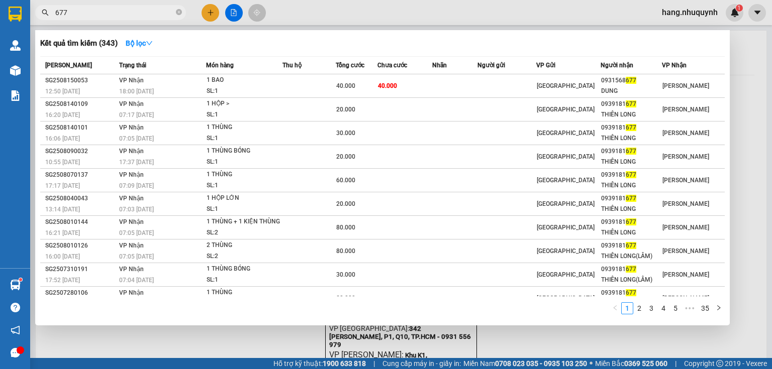
click at [117, 8] on input "677" at bounding box center [114, 12] width 119 height 11
paste input "0706587780"
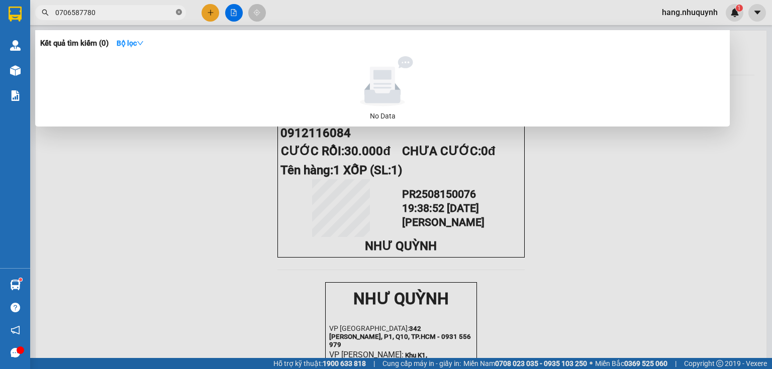
click at [180, 12] on icon "close-circle" at bounding box center [179, 12] width 6 height 6
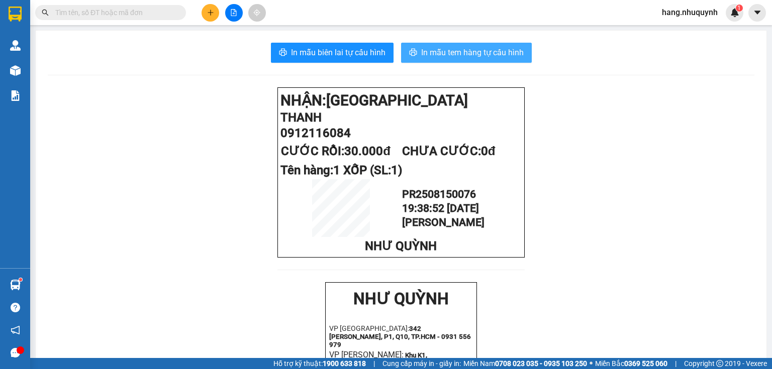
click at [210, 10] on icon "plus" at bounding box center [210, 12] width 7 height 7
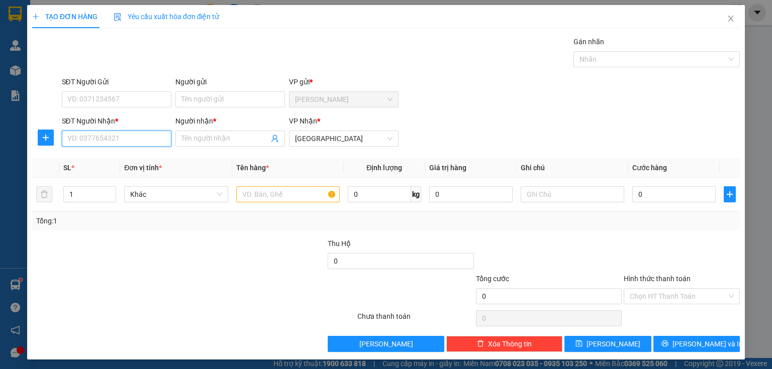
click at [150, 140] on input "SĐT Người Nhận *" at bounding box center [117, 139] width 110 height 16
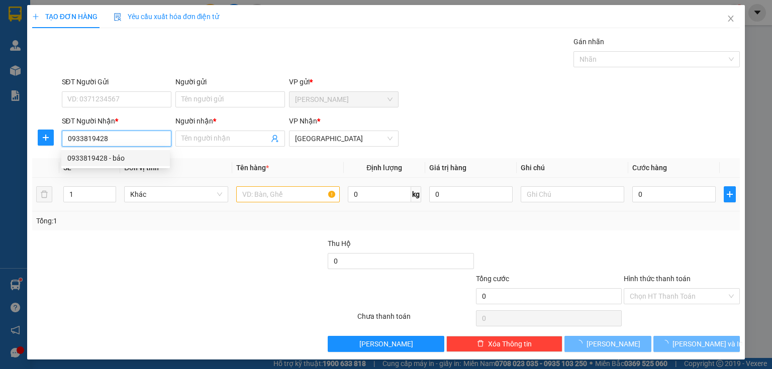
click at [133, 156] on div "0933819428 - bảo" at bounding box center [115, 158] width 96 height 11
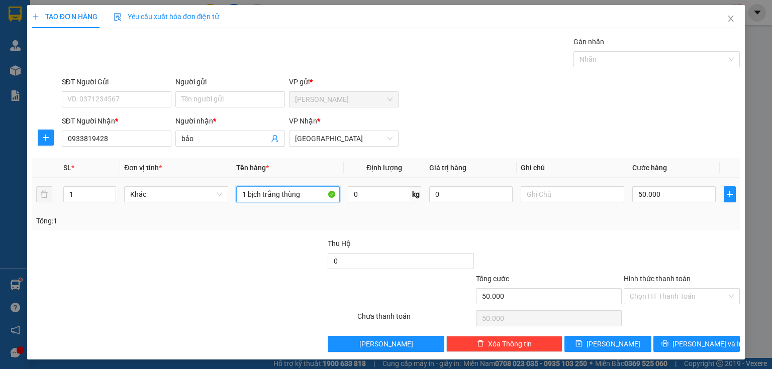
click at [289, 194] on input "1 bịch trắng thùng" at bounding box center [287, 194] width 103 height 16
click at [659, 289] on input "Hình thức thanh toán" at bounding box center [677, 296] width 97 height 15
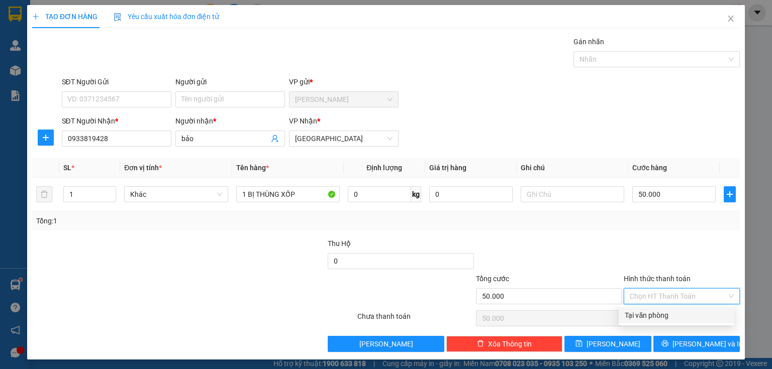
click at [657, 316] on div "Tại văn phòng" at bounding box center [675, 315] width 103 height 11
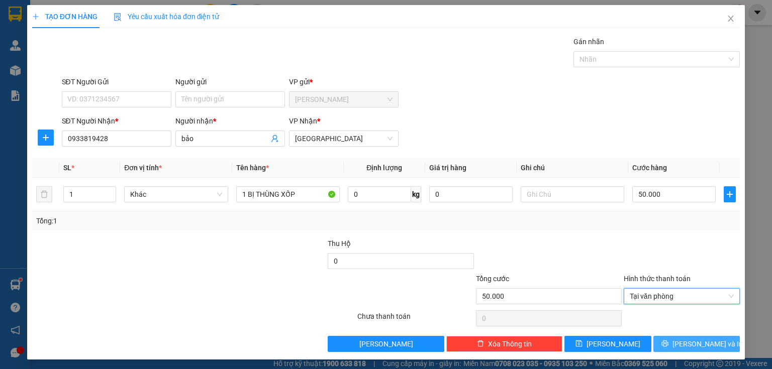
click at [667, 344] on button "[PERSON_NAME] và In" at bounding box center [696, 344] width 87 height 16
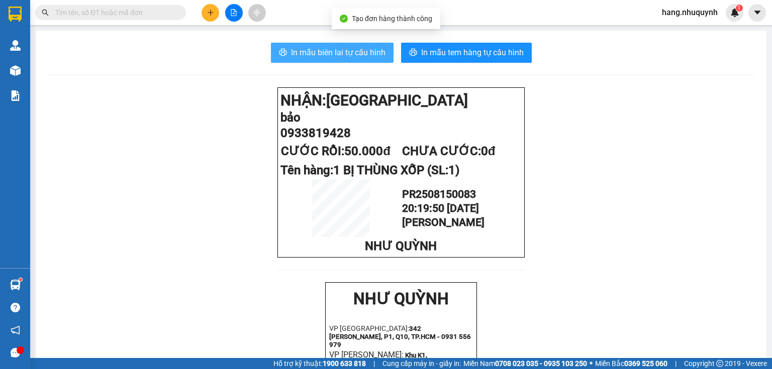
click at [323, 54] on span "In mẫu biên lai tự cấu hình" at bounding box center [338, 52] width 94 height 13
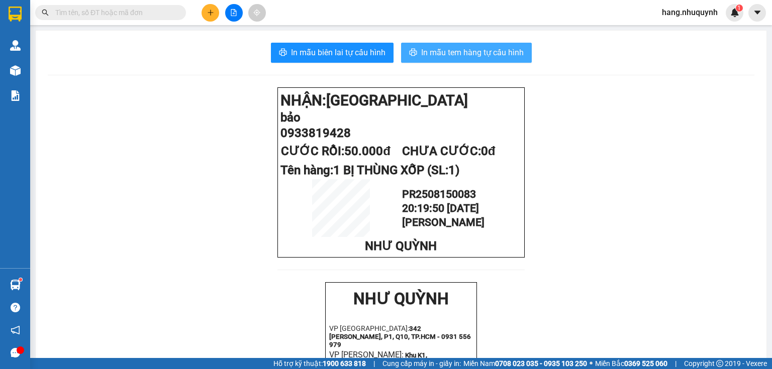
click at [490, 49] on span "In mẫu tem hàng tự cấu hình" at bounding box center [472, 52] width 102 height 13
click at [148, 16] on input "text" at bounding box center [114, 12] width 119 height 11
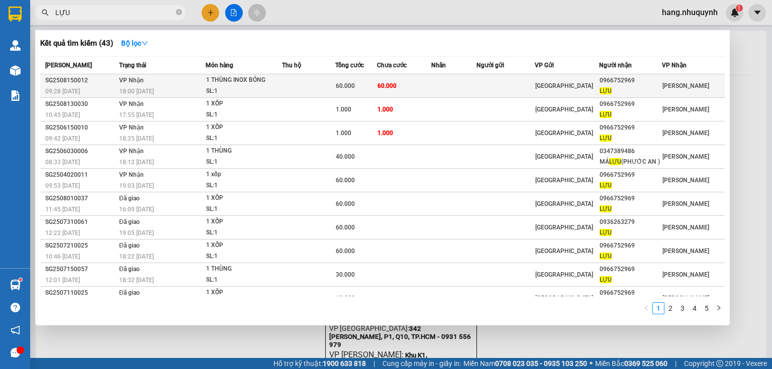
click at [293, 83] on td at bounding box center [308, 86] width 53 height 24
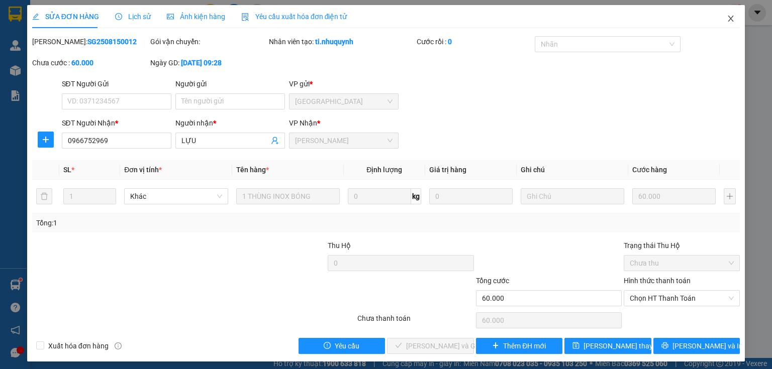
click at [727, 18] on icon "close" at bounding box center [730, 19] width 8 height 8
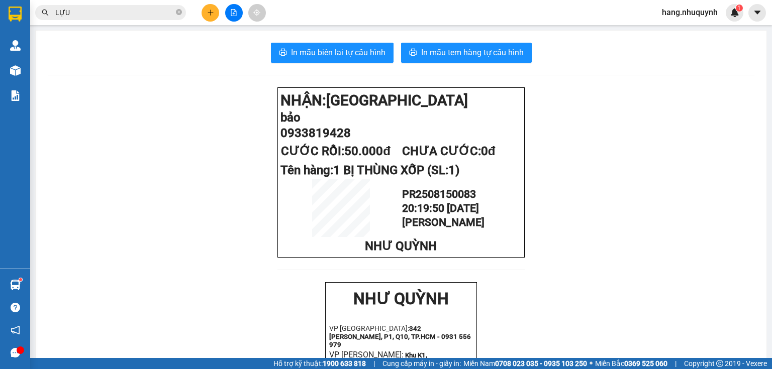
click at [208, 13] on icon "plus" at bounding box center [210, 12] width 7 height 7
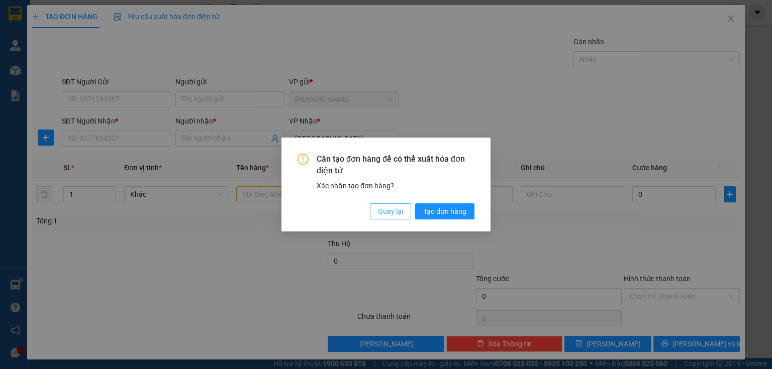
drag, startPoint x: 382, startPoint y: 213, endPoint x: 353, endPoint y: 209, distance: 29.4
click at [382, 213] on span "Quay lại" at bounding box center [390, 211] width 25 height 11
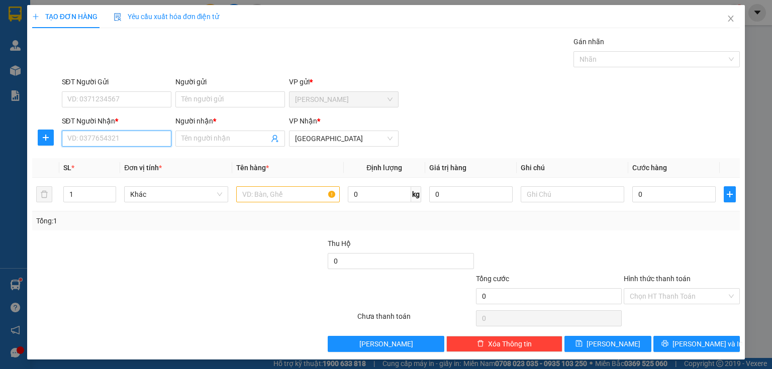
click at [127, 137] on input "SĐT Người Nhận *" at bounding box center [117, 139] width 110 height 16
click at [108, 159] on div "0000000732 - vi" at bounding box center [115, 158] width 96 height 11
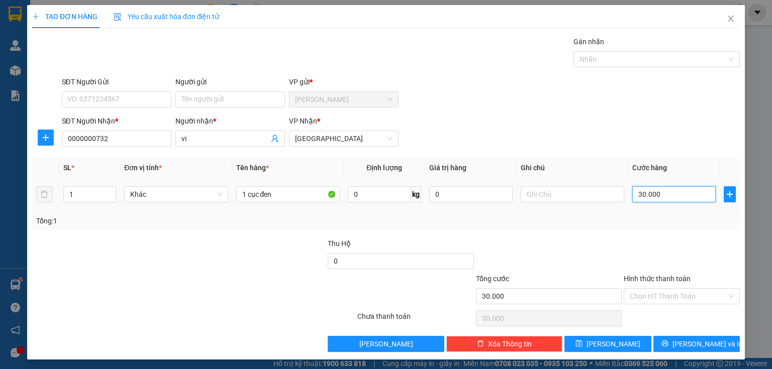
click at [656, 193] on input "30.000" at bounding box center [673, 194] width 83 height 16
click at [665, 289] on input "Hình thức thanh toán" at bounding box center [677, 296] width 97 height 15
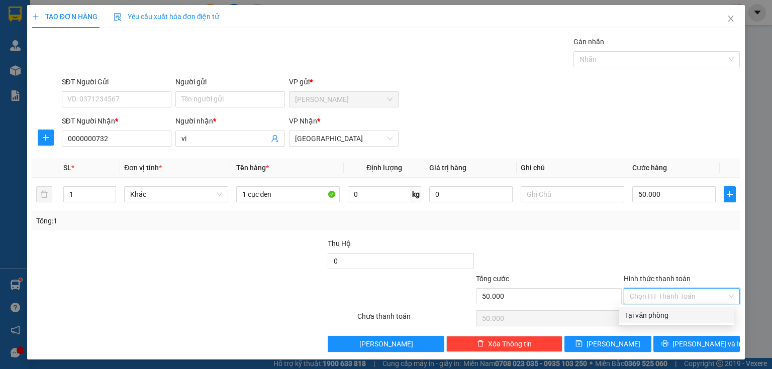
click at [658, 315] on div "Tại văn phòng" at bounding box center [675, 315] width 103 height 11
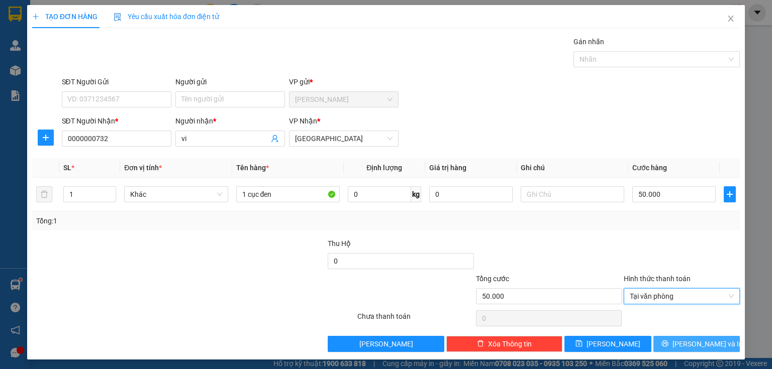
click at [668, 342] on icon "printer" at bounding box center [664, 343] width 7 height 7
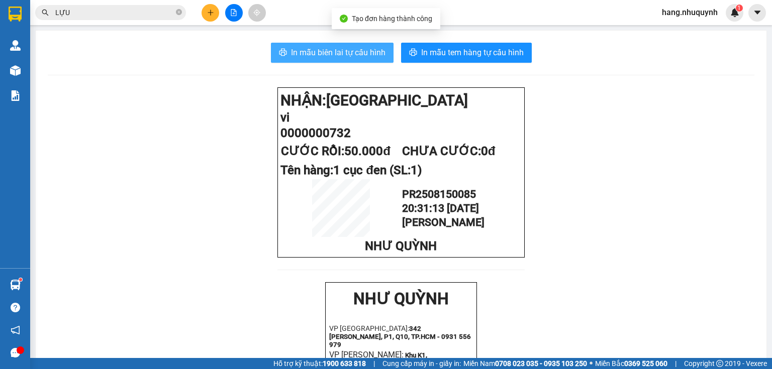
click at [335, 53] on span "In mẫu biên lai tự cấu hình" at bounding box center [338, 52] width 94 height 13
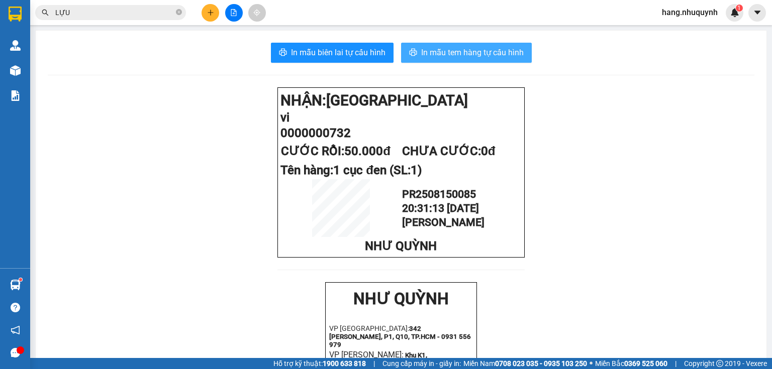
click at [462, 54] on span "In mẫu tem hàng tự cấu hình" at bounding box center [472, 52] width 102 height 13
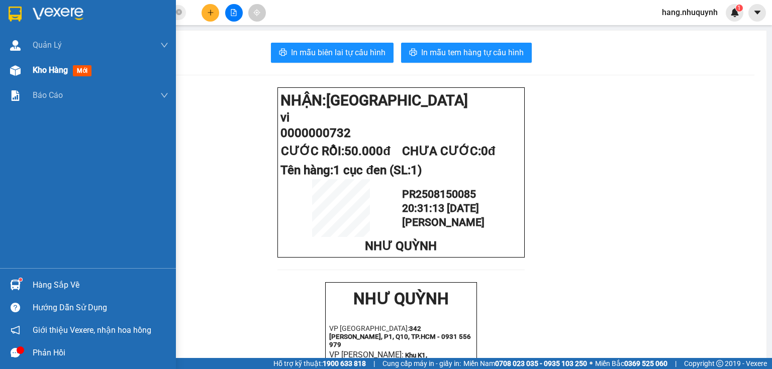
click at [65, 69] on span "Kho hàng" at bounding box center [50, 70] width 35 height 10
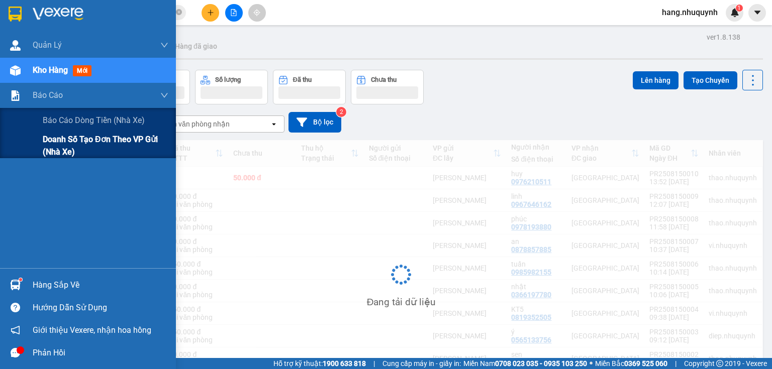
click at [58, 147] on span "Doanh số tạo đơn theo VP gửi (nhà xe)" at bounding box center [106, 145] width 126 height 25
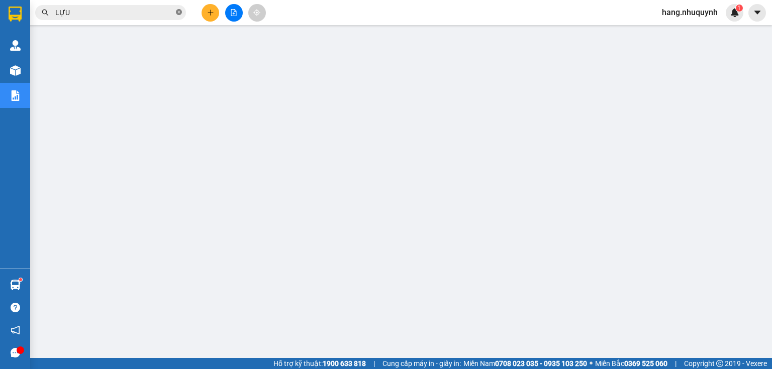
click at [177, 12] on icon "close-circle" at bounding box center [179, 12] width 6 height 6
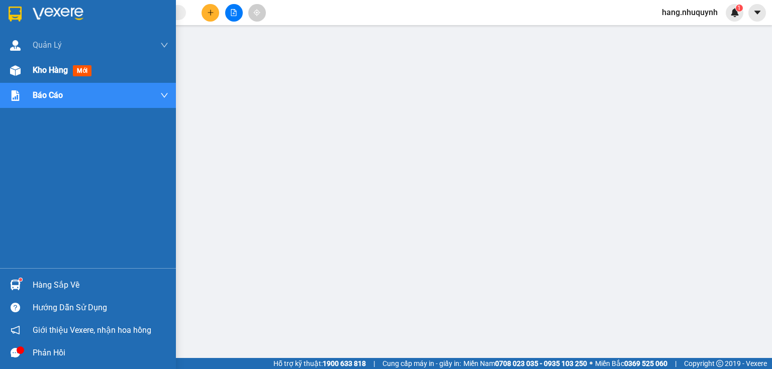
click at [53, 73] on span "Kho hàng" at bounding box center [50, 70] width 35 height 10
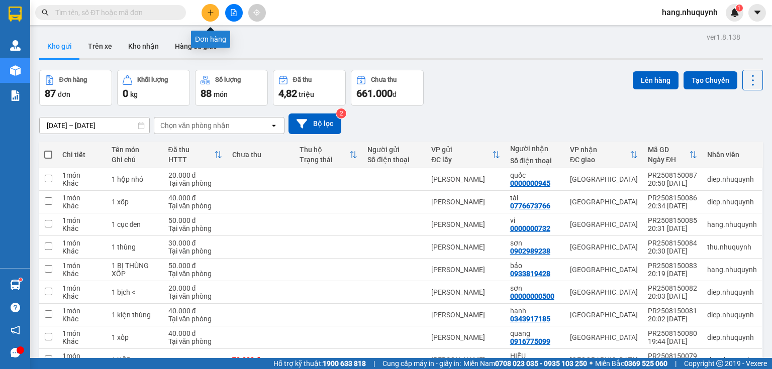
click at [207, 13] on icon "plus" at bounding box center [210, 12] width 7 height 7
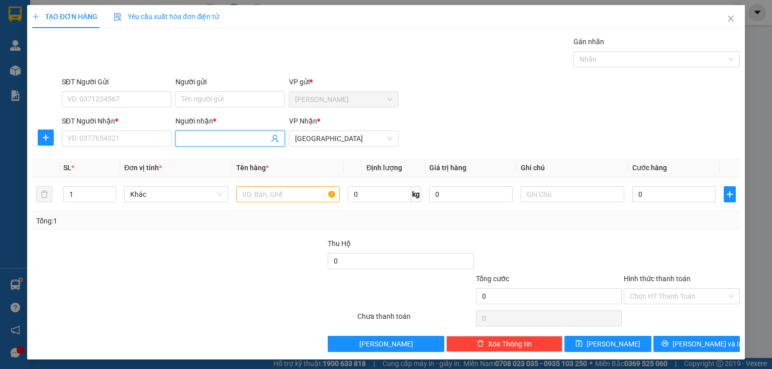
click at [205, 142] on input "Người nhận *" at bounding box center [224, 138] width 87 height 11
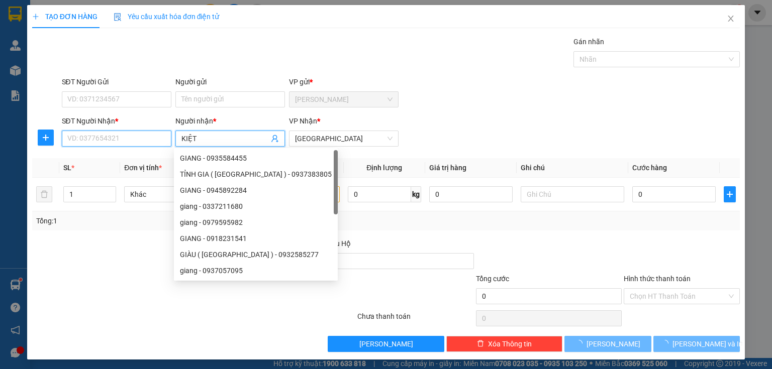
click at [127, 145] on input "SĐT Người Nhận *" at bounding box center [117, 139] width 110 height 16
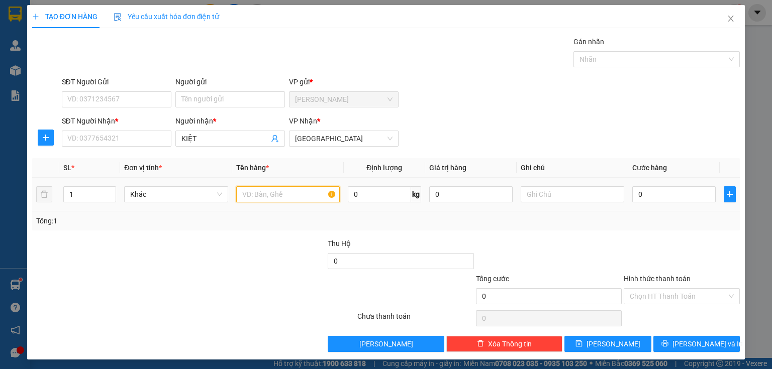
click at [280, 190] on input "text" at bounding box center [287, 194] width 103 height 16
click at [681, 194] on input "0" at bounding box center [673, 194] width 83 height 16
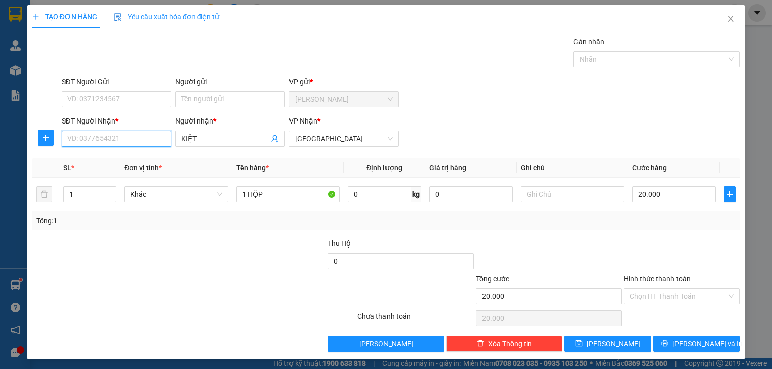
click at [141, 141] on input "SĐT Người Nhận *" at bounding box center [117, 139] width 110 height 16
click at [662, 293] on input "Hình thức thanh toán" at bounding box center [677, 296] width 97 height 15
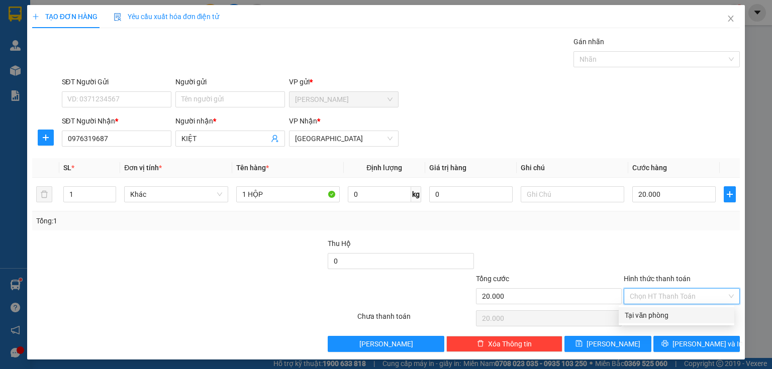
click at [660, 321] on div "Tại văn phòng" at bounding box center [676, 315] width 116 height 16
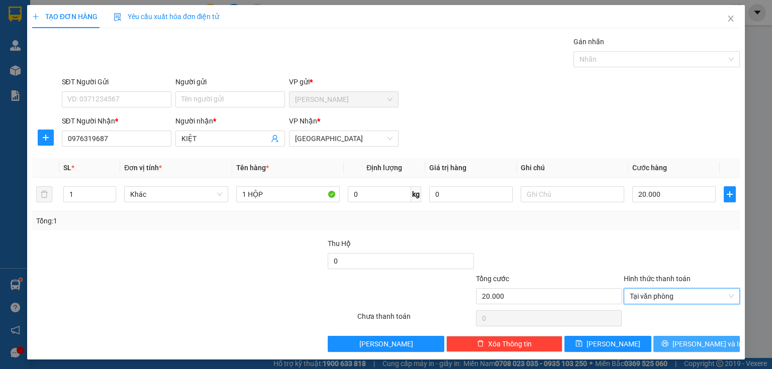
click at [664, 340] on button "[PERSON_NAME] và In" at bounding box center [696, 344] width 87 height 16
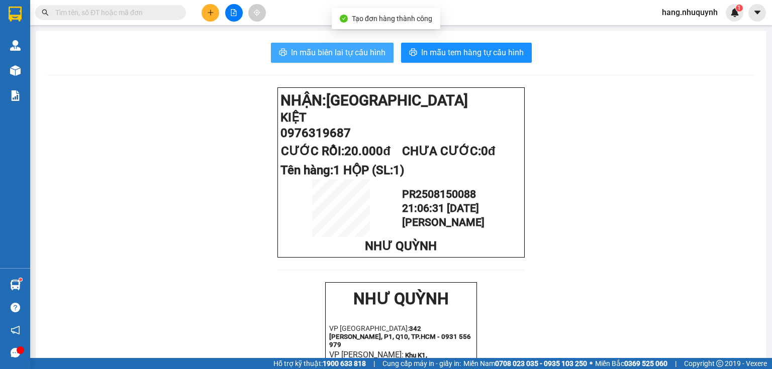
click at [333, 58] on span "In mẫu biên lai tự cấu hình" at bounding box center [338, 52] width 94 height 13
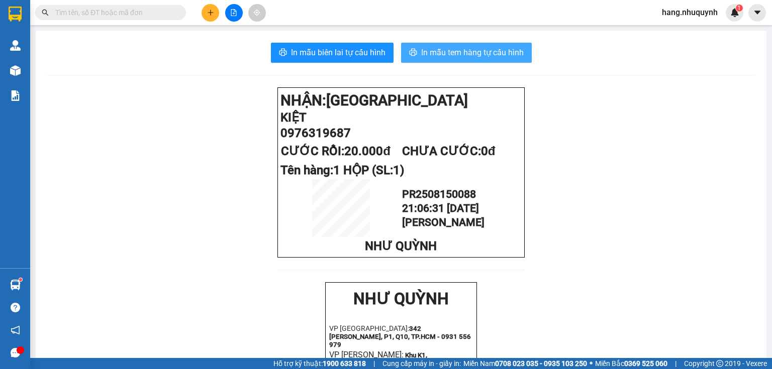
click at [444, 47] on span "In mẫu tem hàng tự cấu hình" at bounding box center [472, 52] width 102 height 13
click at [204, 12] on button at bounding box center [210, 13] width 18 height 18
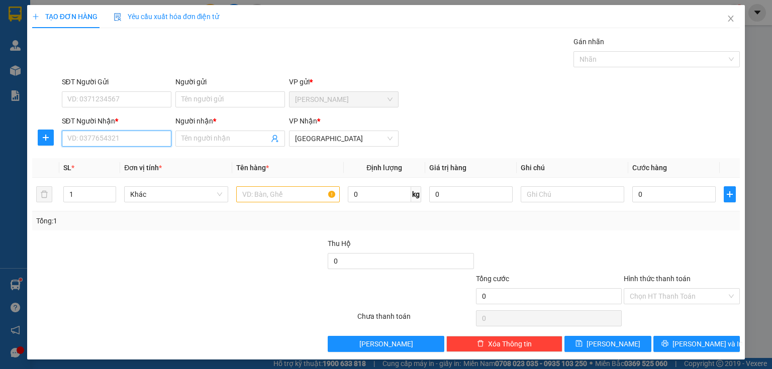
click at [91, 138] on input "SĐT Người Nhận *" at bounding box center [117, 139] width 110 height 16
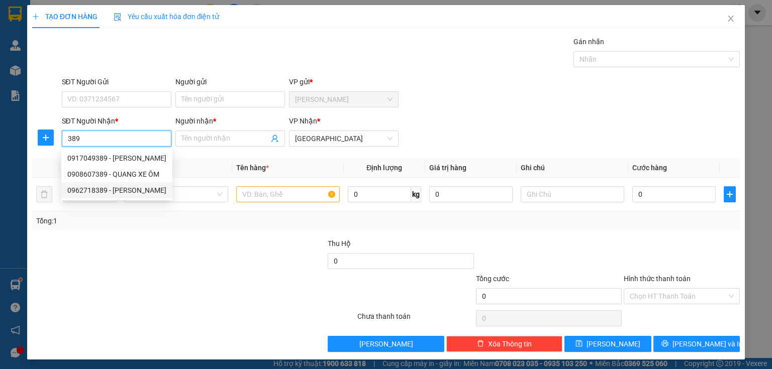
click at [138, 193] on div "0962718389 - [PERSON_NAME]" at bounding box center [116, 190] width 99 height 11
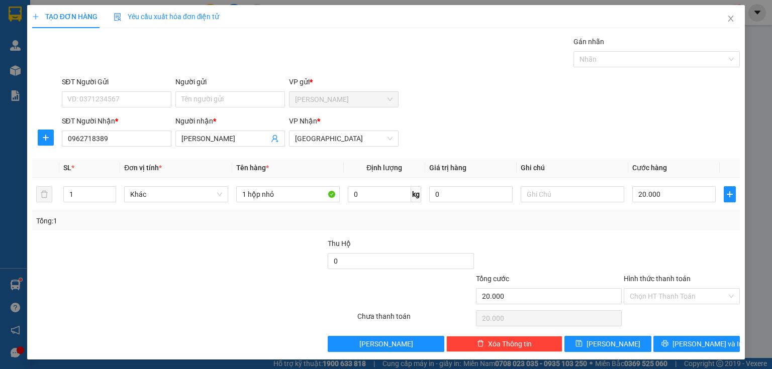
drag, startPoint x: 680, startPoint y: 291, endPoint x: 679, endPoint y: 303, distance: 12.6
click at [680, 296] on input "Hình thức thanh toán" at bounding box center [677, 296] width 97 height 15
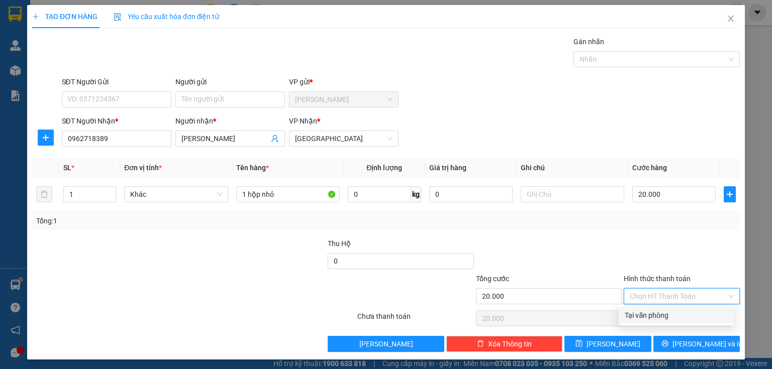
drag, startPoint x: 667, startPoint y: 315, endPoint x: 667, endPoint y: 333, distance: 18.1
click at [667, 317] on div "Tại văn phòng" at bounding box center [675, 315] width 103 height 11
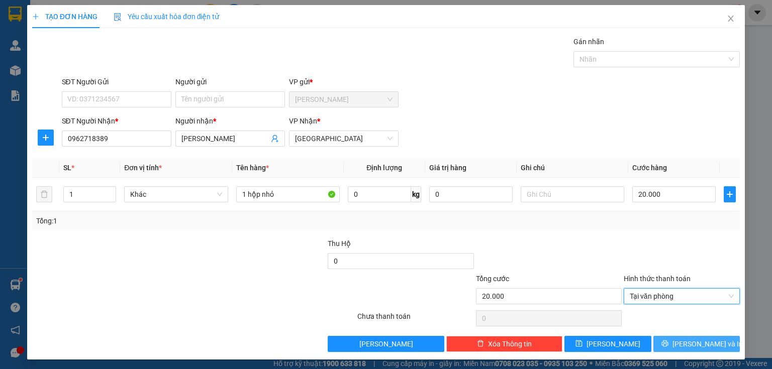
click at [667, 341] on button "[PERSON_NAME] và In" at bounding box center [696, 344] width 87 height 16
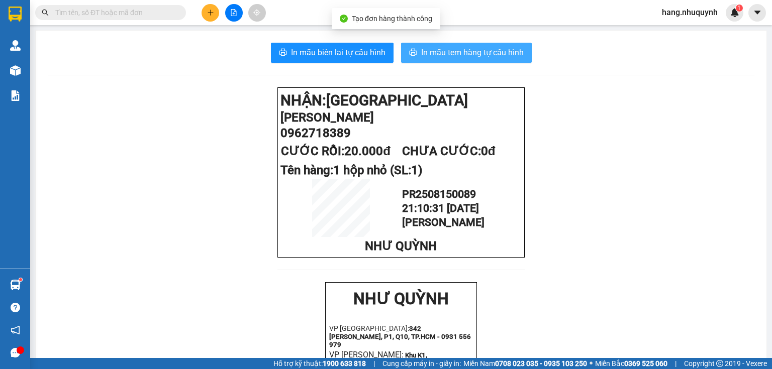
click at [470, 53] on span "In mẫu tem hàng tự cấu hình" at bounding box center [472, 52] width 102 height 13
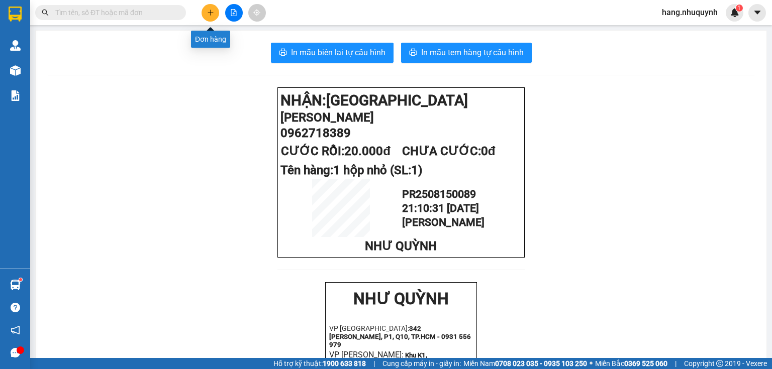
click at [210, 17] on button at bounding box center [210, 13] width 18 height 18
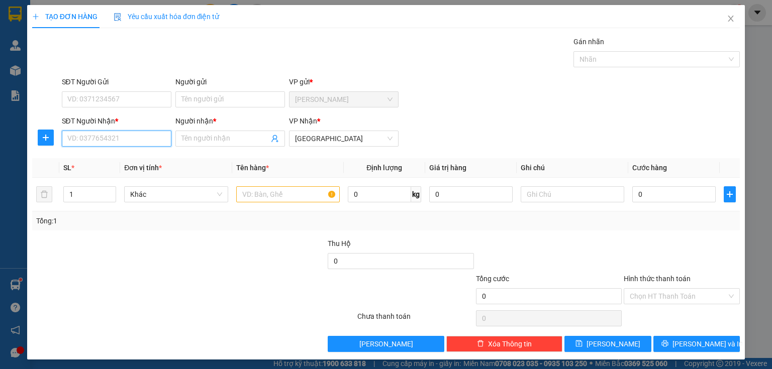
click at [123, 139] on input "SĐT Người Nhận *" at bounding box center [117, 139] width 110 height 16
click at [113, 161] on div "0941534490 - DUY" at bounding box center [115, 158] width 96 height 11
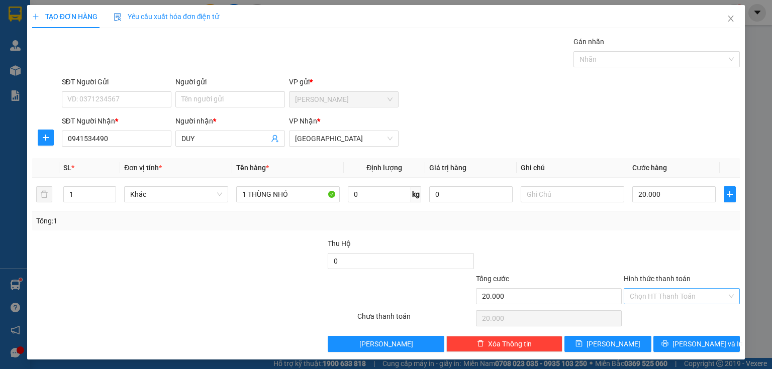
drag, startPoint x: 661, startPoint y: 295, endPoint x: 663, endPoint y: 302, distance: 7.3
click at [661, 295] on input "Hình thức thanh toán" at bounding box center [677, 296] width 97 height 15
drag, startPoint x: 660, startPoint y: 310, endPoint x: 657, endPoint y: 315, distance: 6.1
click at [659, 313] on div "Tại văn phòng" at bounding box center [675, 315] width 103 height 11
click at [665, 342] on button "[PERSON_NAME] và In" at bounding box center [696, 344] width 87 height 16
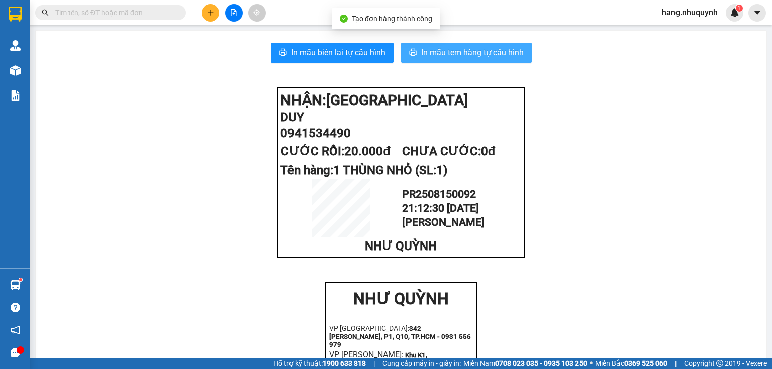
click at [442, 52] on span "In mẫu tem hàng tự cấu hình" at bounding box center [472, 52] width 102 height 13
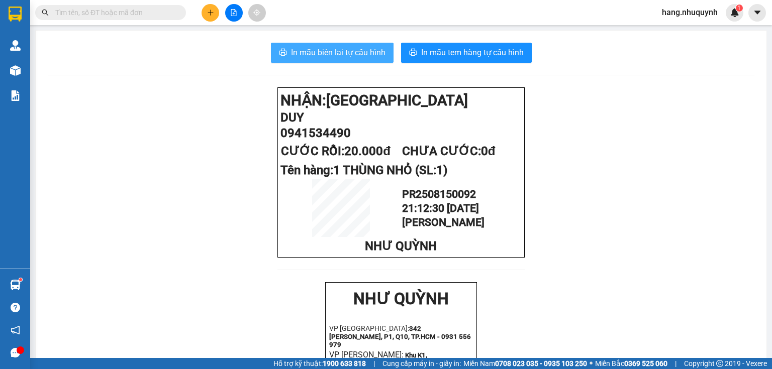
click at [295, 48] on span "In mẫu biên lai tự cấu hình" at bounding box center [338, 52] width 94 height 13
click at [135, 9] on input "text" at bounding box center [114, 12] width 119 height 11
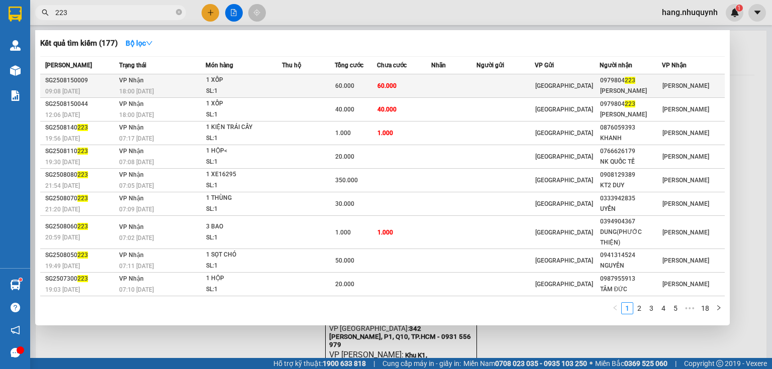
click at [349, 90] on div "60.000" at bounding box center [355, 85] width 41 height 11
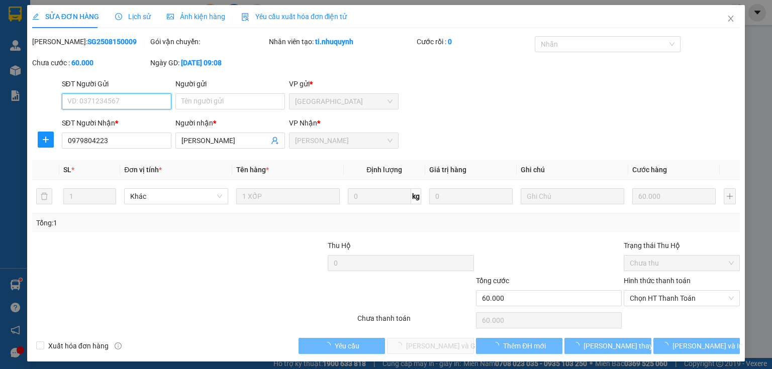
click at [641, 300] on span "Chọn HT Thanh Toán" at bounding box center [681, 298] width 104 height 15
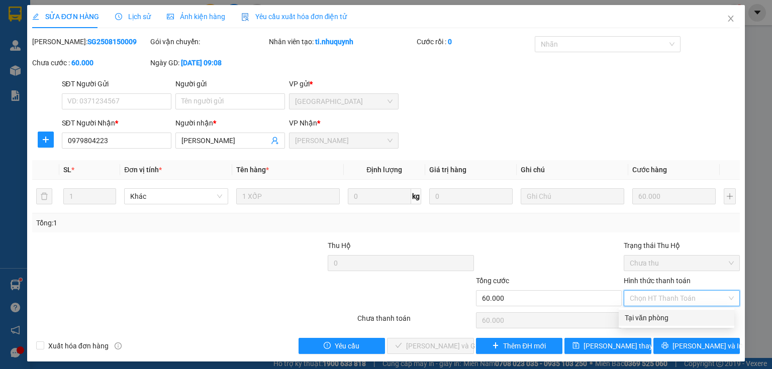
click at [639, 317] on div "Tại văn phòng" at bounding box center [675, 317] width 103 height 11
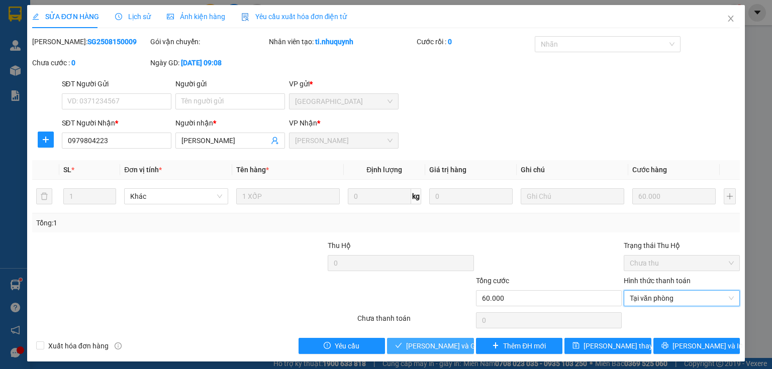
click at [443, 344] on span "[PERSON_NAME] và Giao hàng" at bounding box center [454, 346] width 96 height 11
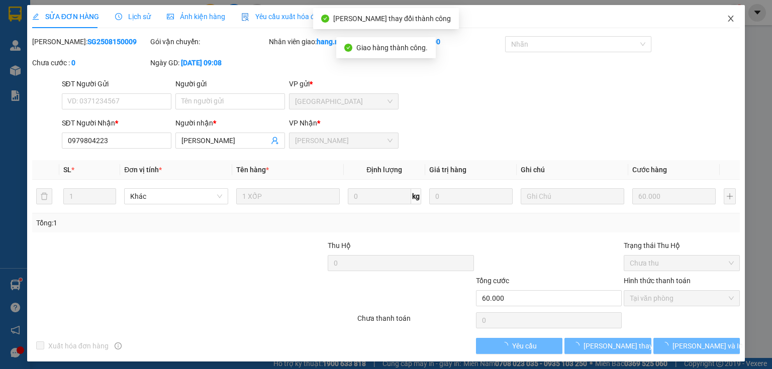
click at [728, 21] on icon "close" at bounding box center [731, 19] width 6 height 6
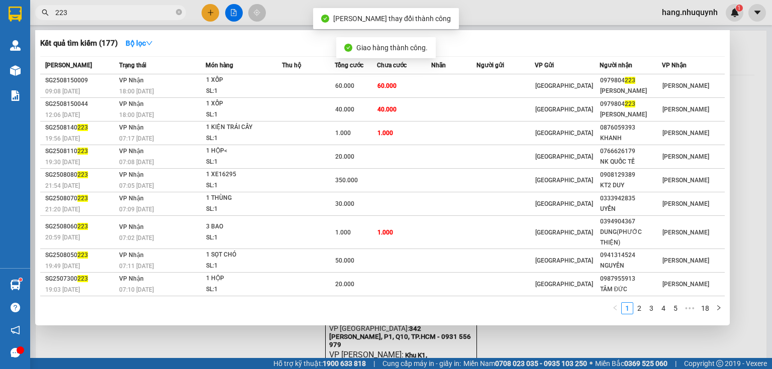
click at [131, 14] on input "223" at bounding box center [114, 12] width 119 height 11
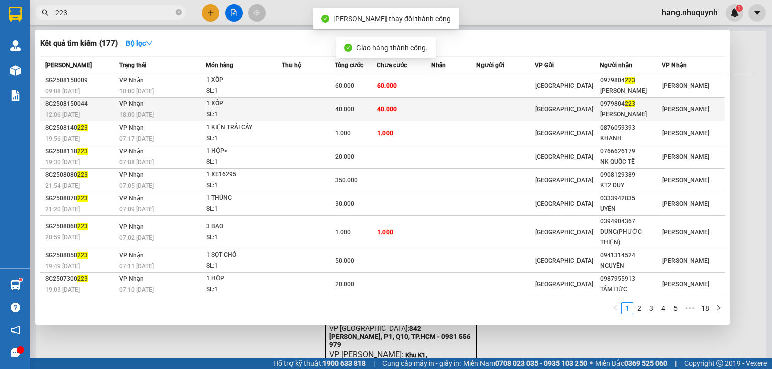
click at [352, 111] on span "40.000" at bounding box center [344, 109] width 19 height 7
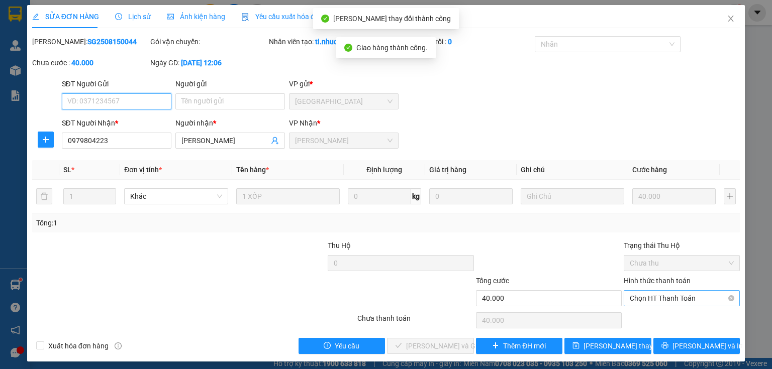
click at [653, 297] on span "Chọn HT Thanh Toán" at bounding box center [681, 298] width 104 height 15
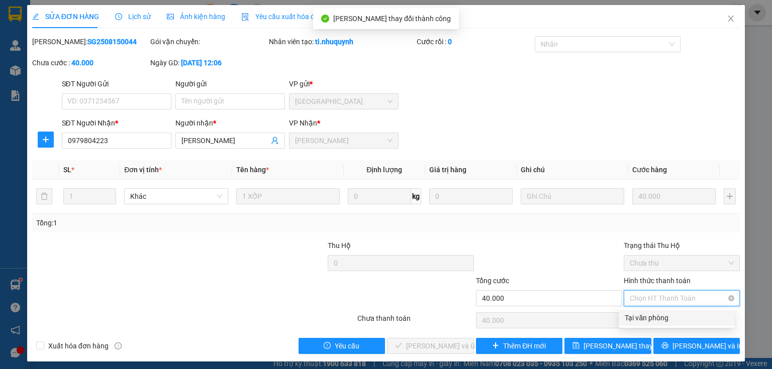
drag, startPoint x: 653, startPoint y: 305, endPoint x: 461, endPoint y: 358, distance: 199.3
click at [649, 317] on div "Tại văn phòng" at bounding box center [675, 317] width 103 height 11
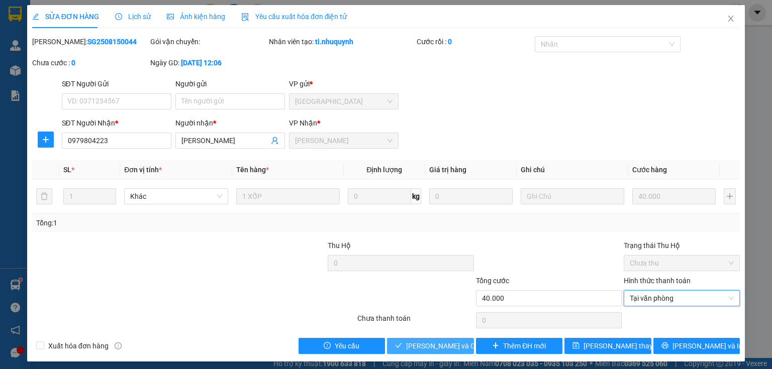
click at [448, 350] on span "[PERSON_NAME] và Giao hàng" at bounding box center [454, 346] width 96 height 11
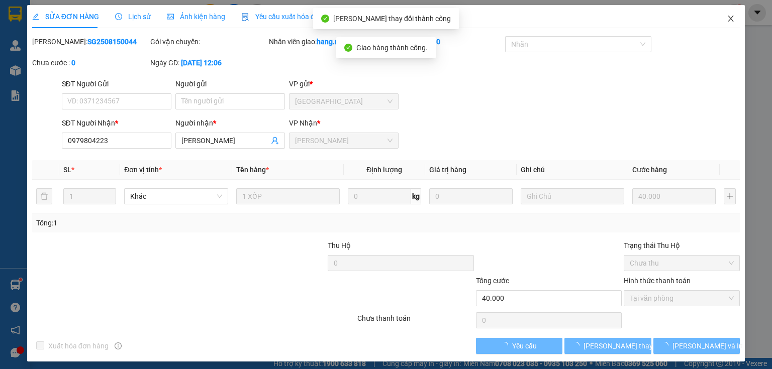
drag, startPoint x: 723, startPoint y: 22, endPoint x: 610, endPoint y: 0, distance: 115.6
click at [726, 22] on icon "close" at bounding box center [730, 19] width 8 height 8
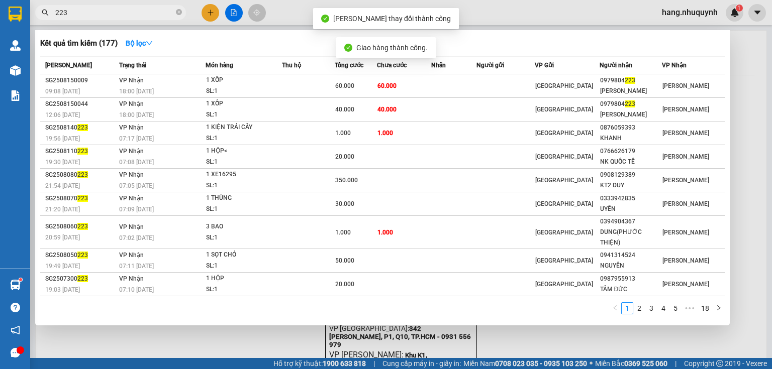
click at [86, 8] on input "223" at bounding box center [114, 12] width 119 height 11
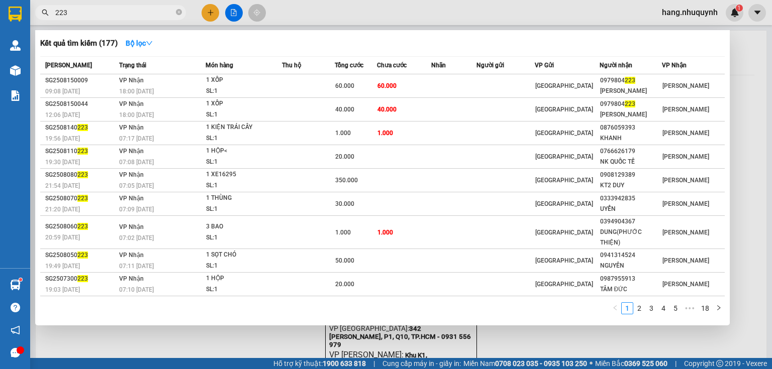
click at [753, 11] on div at bounding box center [386, 184] width 772 height 369
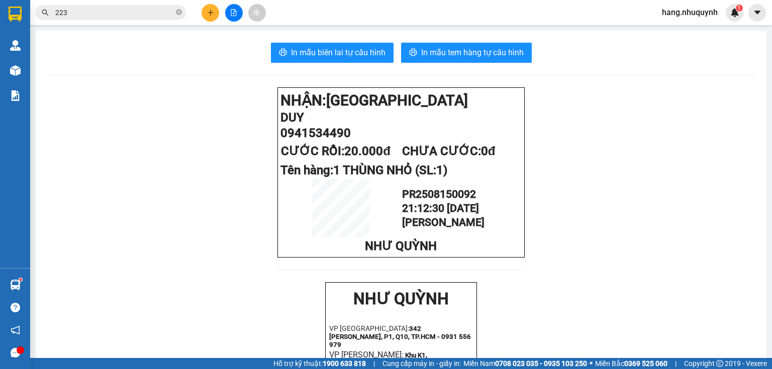
click at [713, 11] on span "hang.nhuquynh" at bounding box center [689, 12] width 72 height 13
drag, startPoint x: 677, startPoint y: 33, endPoint x: 666, endPoint y: 33, distance: 11.6
click at [677, 33] on span "Đăng xuất" at bounding box center [693, 31] width 51 height 11
